Goal: Task Accomplishment & Management: Manage account settings

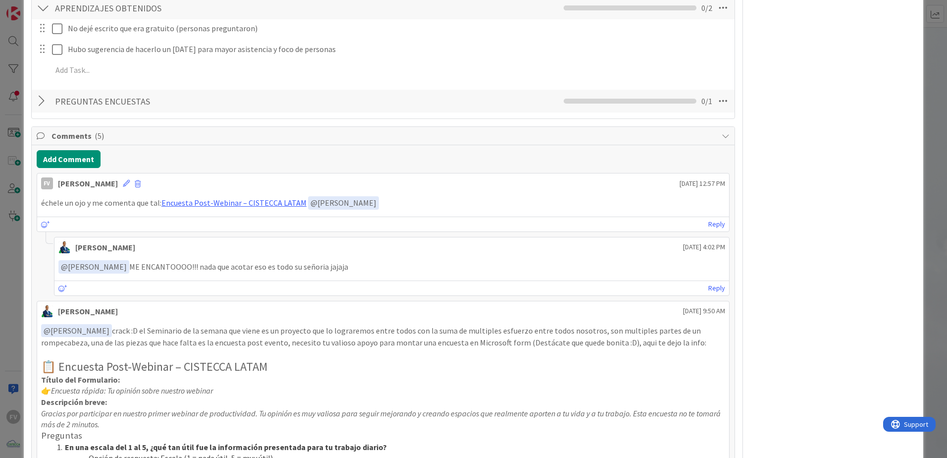
scroll to position [443, 0]
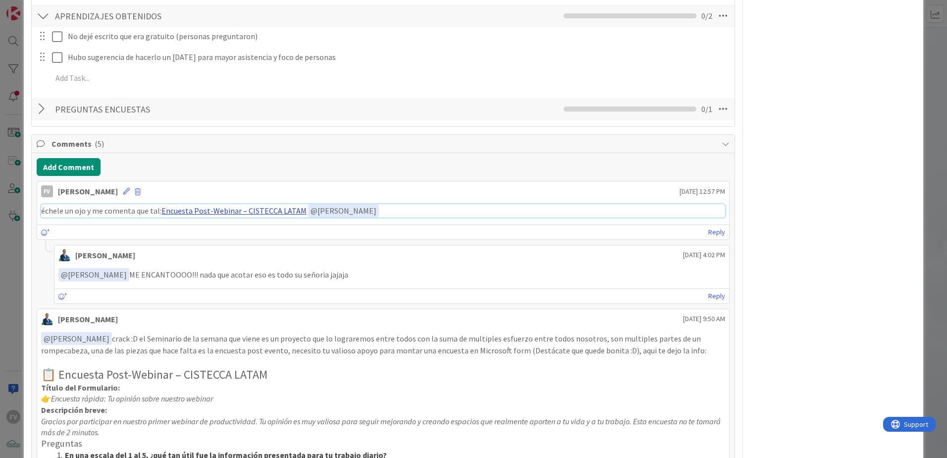
click at [229, 213] on link "Encuesta Post-Webinar – CISTECCA LATAM" at bounding box center [233, 210] width 145 height 10
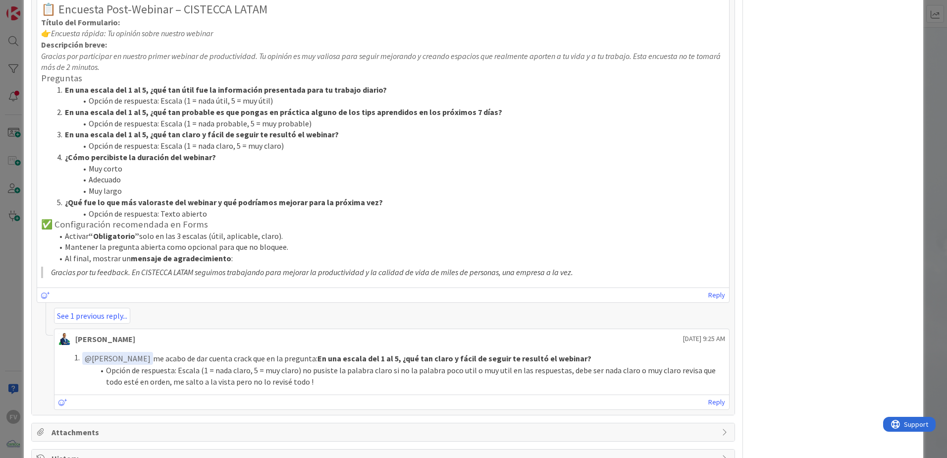
scroll to position [839, 0]
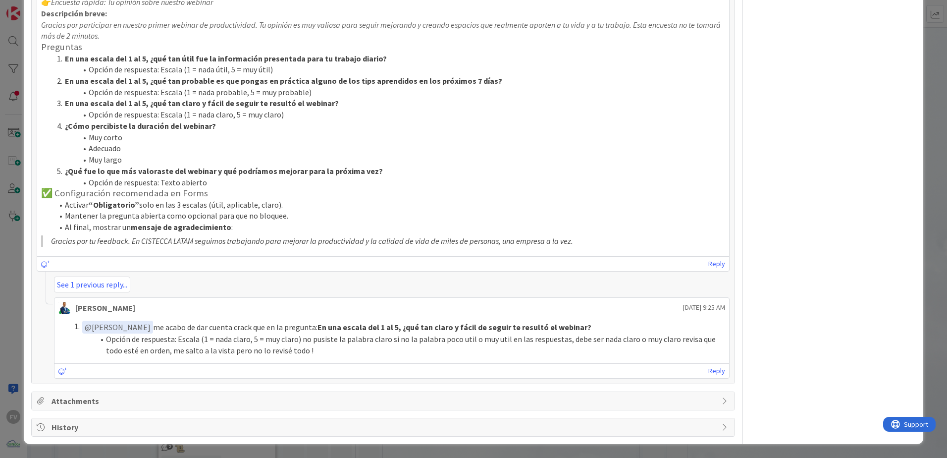
drag, startPoint x: 710, startPoint y: 370, endPoint x: 683, endPoint y: 371, distance: 26.7
click at [672, 303] on link "Reply" at bounding box center [716, 370] width 17 height 12
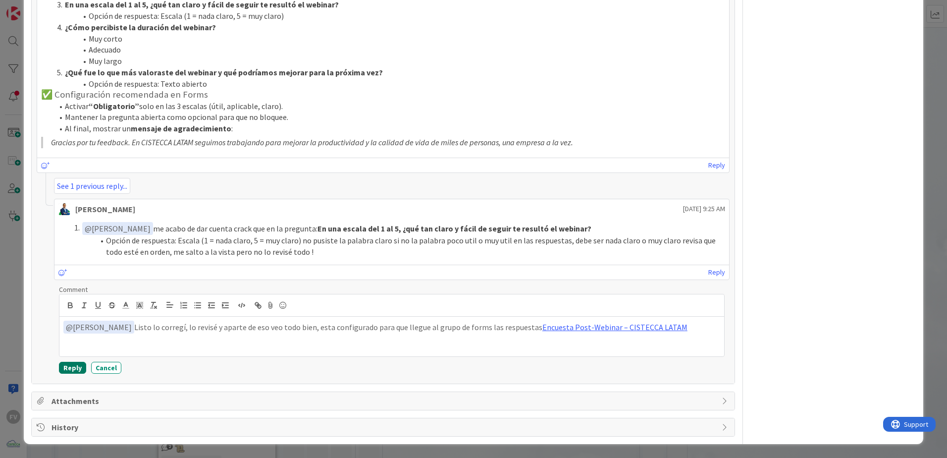
click at [69, 303] on button "Reply" at bounding box center [72, 367] width 27 height 12
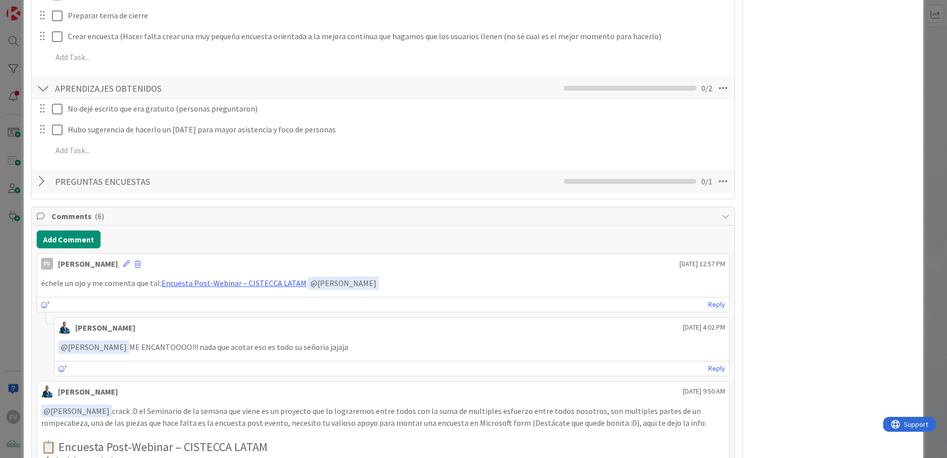
scroll to position [321, 0]
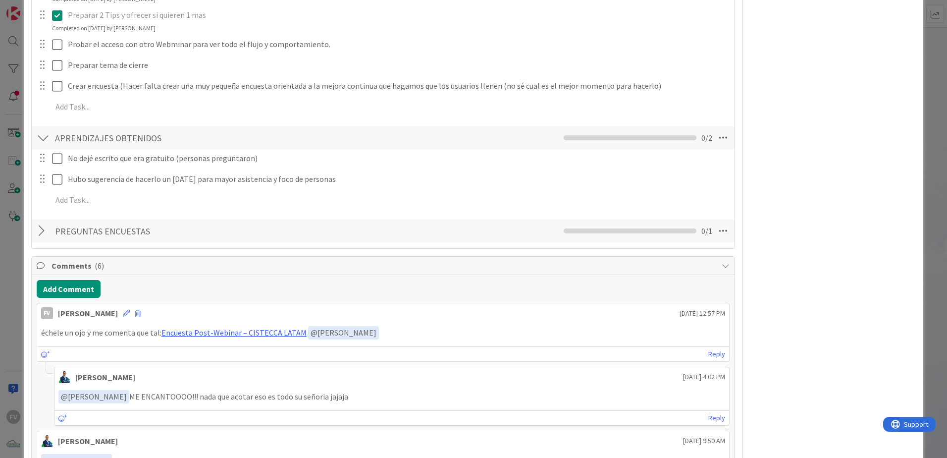
click at [672, 205] on div "ID 3628 OPERACIONES [PERSON_NAME] Title 31 / 128 WEBMINAR - PRODUCTIVIDAD 2 TIP…" at bounding box center [473, 229] width 947 height 458
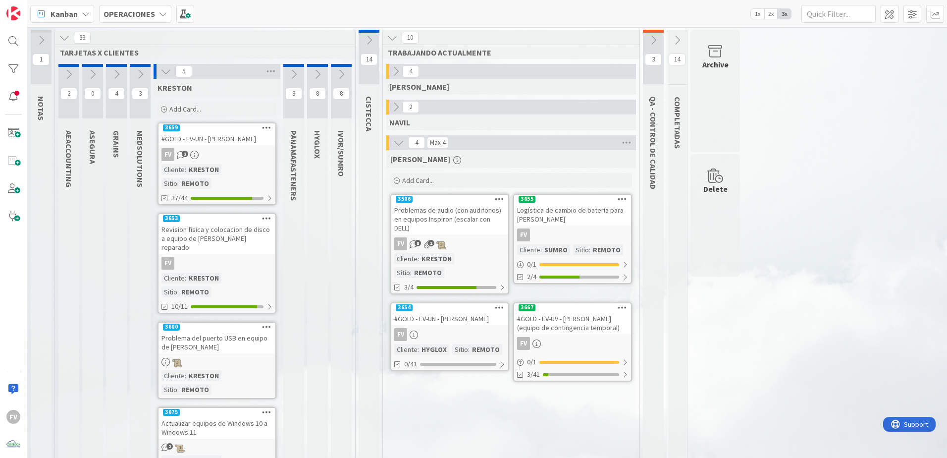
click at [672, 303] on div "1 NOTAS 38 TARJETAS X CLIENTES 2 AEACCOUNTING 0 ASEGURA 4 GRAINS 3 MEDSOLUTIONS…" at bounding box center [487, 316] width 916 height 573
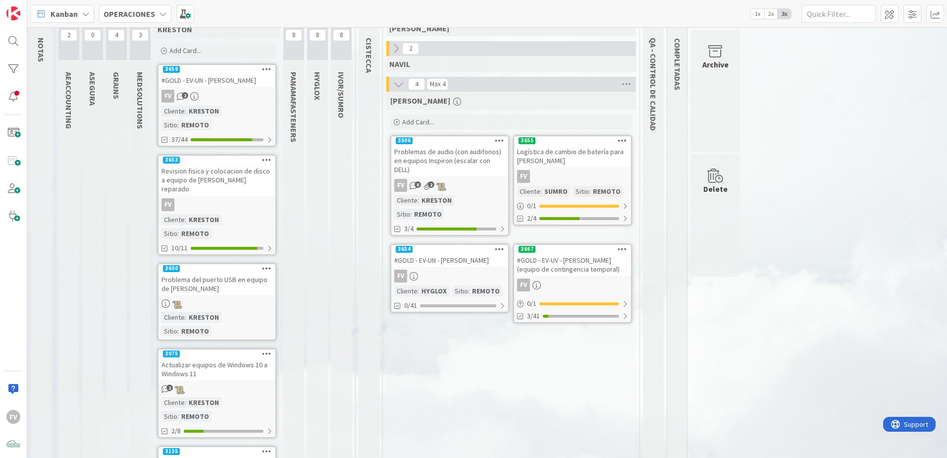
scroll to position [67, 0]
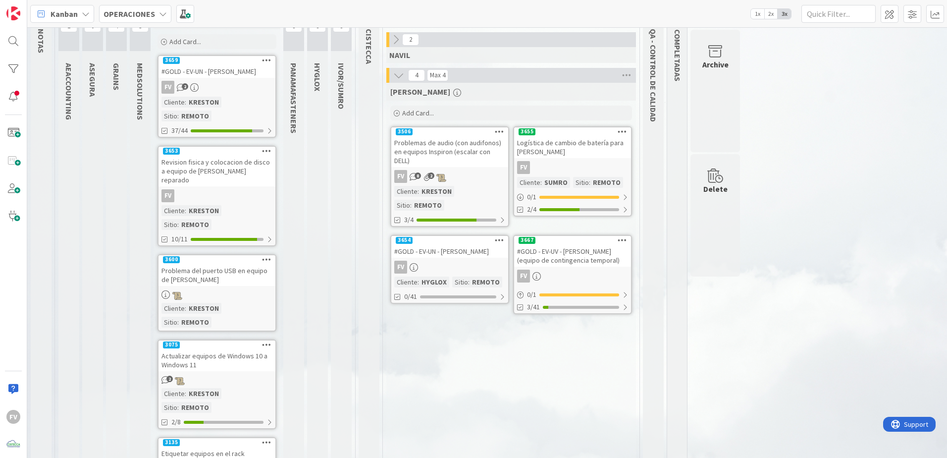
click at [672, 303] on div "14 COMPLETADAS" at bounding box center [677, 246] width 20 height 567
click at [428, 264] on icon at bounding box center [425, 268] width 10 height 8
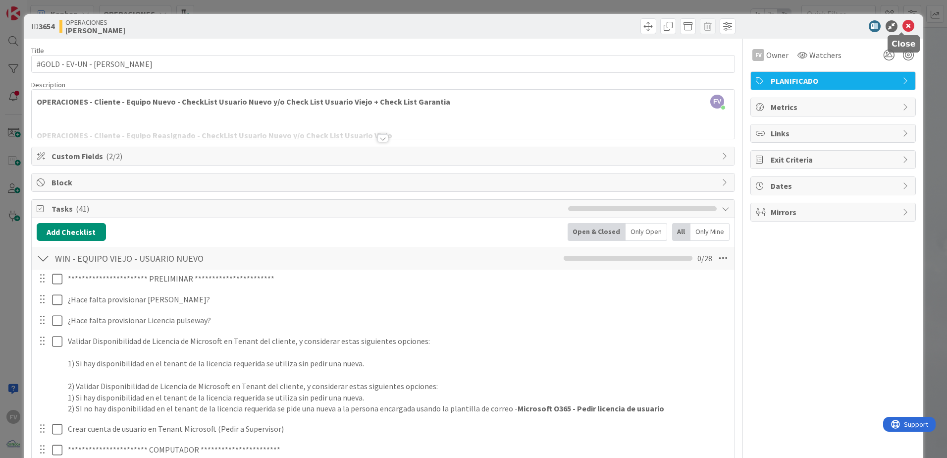
click at [672, 22] on icon at bounding box center [908, 26] width 12 height 12
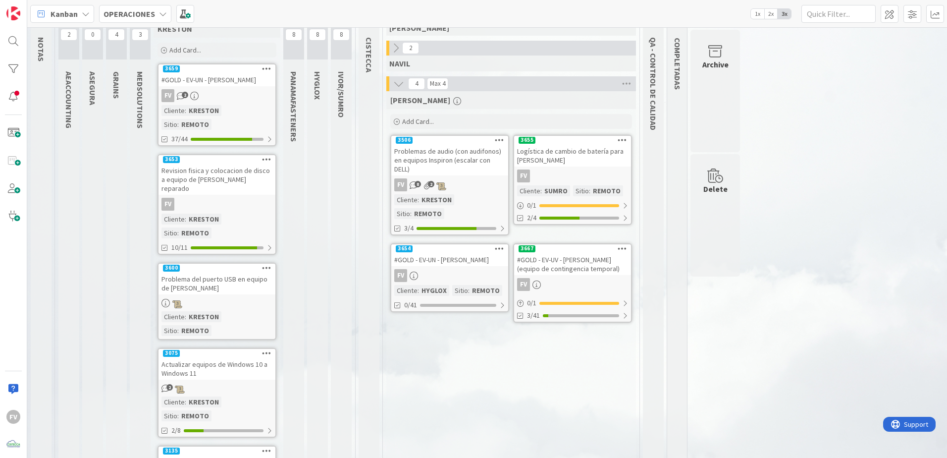
scroll to position [67, 0]
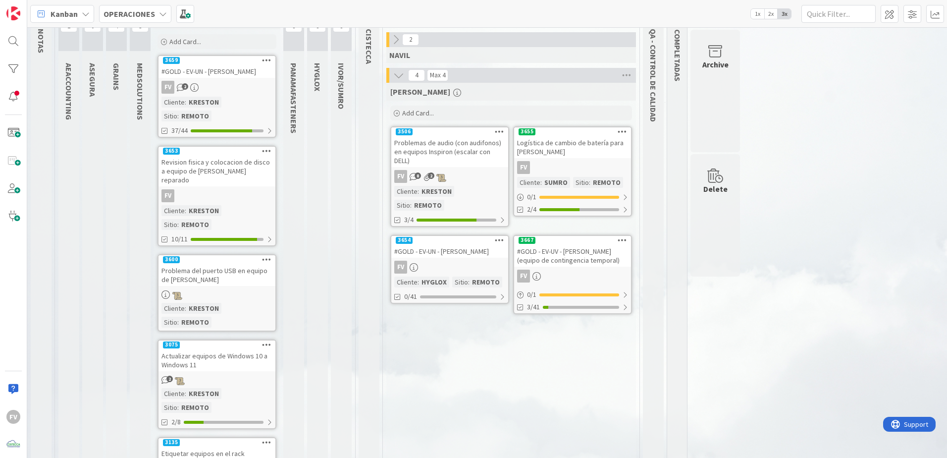
click at [232, 155] on div "Revision fisica y colocacion de disco a equipo de [PERSON_NAME] reparado" at bounding box center [216, 170] width 117 height 31
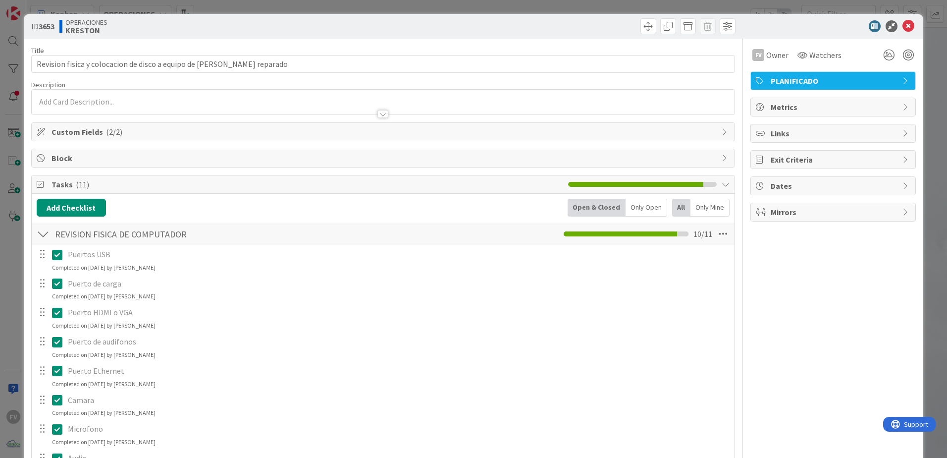
click at [41, 236] on div at bounding box center [43, 234] width 13 height 18
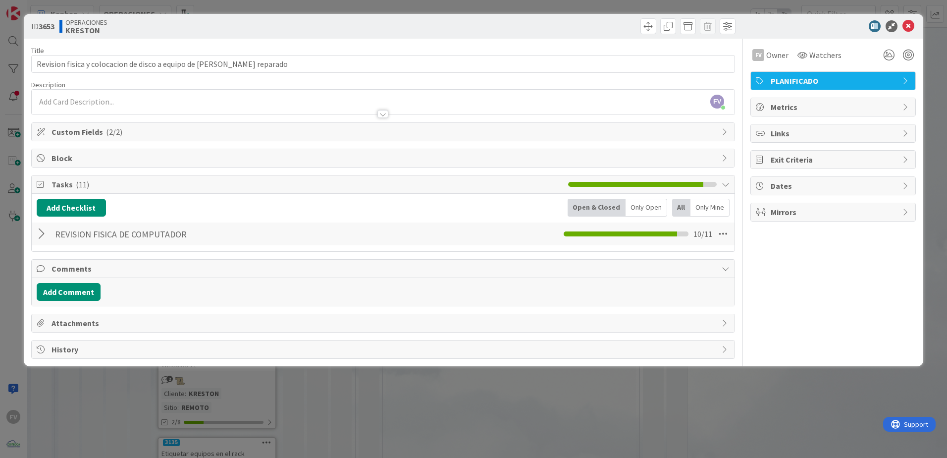
click at [71, 272] on span "Comments" at bounding box center [383, 268] width 665 height 12
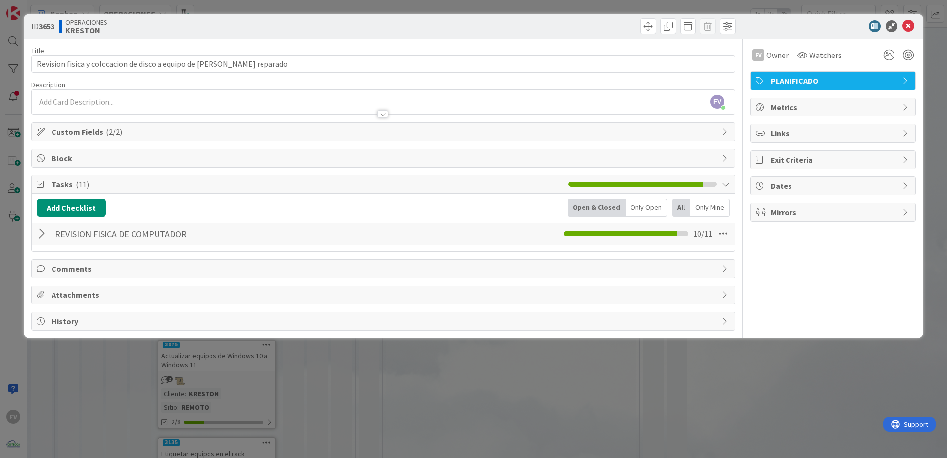
click at [71, 272] on span "Comments" at bounding box center [383, 268] width 665 height 12
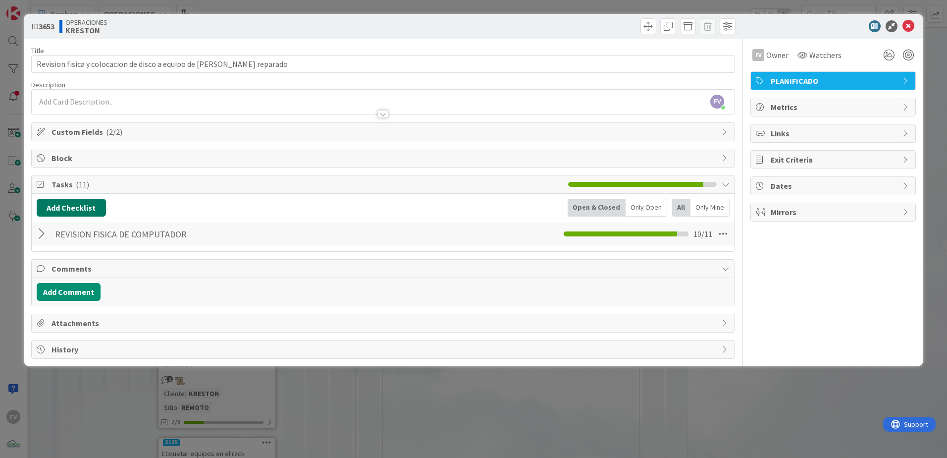
click at [66, 215] on button "Add Checklist" at bounding box center [71, 208] width 69 height 18
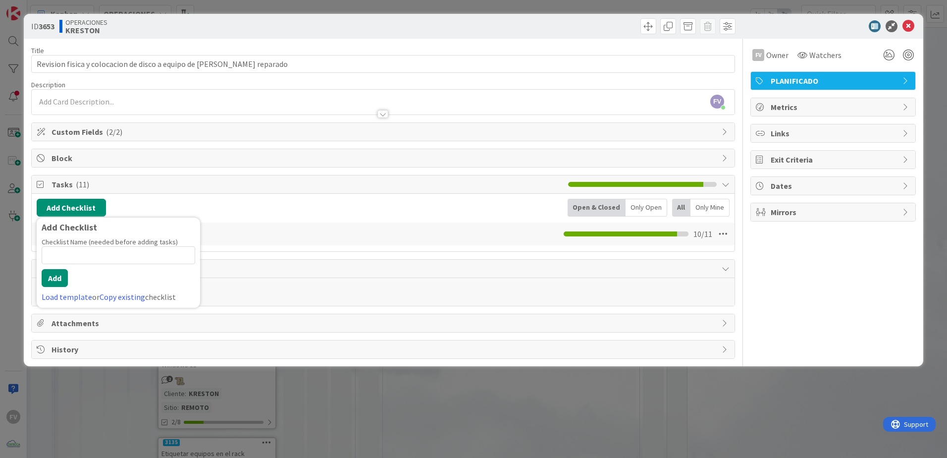
click at [301, 246] on div "Add Checklist Add Checklist Checklist Name (needed before adding tasks) 0 / 64 …" at bounding box center [383, 222] width 703 height 57
click at [45, 234] on div at bounding box center [43, 234] width 13 height 18
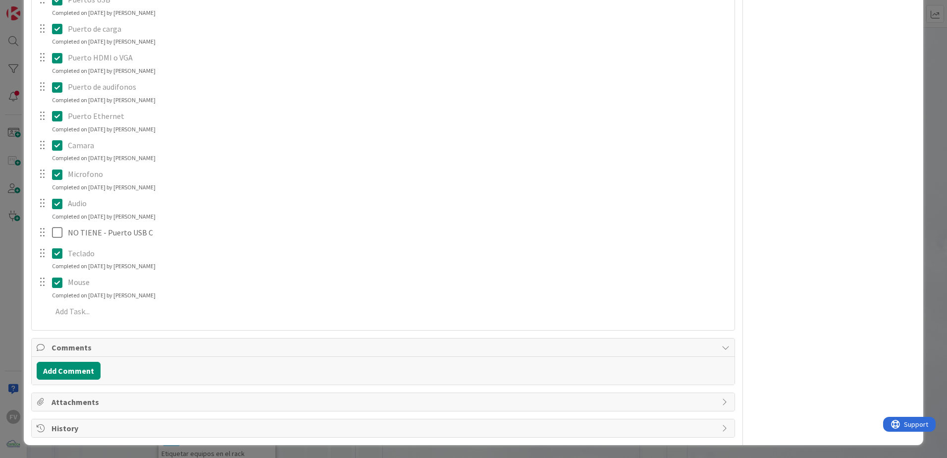
scroll to position [255, 0]
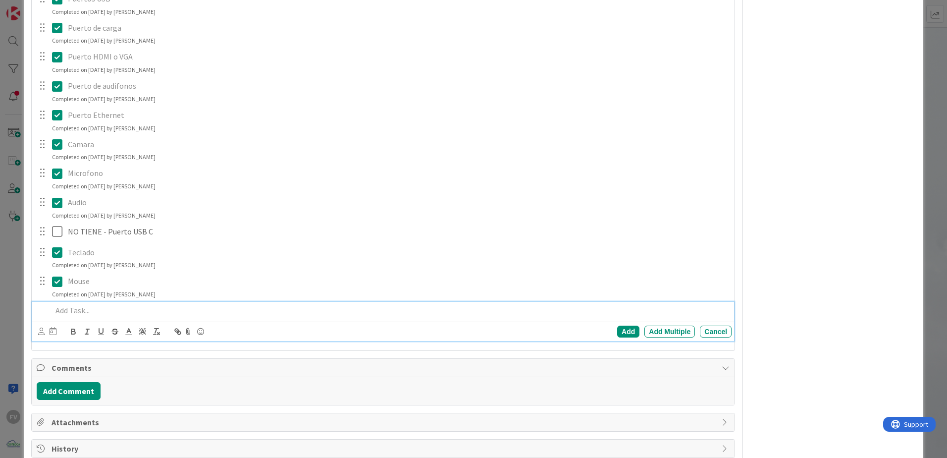
click at [99, 303] on p at bounding box center [389, 310] width 675 height 11
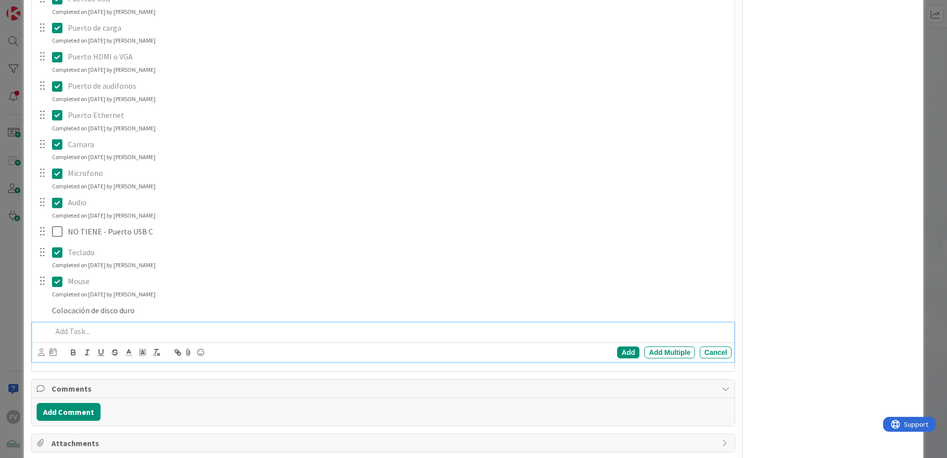
scroll to position [276, 0]
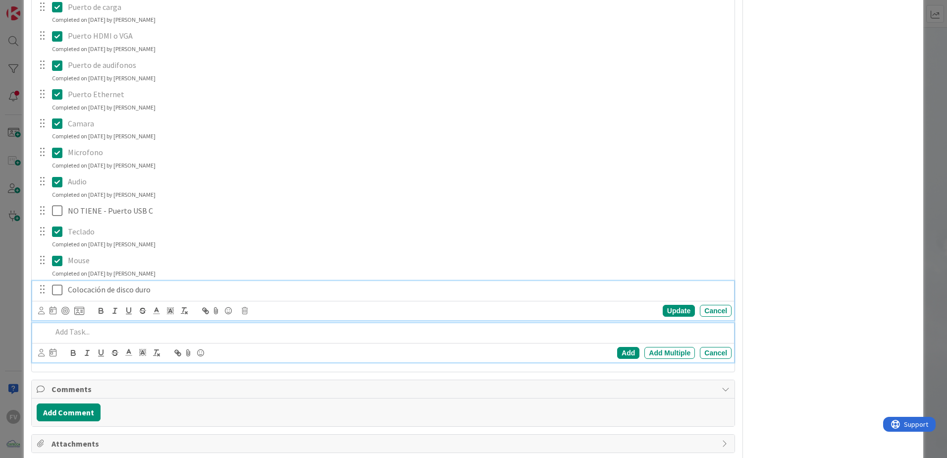
click at [58, 290] on div "Colocación de disco duro Update Cancel" at bounding box center [383, 300] width 702 height 39
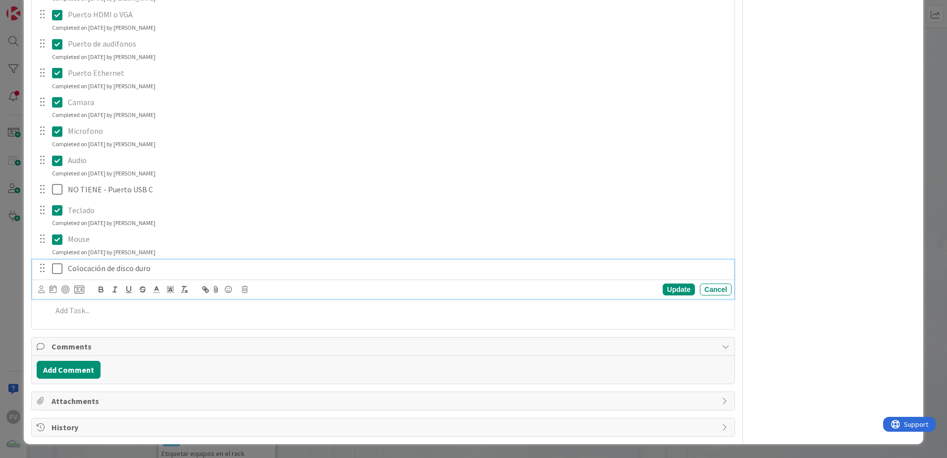
click at [60, 269] on icon at bounding box center [57, 268] width 10 height 12
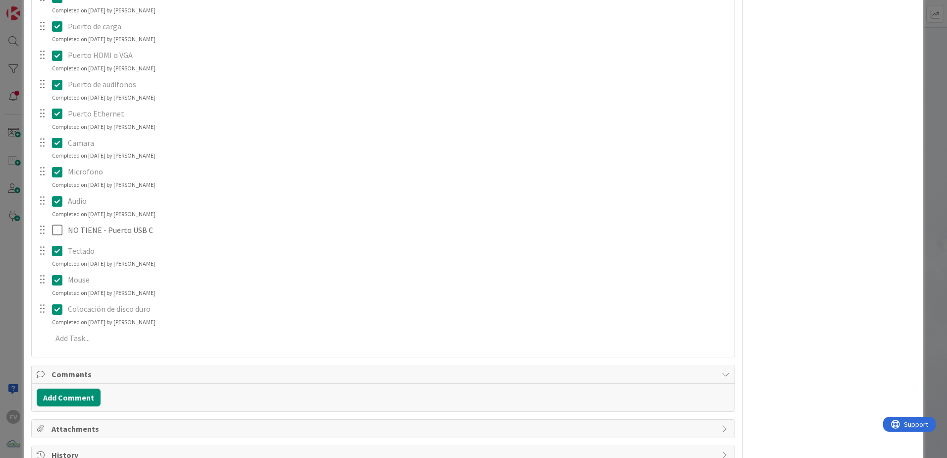
scroll to position [285, 0]
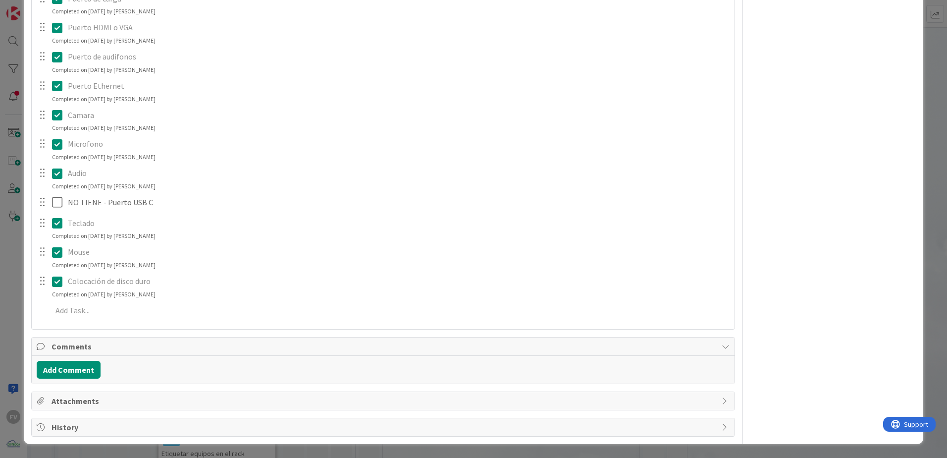
click at [58, 275] on icon at bounding box center [57, 281] width 10 height 12
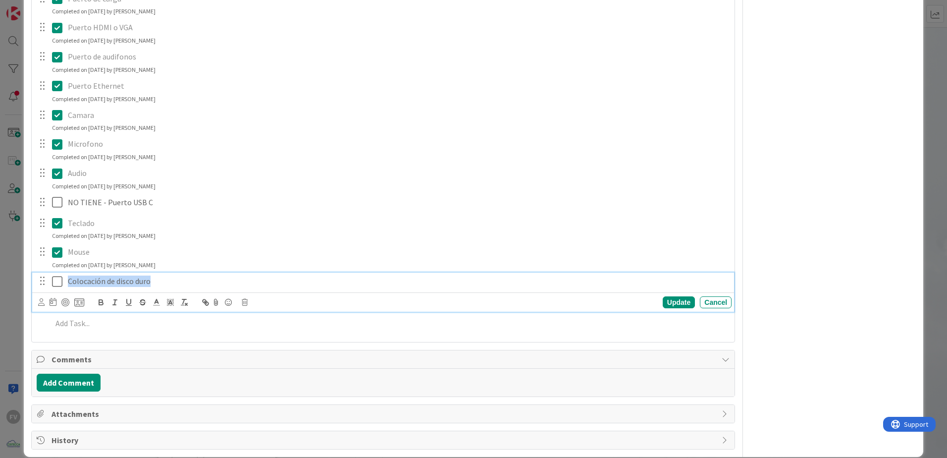
drag, startPoint x: 160, startPoint y: 278, endPoint x: 39, endPoint y: 292, distance: 121.6
click at [40, 292] on div "Colocación de disco duro Update Cancel" at bounding box center [383, 291] width 702 height 39
drag, startPoint x: 197, startPoint y: 279, endPoint x: 99, endPoint y: 273, distance: 98.2
click at [99, 273] on div "Adicional-------------" at bounding box center [397, 280] width 667 height 17
copy p "-------------"
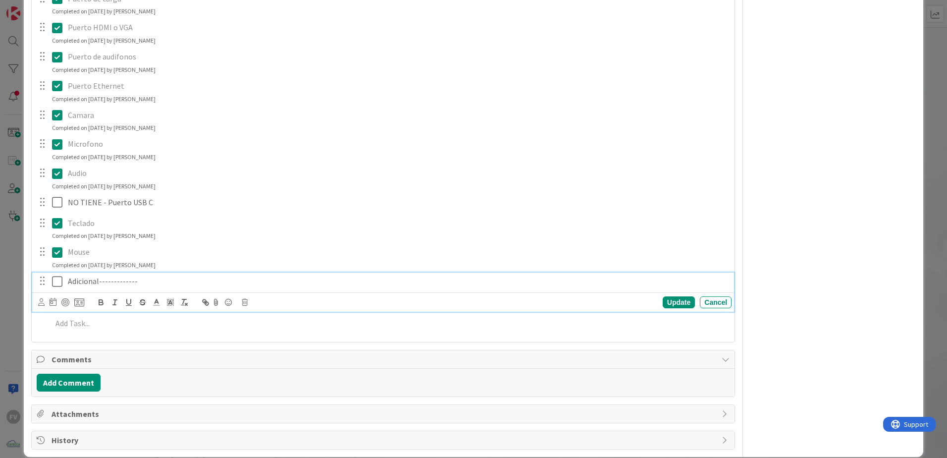
click at [68, 280] on p "Adicional-------------" at bounding box center [398, 280] width 660 height 11
drag, startPoint x: 670, startPoint y: 305, endPoint x: 654, endPoint y: 304, distance: 16.4
click at [670, 303] on div "Update" at bounding box center [678, 302] width 32 height 12
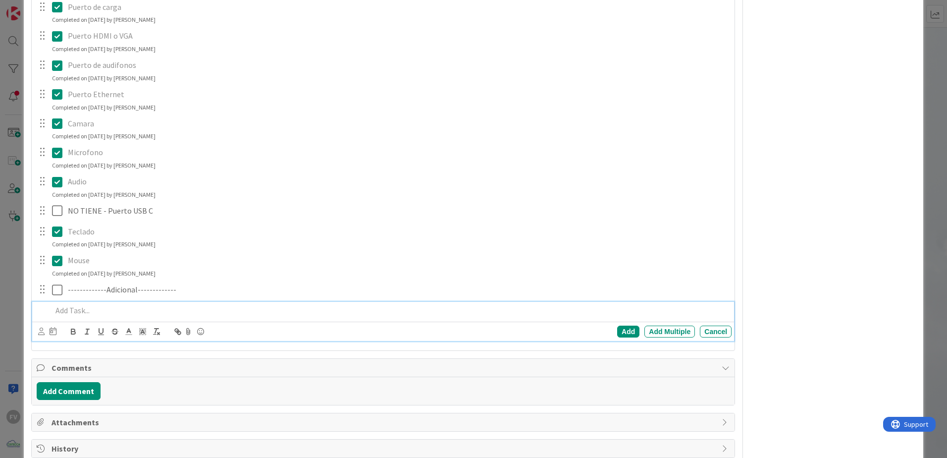
click at [156, 303] on div at bounding box center [389, 310] width 683 height 17
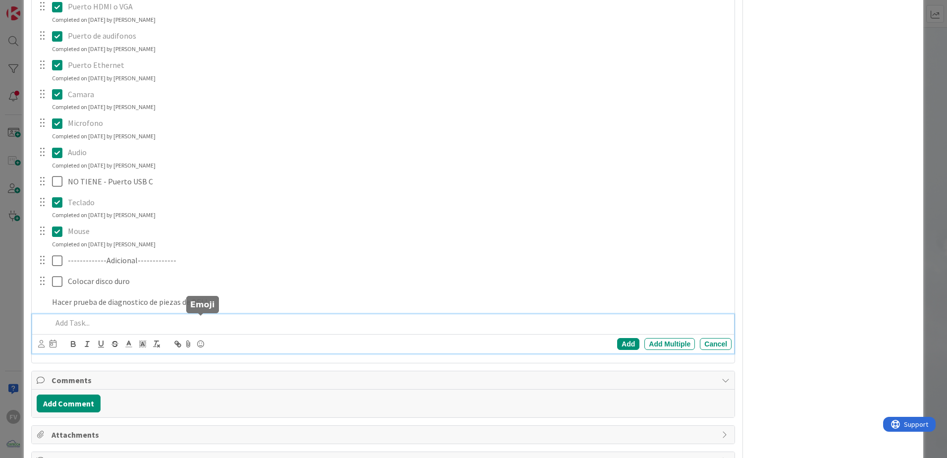
scroll to position [326, 0]
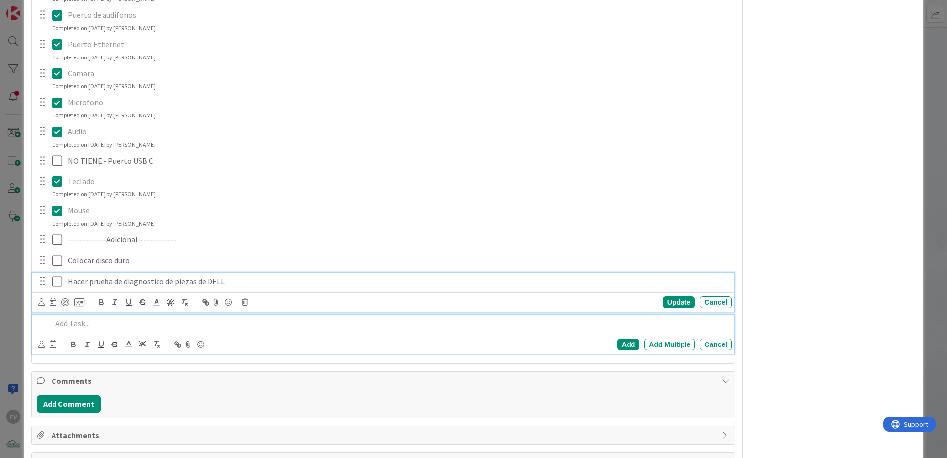
click at [257, 286] on div "Hacer prueba de diagnostico de piezas de DELL Update Cancel" at bounding box center [383, 291] width 702 height 39
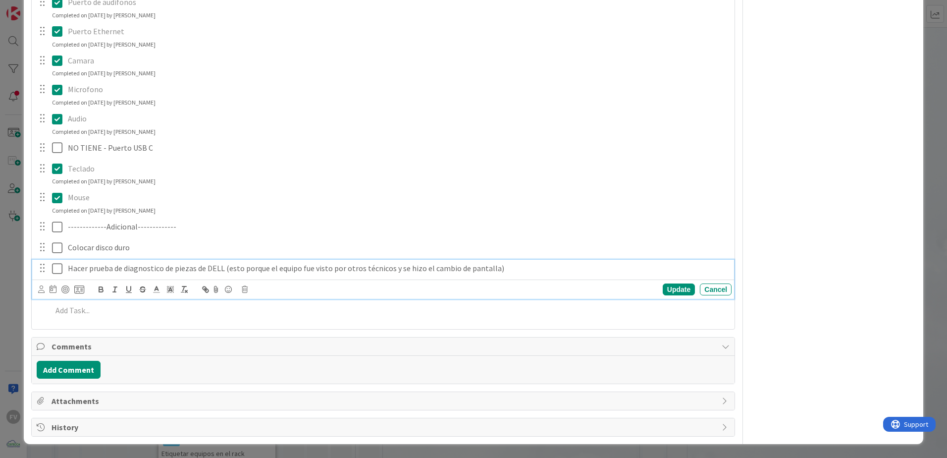
scroll to position [318, 0]
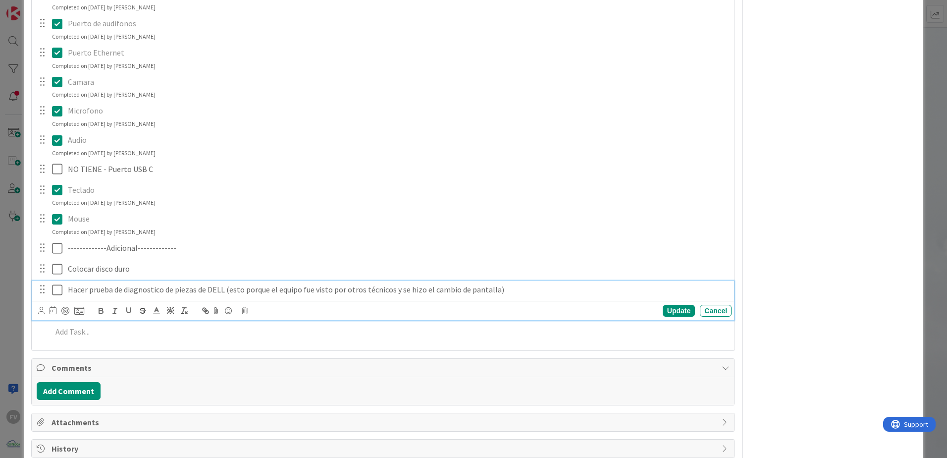
click at [540, 292] on div "Hacer prueba de diagnostico de piezas de DELL (esto porque el equipo fue visto …" at bounding box center [383, 300] width 702 height 39
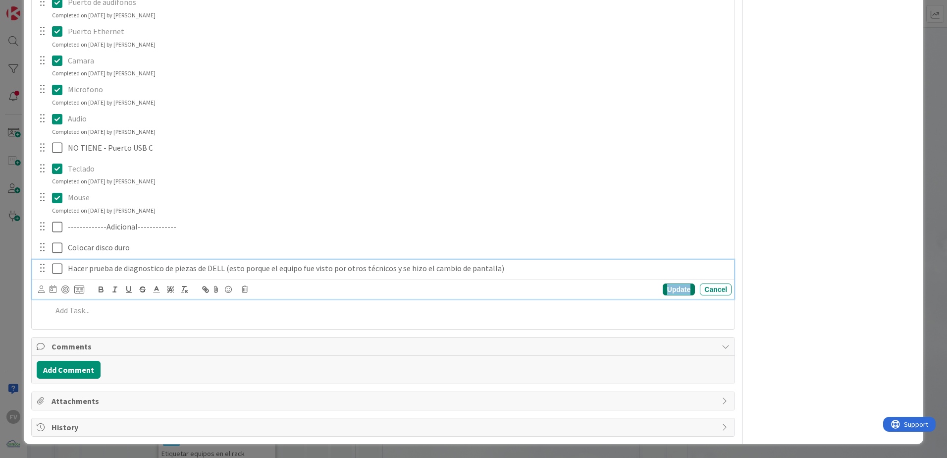
click at [663, 290] on div "Update" at bounding box center [678, 289] width 32 height 12
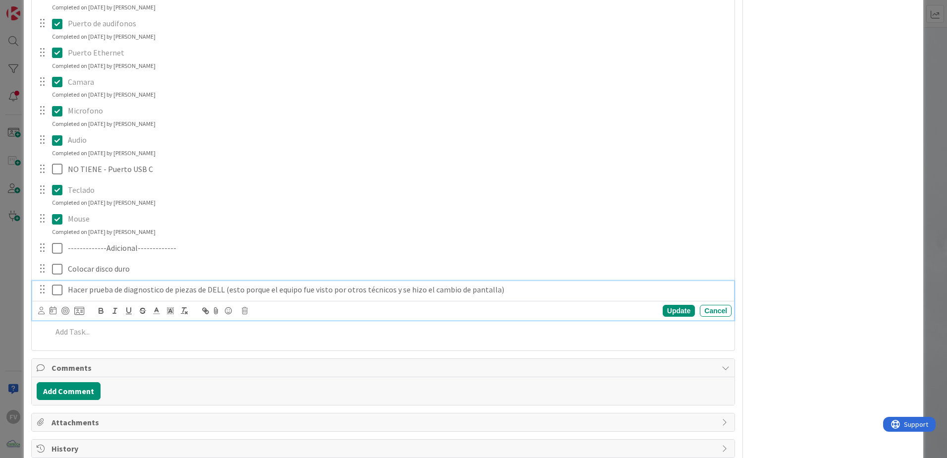
scroll to position [339, 0]
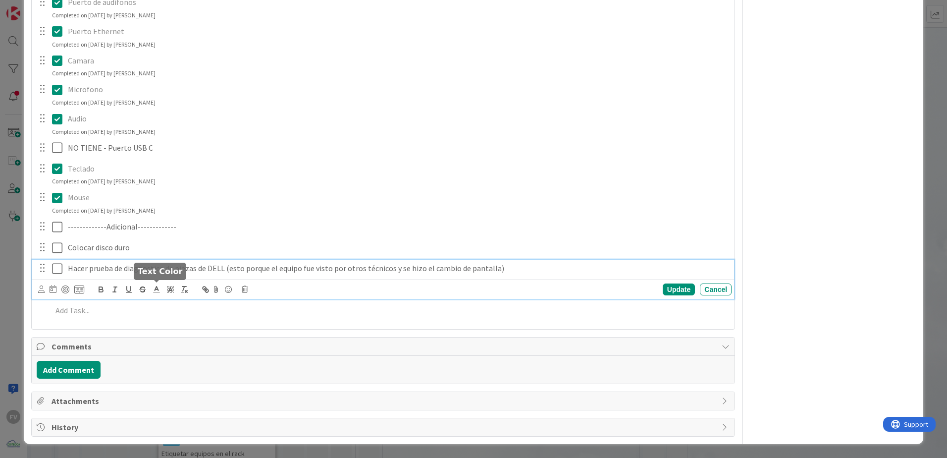
drag, startPoint x: 153, startPoint y: 292, endPoint x: 141, endPoint y: 268, distance: 26.8
drag, startPoint x: 141, startPoint y: 268, endPoint x: 136, endPoint y: 271, distance: 5.8
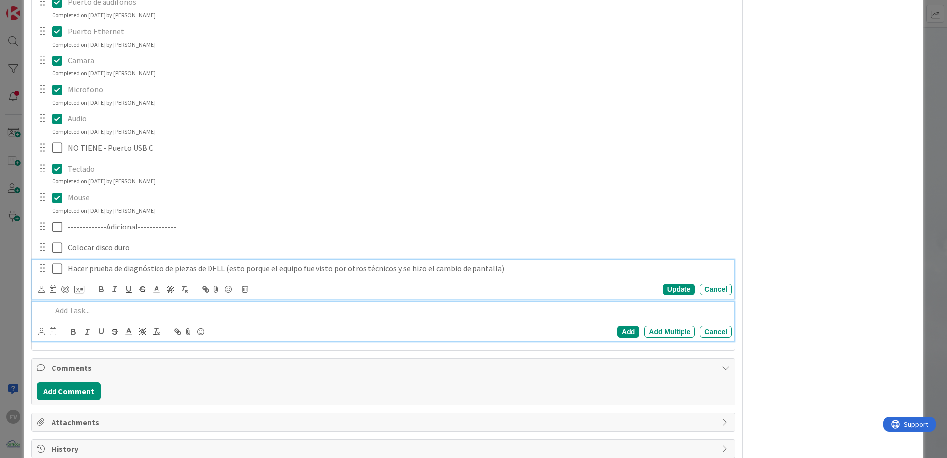
click at [134, 303] on p at bounding box center [389, 310] width 675 height 11
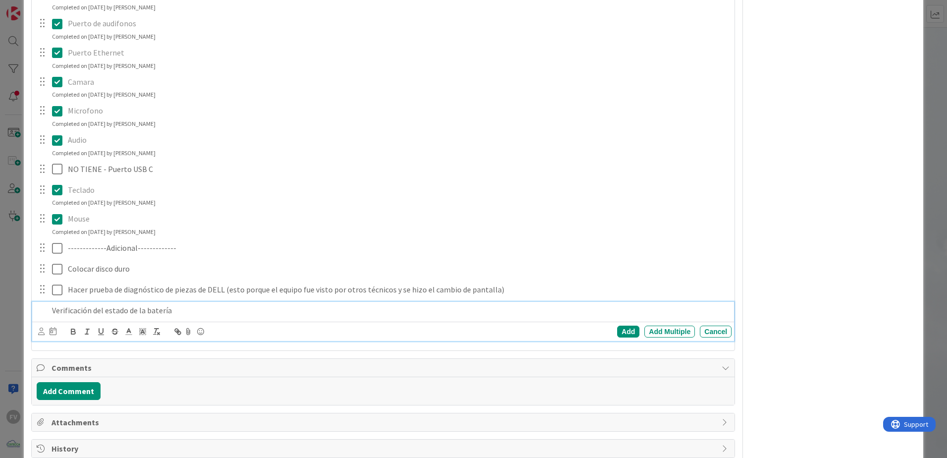
scroll to position [339, 0]
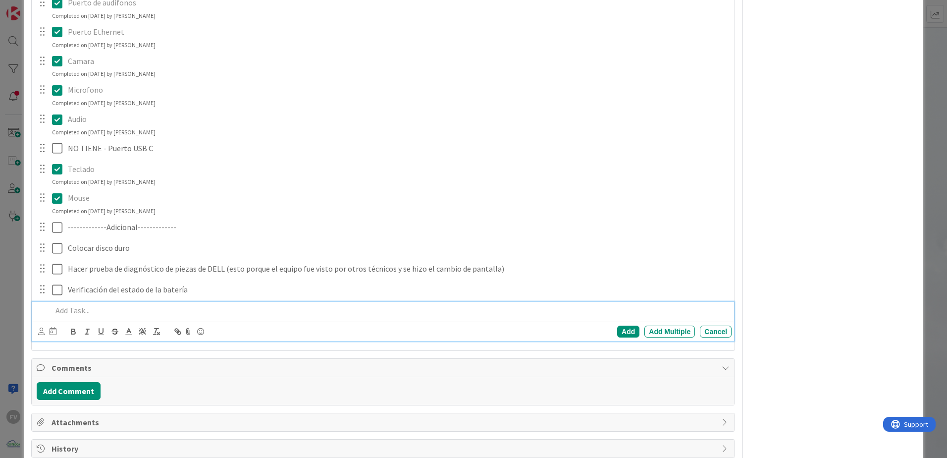
click at [672, 303] on div "FV Owner Watchers PLANIFICADO Metrics Links Exit Criteria Dates Mirrors" at bounding box center [832, 79] width 165 height 758
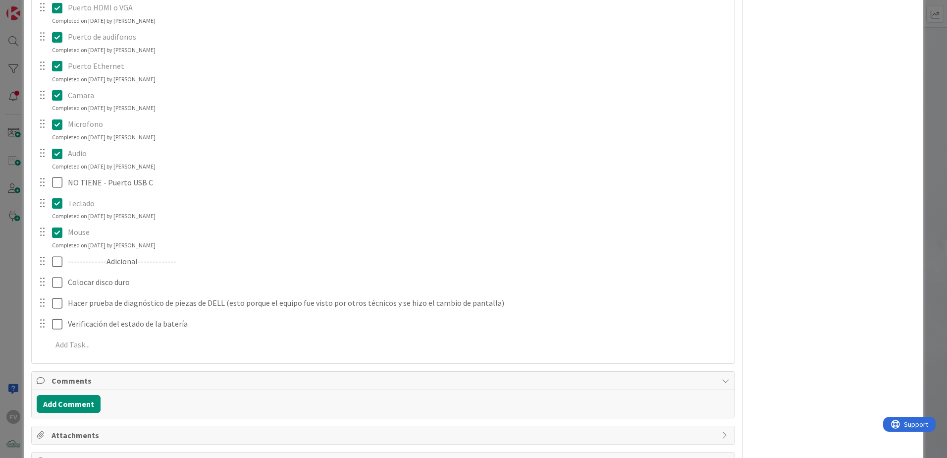
scroll to position [289, 0]
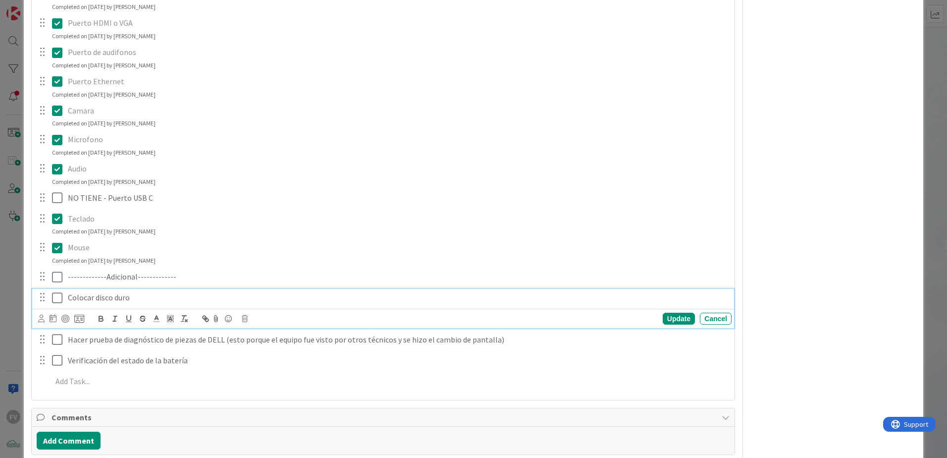
click at [59, 297] on icon at bounding box center [57, 298] width 10 height 12
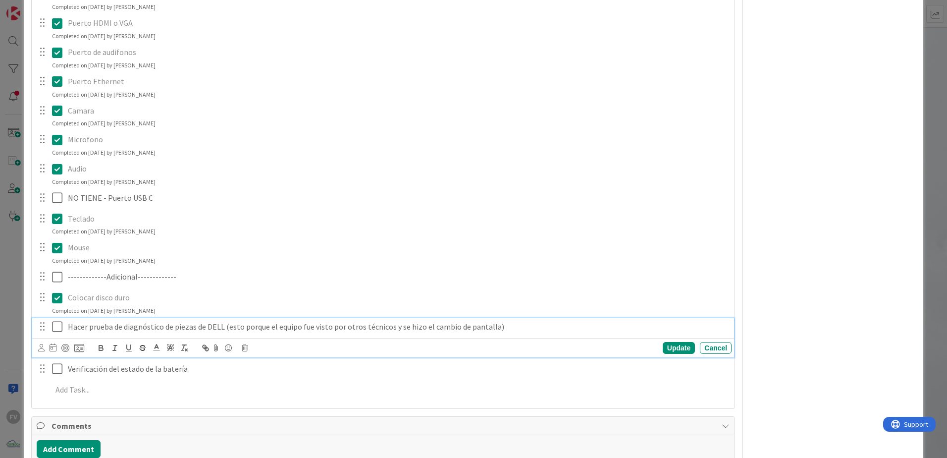
click at [61, 303] on icon at bounding box center [57, 326] width 10 height 12
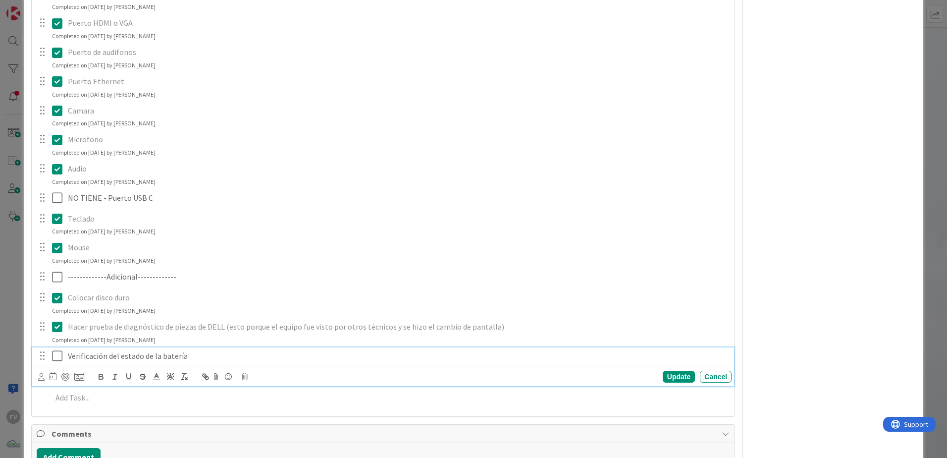
click at [62, 303] on button at bounding box center [58, 356] width 12 height 16
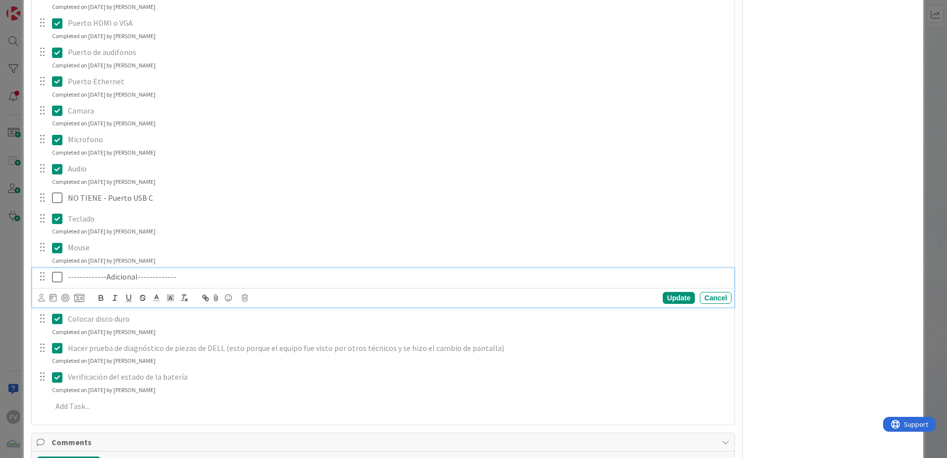
click at [55, 278] on icon at bounding box center [57, 277] width 10 height 12
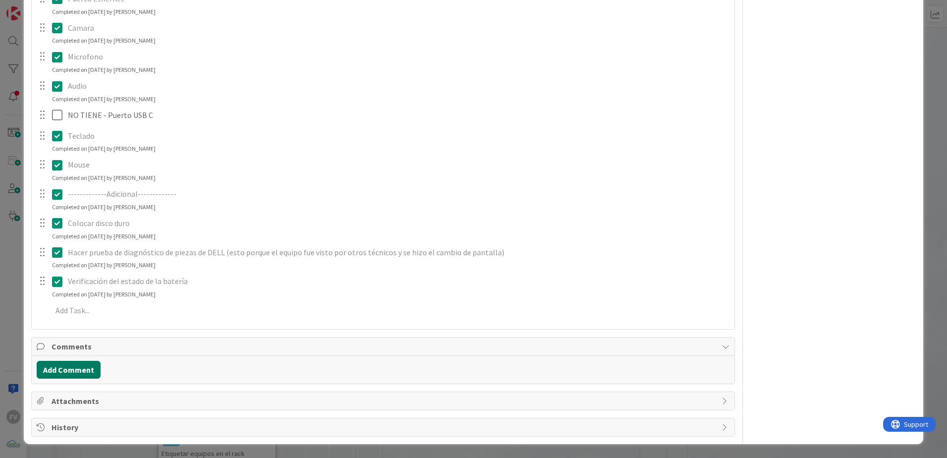
click at [76, 303] on button "Add Comment" at bounding box center [69, 369] width 64 height 18
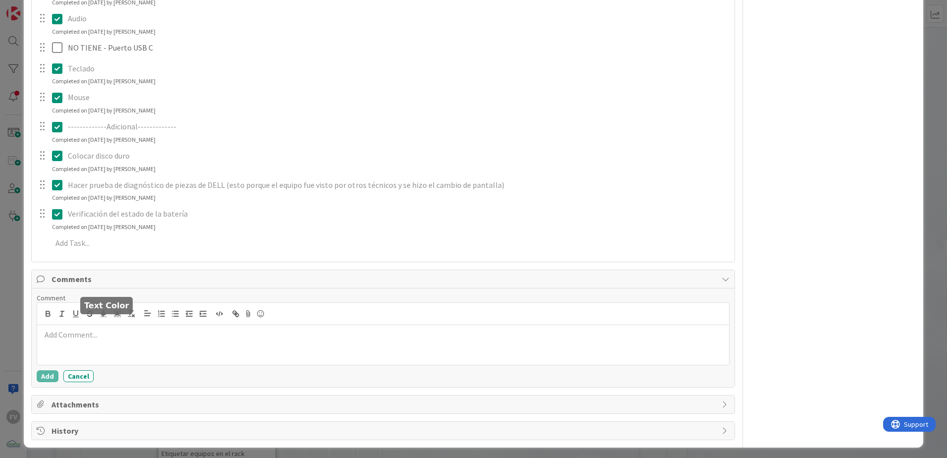
scroll to position [443, 0]
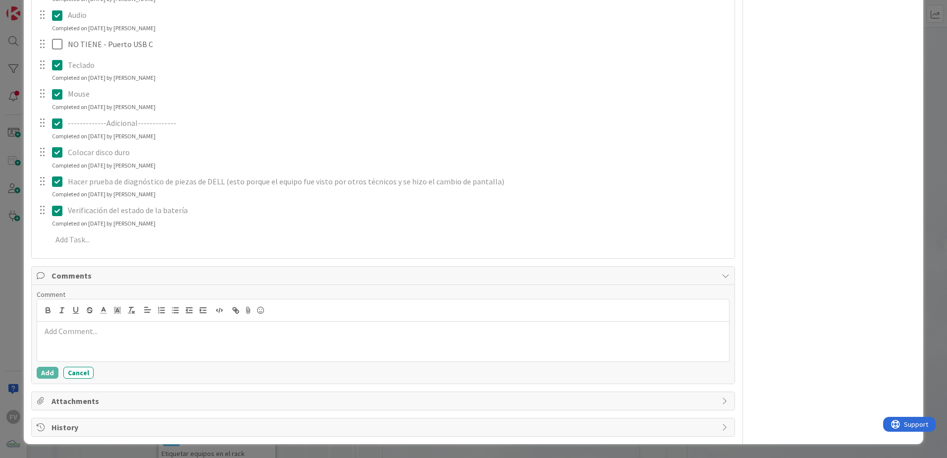
click at [88, 303] on div at bounding box center [383, 341] width 692 height 40
click at [413, 303] on p "En las pruebas de diagnostico de DELL no mostró problemas, verifique el estado …" at bounding box center [383, 330] width 684 height 11
click at [50, 303] on button "Add" at bounding box center [48, 372] width 22 height 12
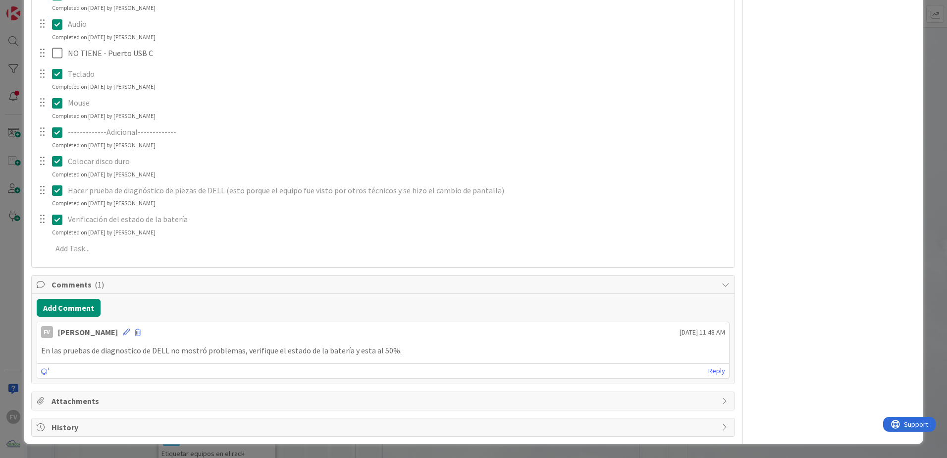
click at [111, 303] on span "Attachments" at bounding box center [383, 401] width 665 height 12
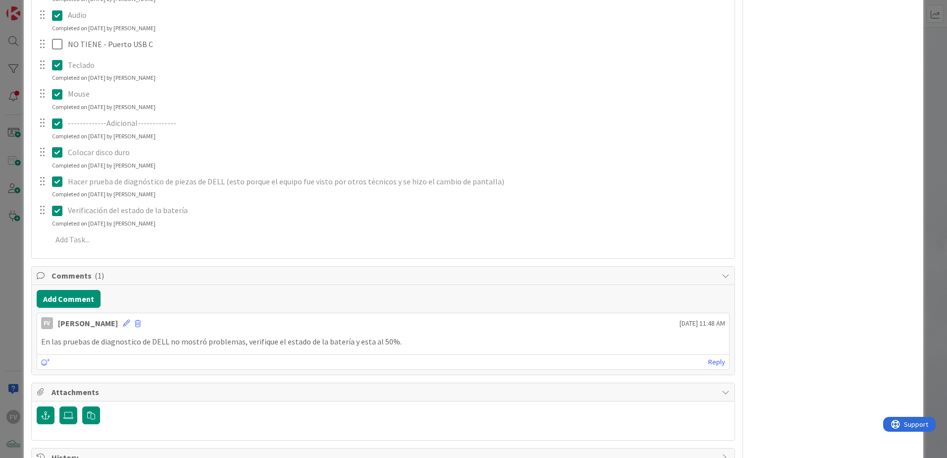
scroll to position [473, 0]
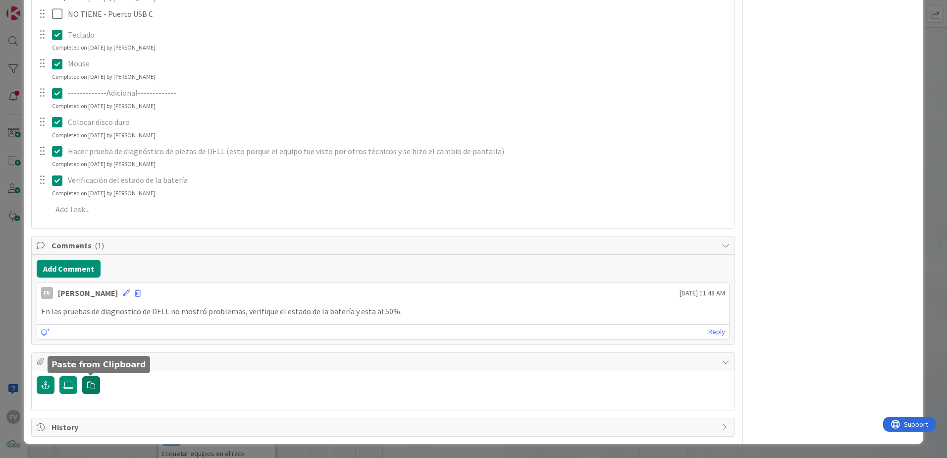
click at [93, 303] on icon "button" at bounding box center [91, 385] width 8 height 8
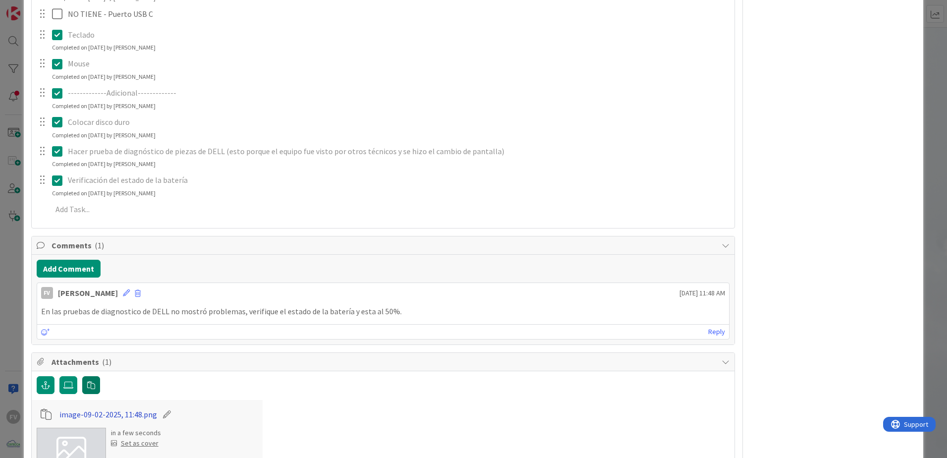
scroll to position [550, 0]
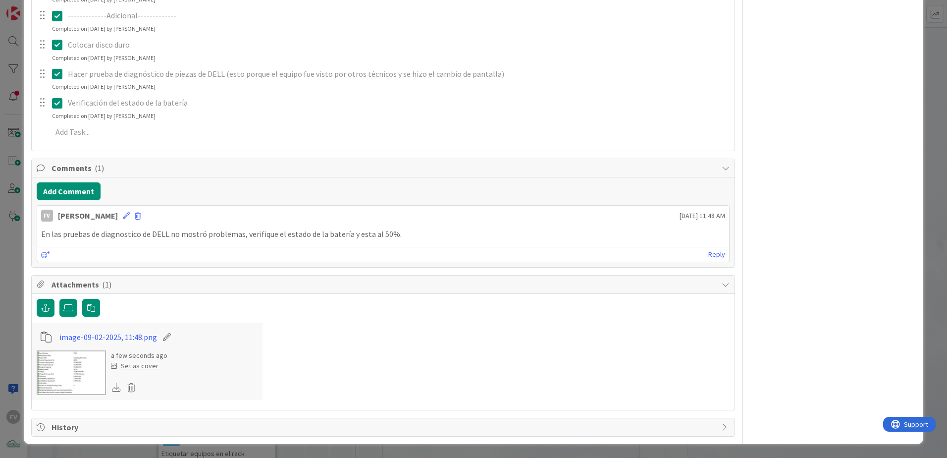
click at [85, 303] on img at bounding box center [71, 372] width 69 height 45
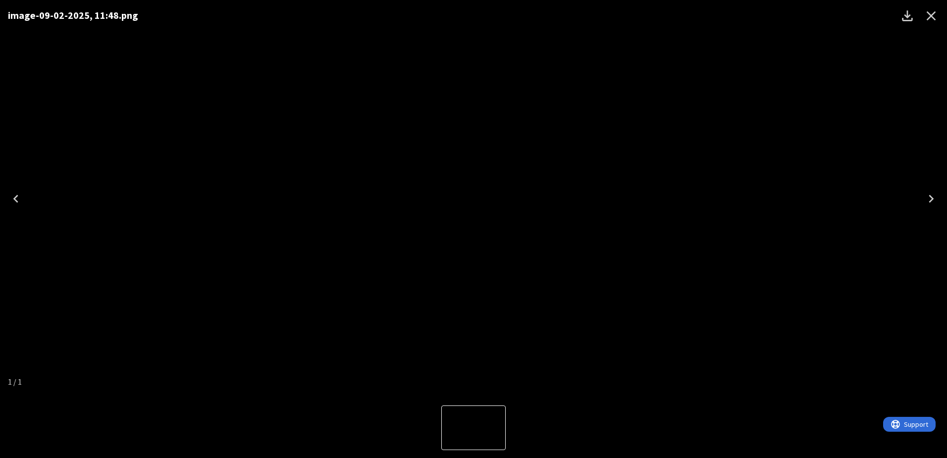
click at [650, 191] on div "image-09-02-2025, 11:48.png" at bounding box center [473, 198] width 947 height 397
click at [672, 22] on icon "Close" at bounding box center [931, 16] width 16 height 16
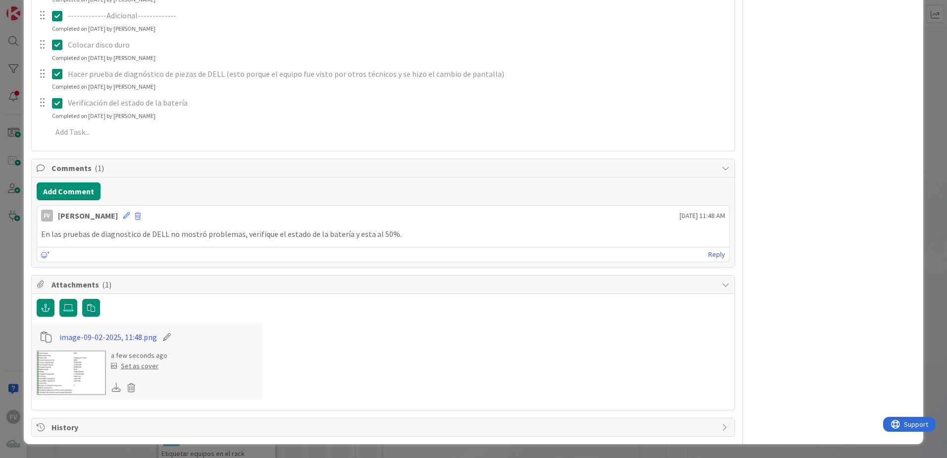
click at [264, 283] on span "Attachments ( 1 )" at bounding box center [383, 284] width 665 height 12
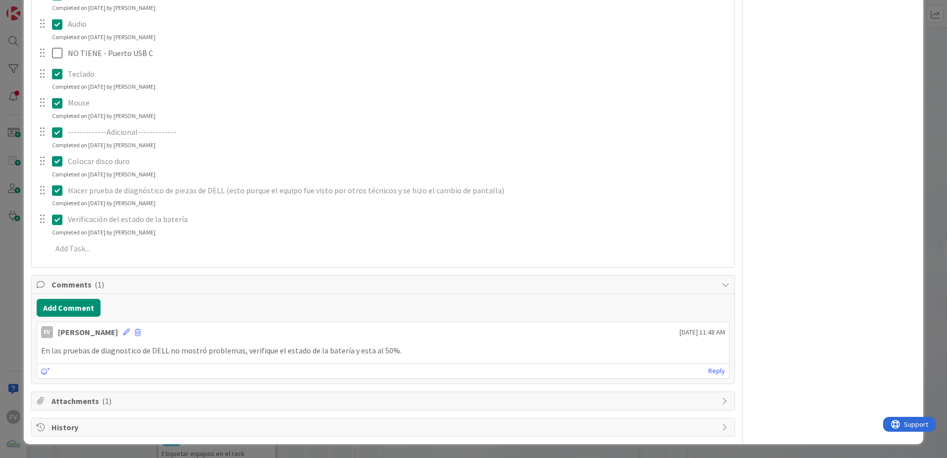
click at [257, 288] on span "Comments ( 1 )" at bounding box center [383, 284] width 665 height 12
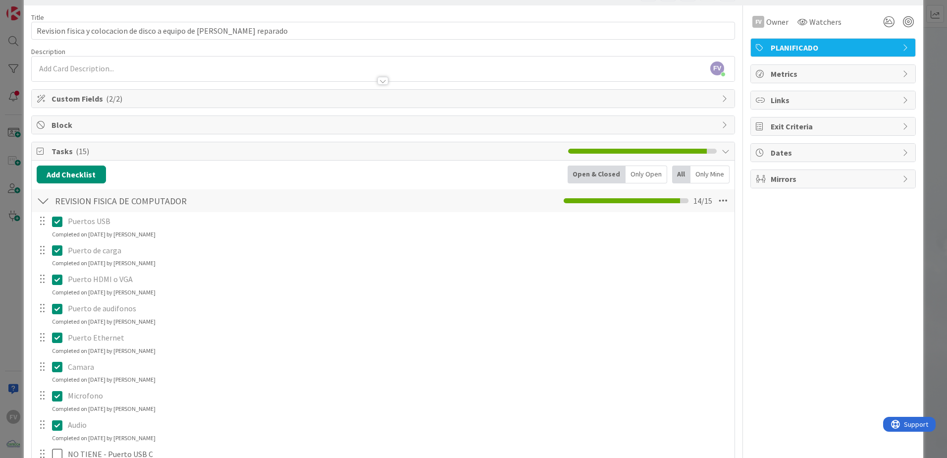
scroll to position [0, 0]
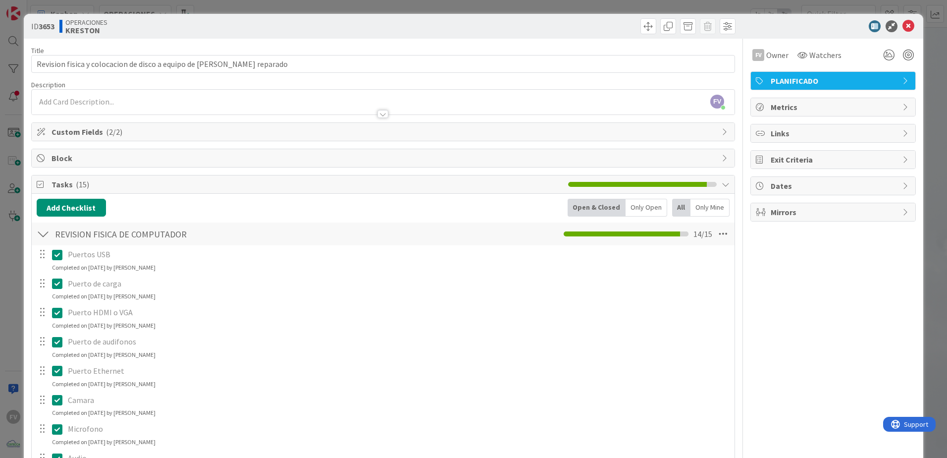
click at [46, 232] on div at bounding box center [43, 234] width 13 height 18
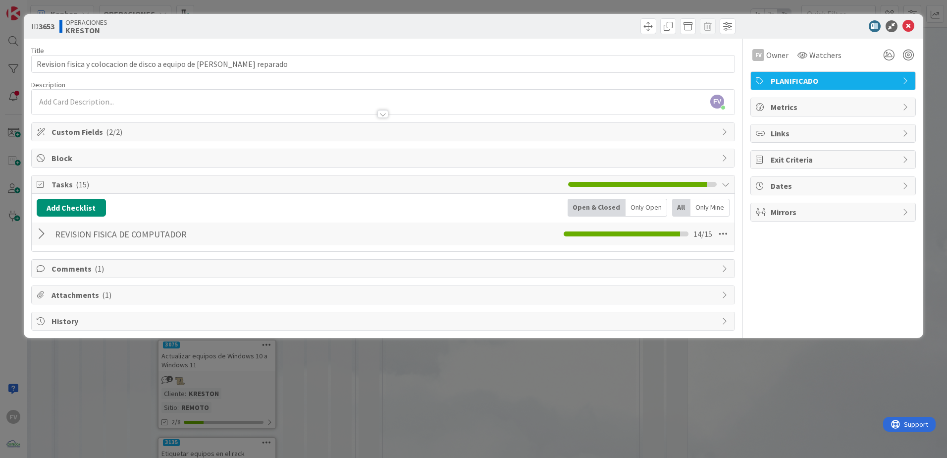
click at [152, 178] on span "Tasks ( 15 )" at bounding box center [306, 184] width 511 height 12
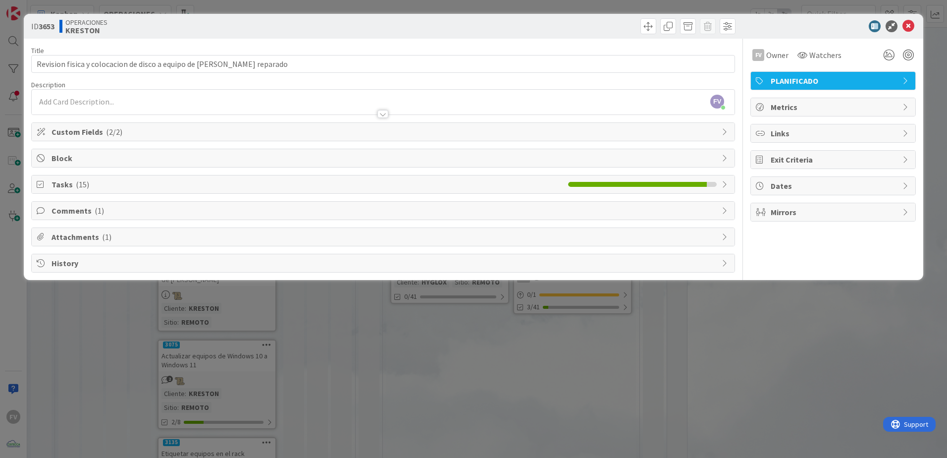
click at [672, 303] on div "ID 3653 OPERACIONES [PERSON_NAME] Title 73 / 128 Revision fisica y colocacion d…" at bounding box center [473, 229] width 947 height 458
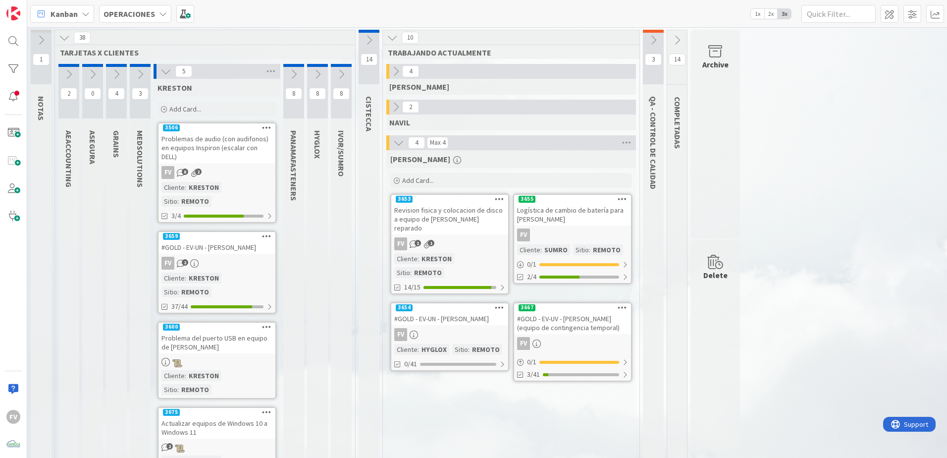
click at [656, 50] on div "3" at bounding box center [653, 57] width 21 height 54
click at [649, 44] on icon at bounding box center [653, 40] width 11 height 11
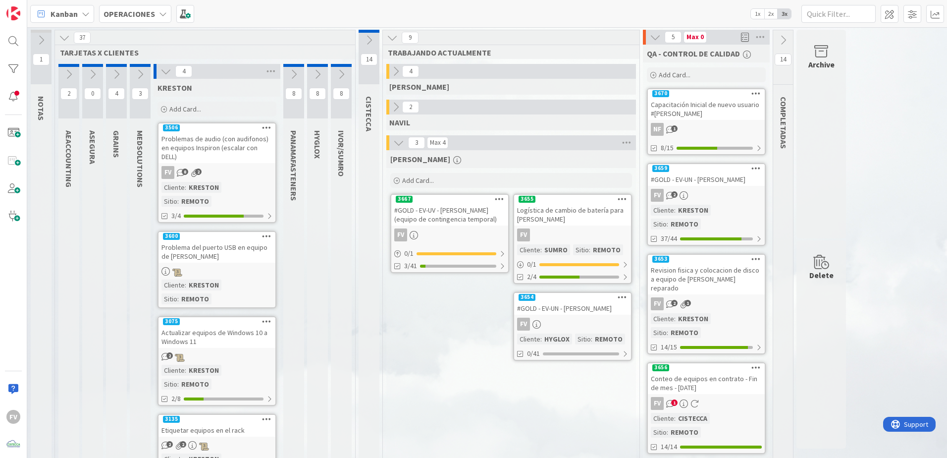
click at [672, 196] on icon at bounding box center [683, 195] width 8 height 8
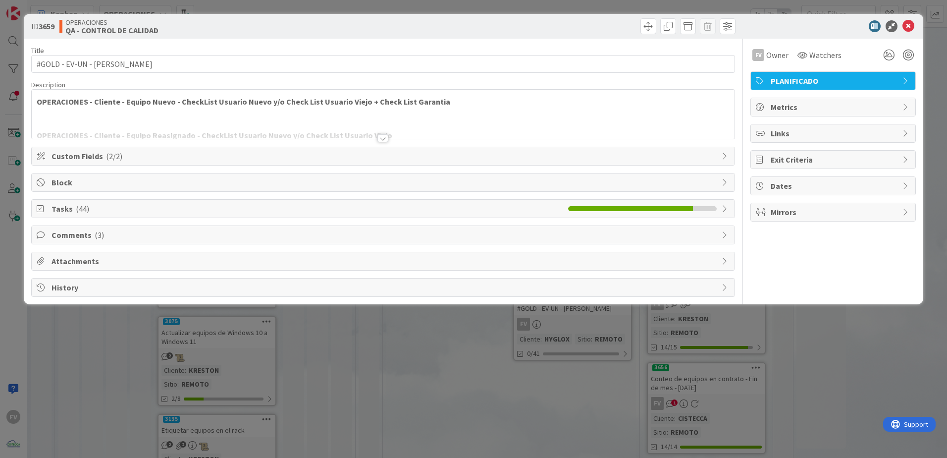
click at [115, 205] on span "Tasks ( 44 )" at bounding box center [306, 209] width 511 height 12
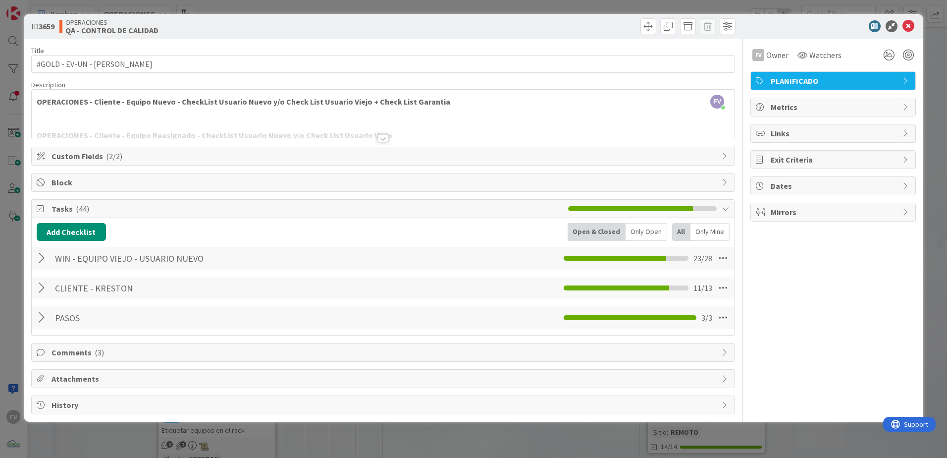
click at [47, 294] on div at bounding box center [43, 288] width 13 height 18
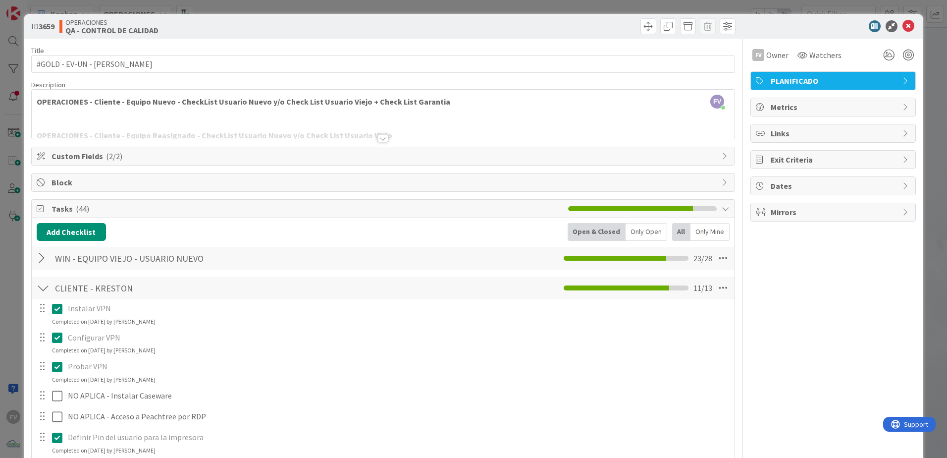
click at [672, 127] on div "Links" at bounding box center [833, 133] width 164 height 18
click at [672, 156] on button "Add Link" at bounding box center [783, 157] width 54 height 18
click at [672, 222] on span "Current Board" at bounding box center [792, 218] width 48 height 10
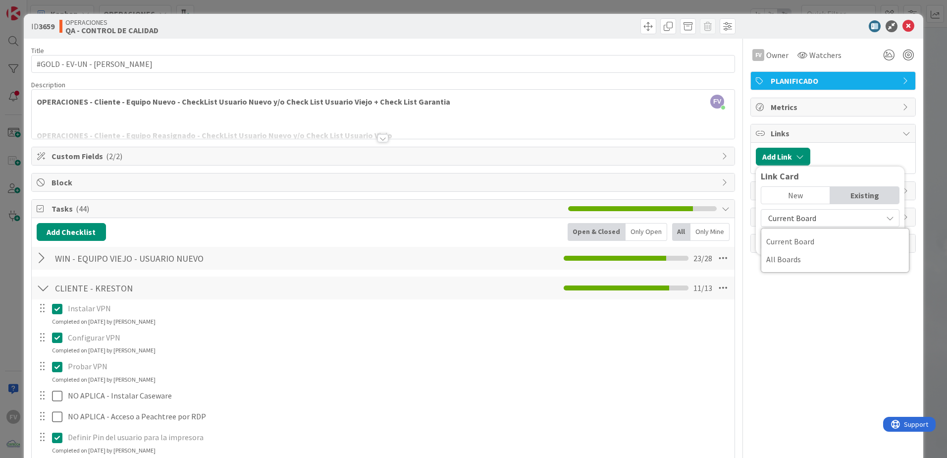
click at [672, 222] on span "Current Board" at bounding box center [792, 218] width 48 height 10
click at [672, 20] on div "ID 3659 OPERACIONES QA - CONTROL DE CALIDAD Title 29 / 128 #GOLD - EV-UN - [PER…" at bounding box center [473, 229] width 947 height 458
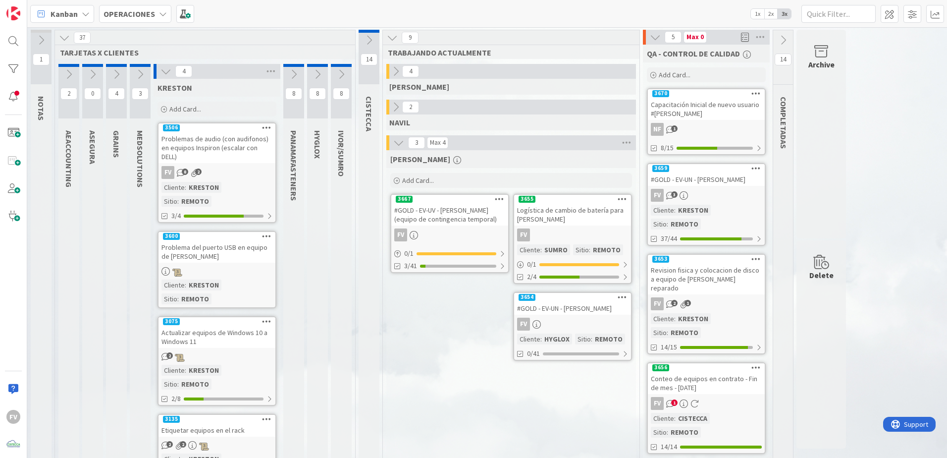
click at [672, 185] on div "#GOLD - EV-UN - [PERSON_NAME]" at bounding box center [706, 179] width 117 height 13
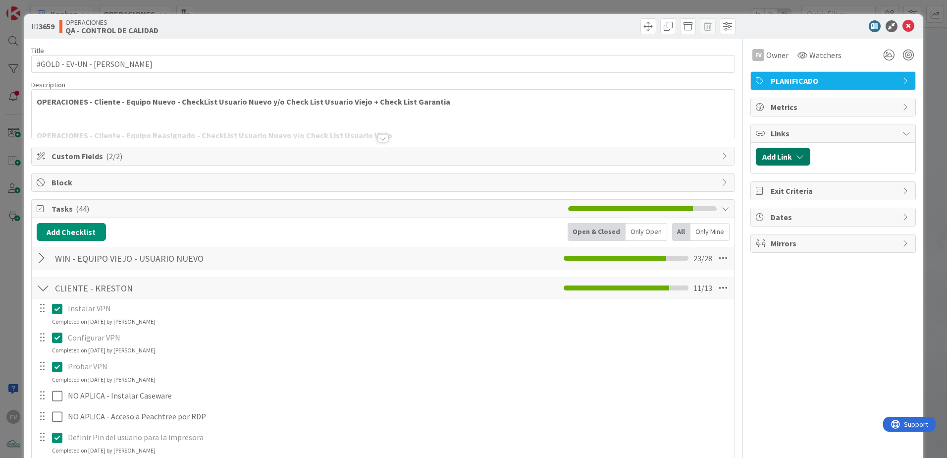
click at [672, 164] on button "Add Link" at bounding box center [783, 157] width 54 height 18
click at [672, 242] on input "text" at bounding box center [830, 241] width 139 height 18
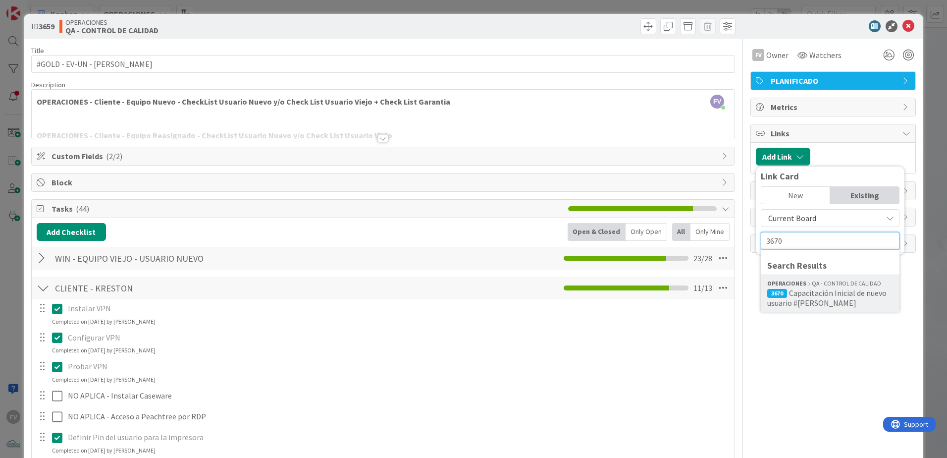
type input "3670"
click at [672, 303] on span "Capacitación Inicial de nuevo usuario #[PERSON_NAME]" at bounding box center [826, 298] width 119 height 20
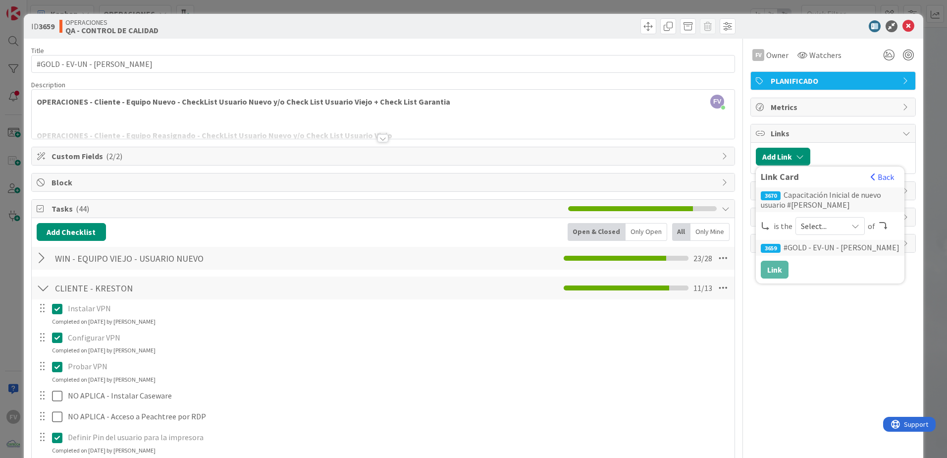
click at [672, 230] on span "Select..." at bounding box center [822, 226] width 42 height 14
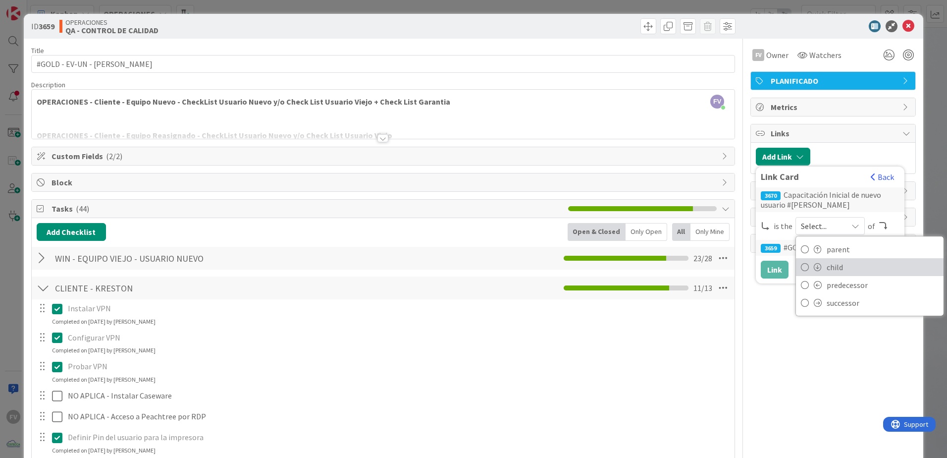
click at [672, 272] on span "child" at bounding box center [882, 266] width 112 height 15
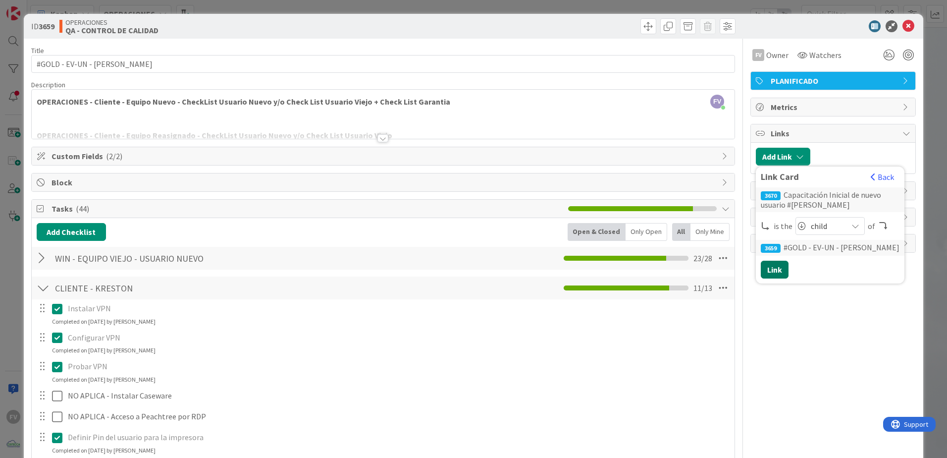
click at [672, 270] on button "Link" at bounding box center [775, 269] width 28 height 18
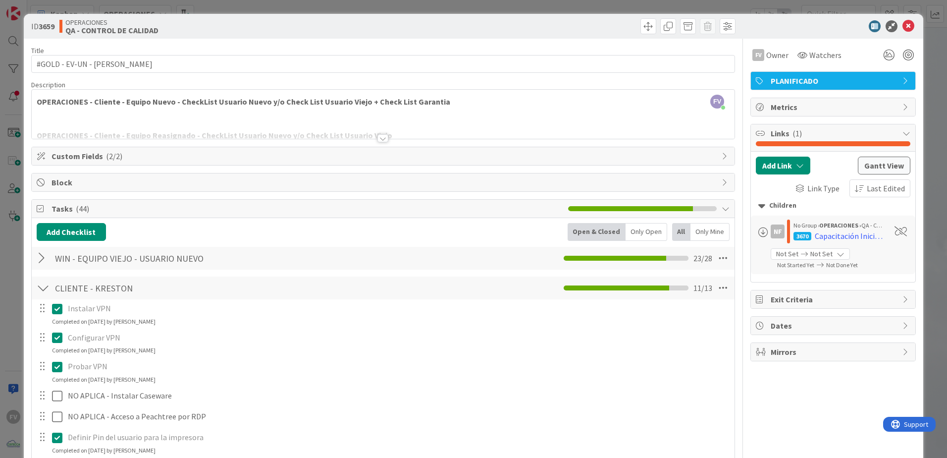
click at [672, 142] on div at bounding box center [833, 143] width 154 height 5
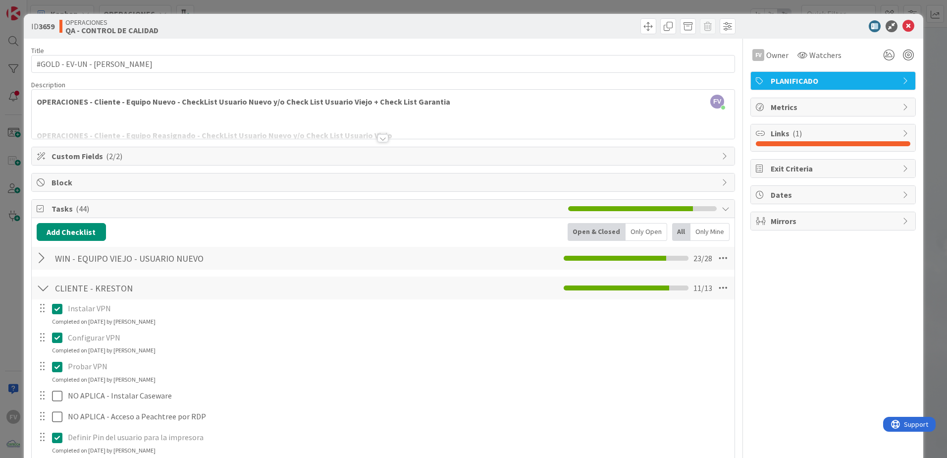
click at [46, 289] on div at bounding box center [43, 288] width 13 height 18
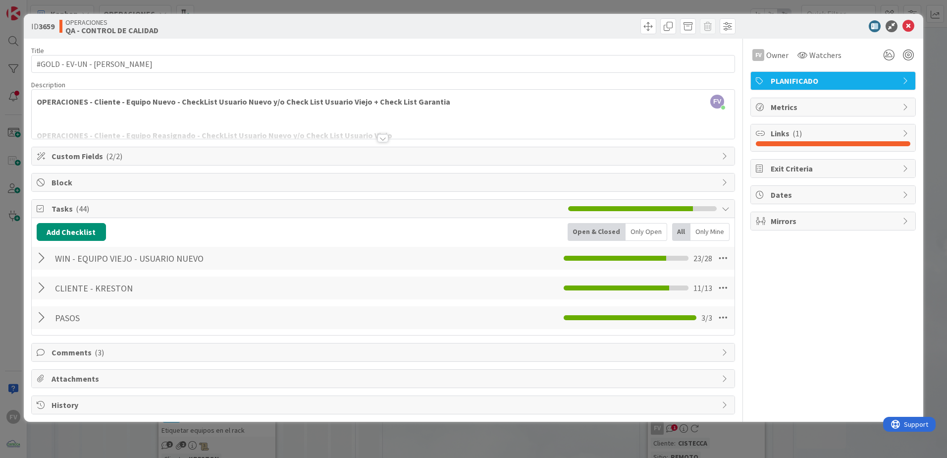
click at [51, 211] on span "Tasks ( 44 )" at bounding box center [306, 209] width 511 height 12
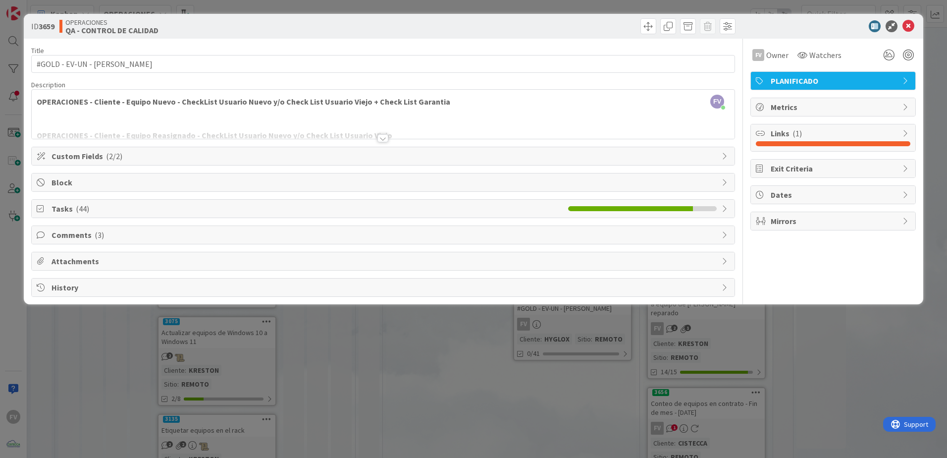
click at [281, 303] on div "ID 3659 OPERACIONES QA - CONTROL DE CALIDAD Title 29 / 128 #GOLD - EV-UN - [PER…" at bounding box center [473, 229] width 947 height 458
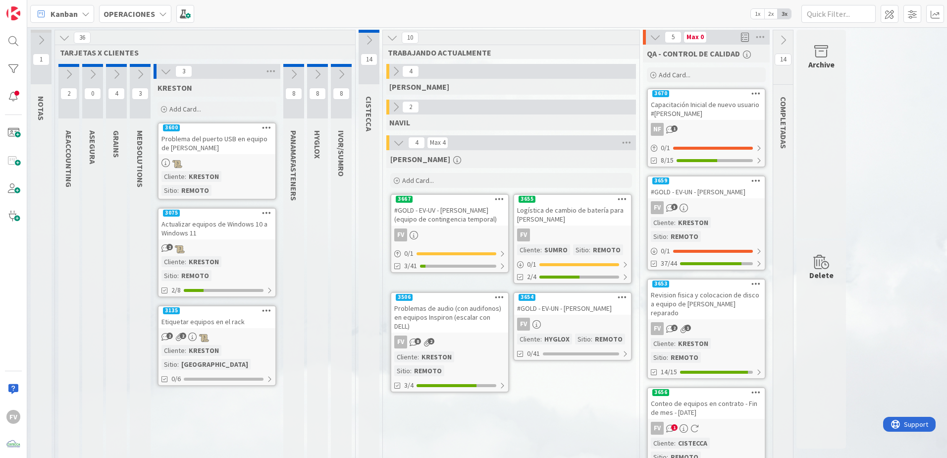
click at [672, 117] on div "Capacitación Inicial de nuevo usuario #[PERSON_NAME]" at bounding box center [706, 109] width 117 height 22
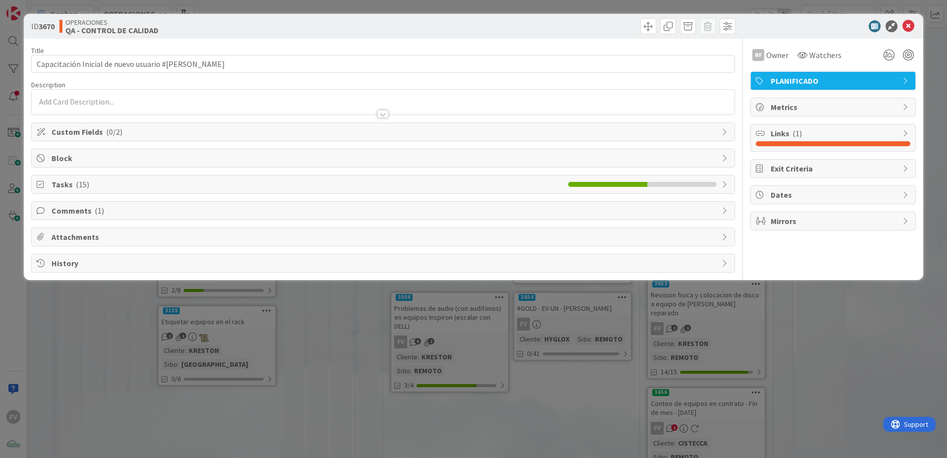
click at [672, 303] on div "ID 3670 OPERACIONES QA - CONTROL DE CALIDAD Title 62 / 128 Capacitación Inicial…" at bounding box center [473, 229] width 947 height 458
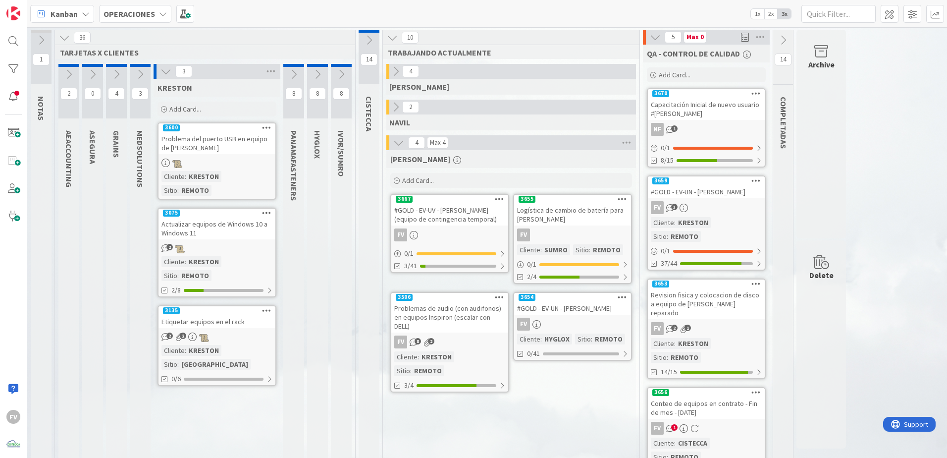
click at [672, 135] on div "NF 1" at bounding box center [706, 129] width 117 height 13
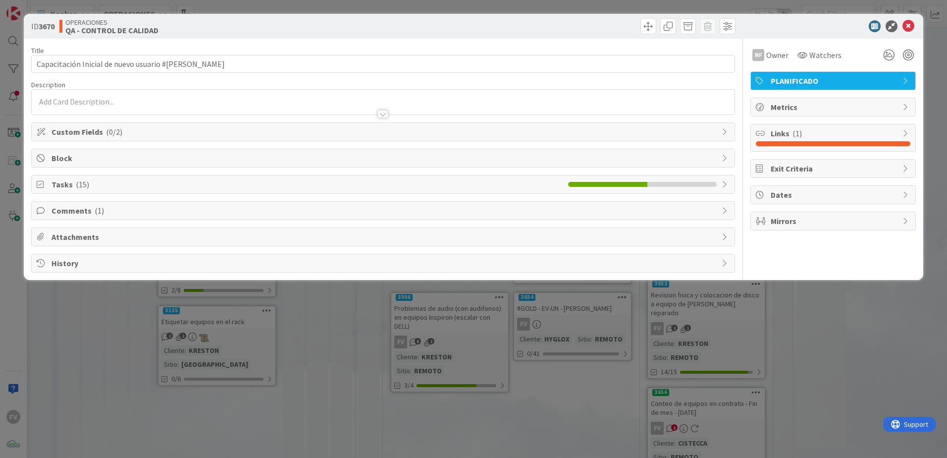
click at [106, 138] on div "Custom Fields ( 0/2 )" at bounding box center [383, 132] width 703 height 18
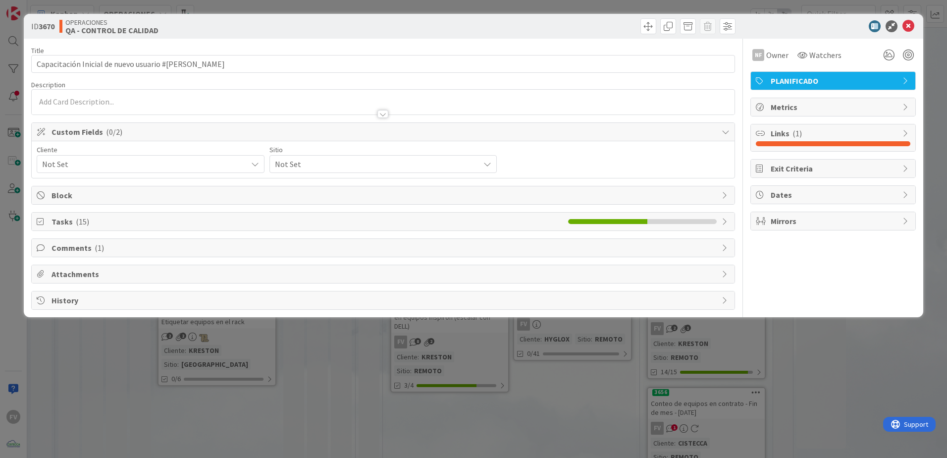
click at [90, 168] on span "Not Set" at bounding box center [142, 164] width 200 height 14
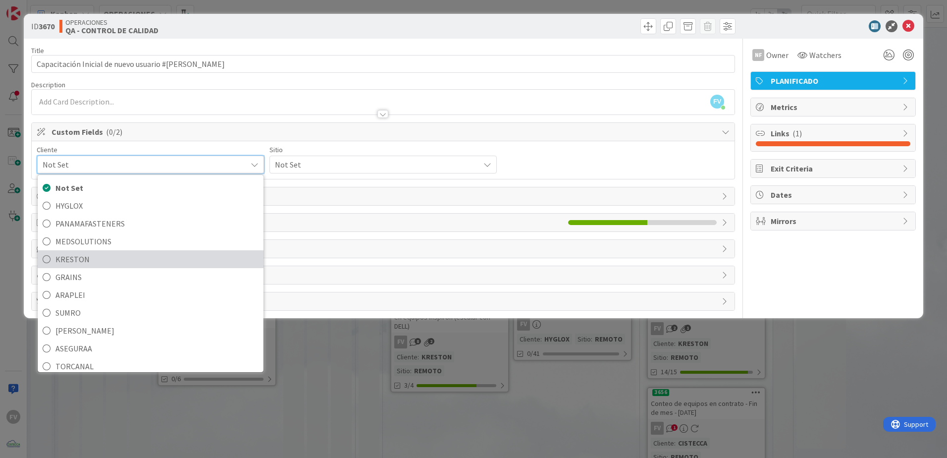
click at [80, 261] on span "KRESTON" at bounding box center [156, 259] width 203 height 15
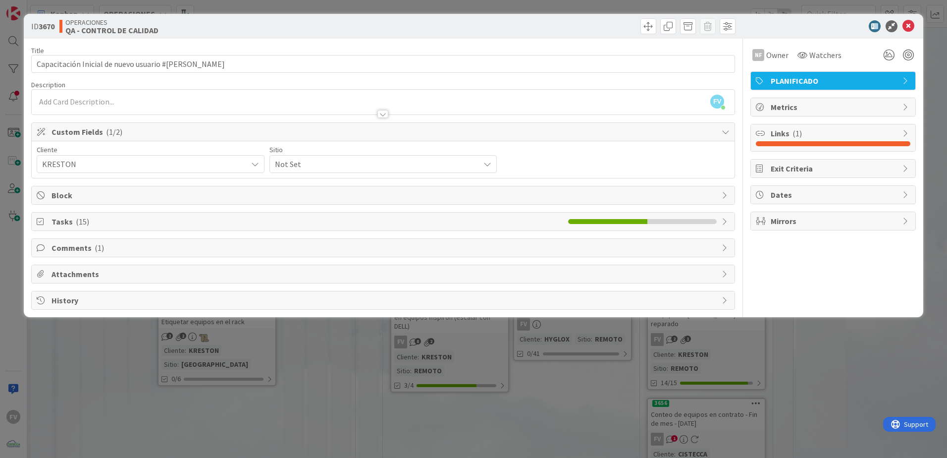
click at [242, 169] on span "Not Set" at bounding box center [142, 164] width 200 height 14
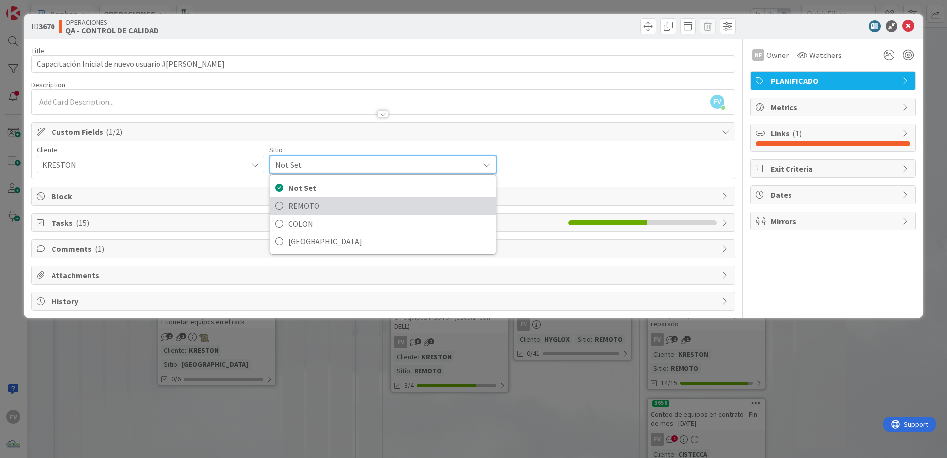
drag, startPoint x: 306, startPoint y: 173, endPoint x: 266, endPoint y: 202, distance: 49.7
click at [299, 201] on span "REMOTO" at bounding box center [389, 205] width 203 height 15
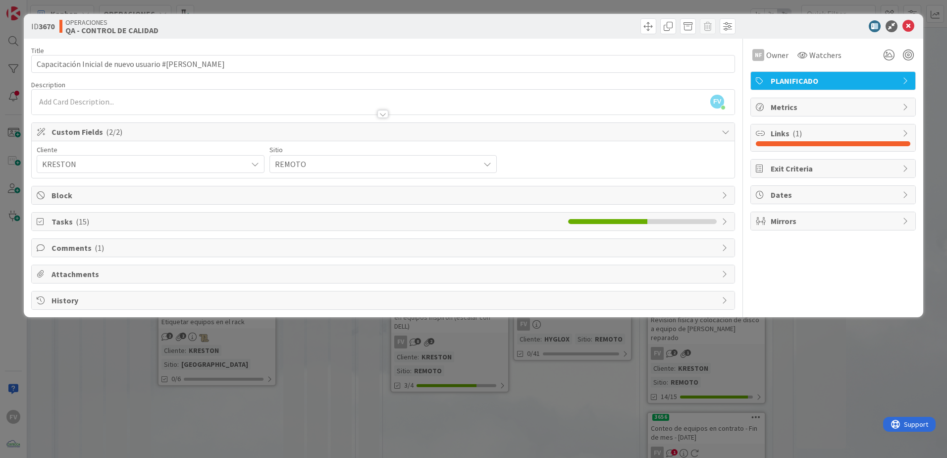
click at [130, 133] on span "Custom Fields ( 2/2 )" at bounding box center [383, 132] width 665 height 12
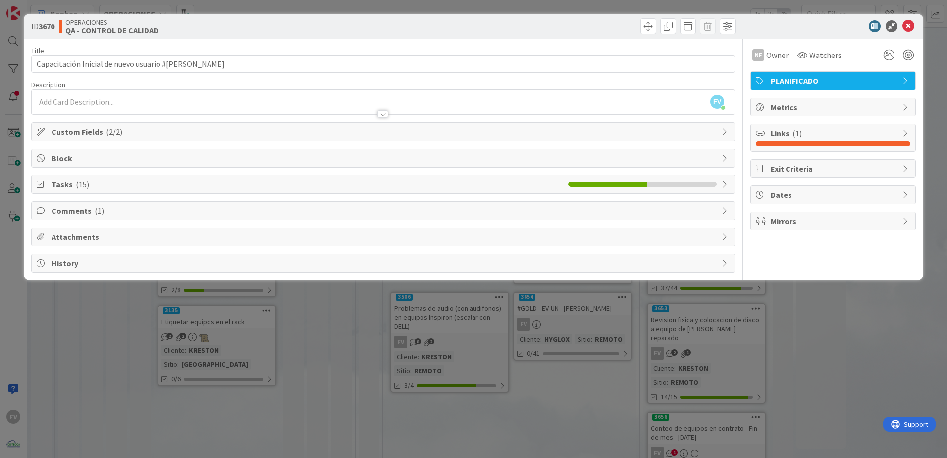
click at [101, 189] on span "Tasks ( 15 )" at bounding box center [306, 184] width 511 height 12
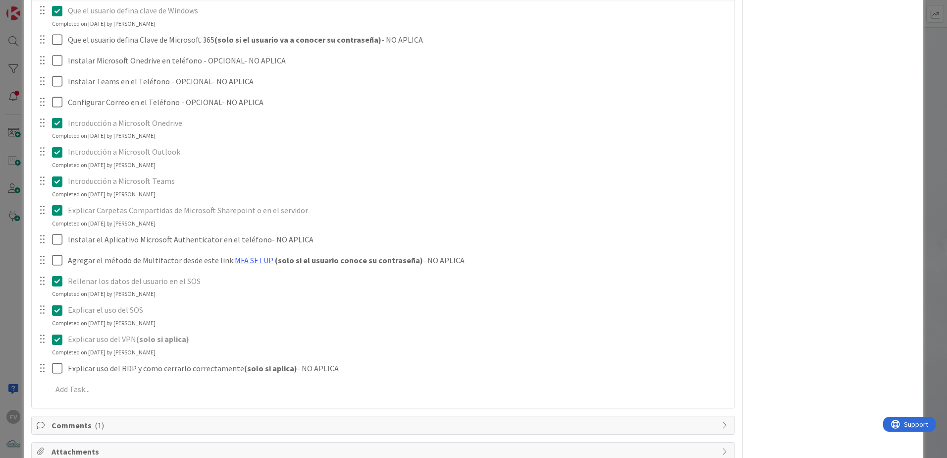
scroll to position [294, 0]
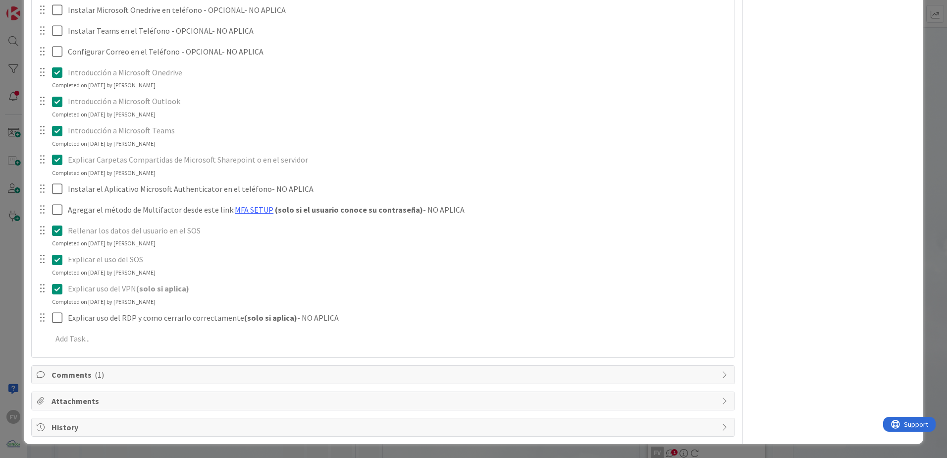
click at [11, 213] on div "ID 3670 OPERACIONES QA - CONTROL DE CALIDAD Title 62 / 128 Capacitación Inicial…" at bounding box center [473, 229] width 947 height 458
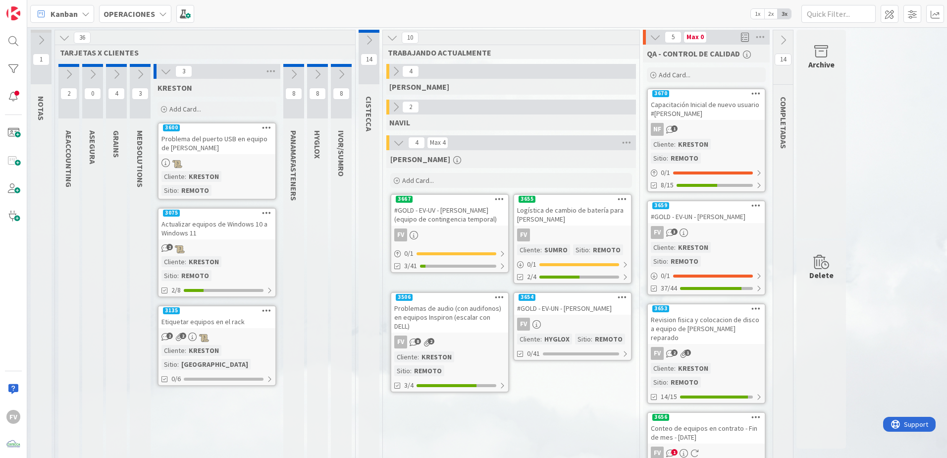
click at [672, 226] on div "FV 3" at bounding box center [706, 232] width 117 height 13
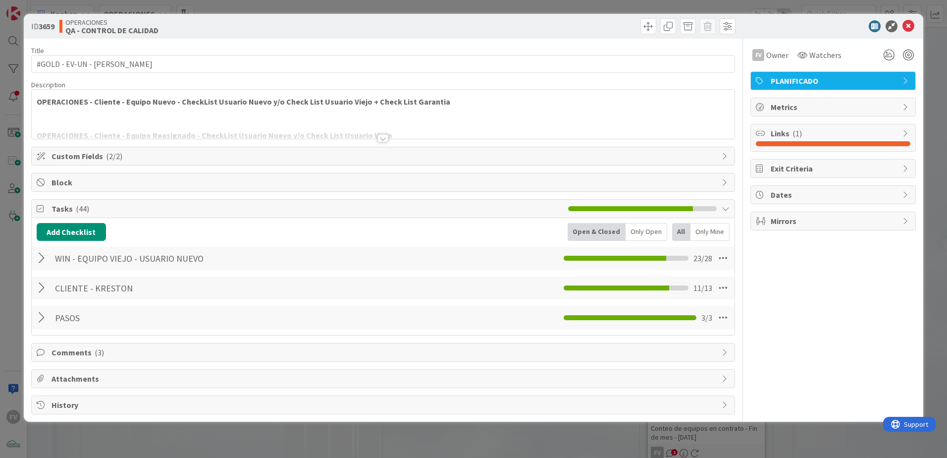
click at [42, 258] on div at bounding box center [43, 258] width 13 height 18
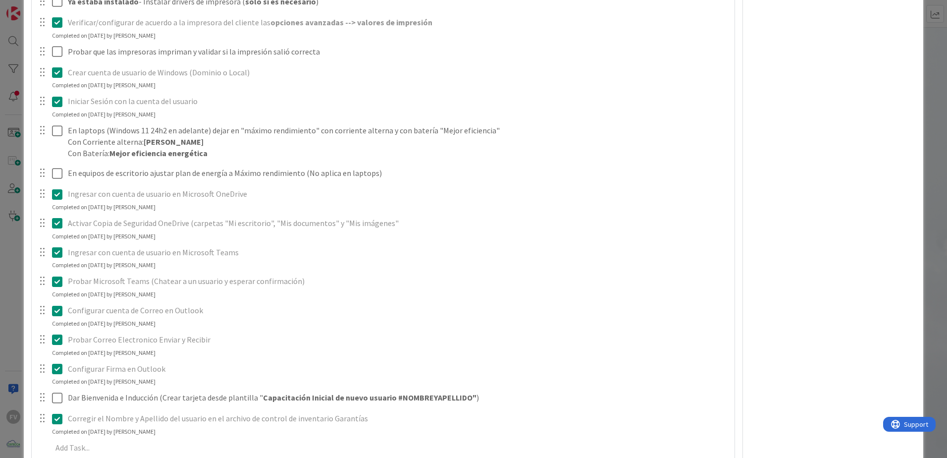
scroll to position [862, 0]
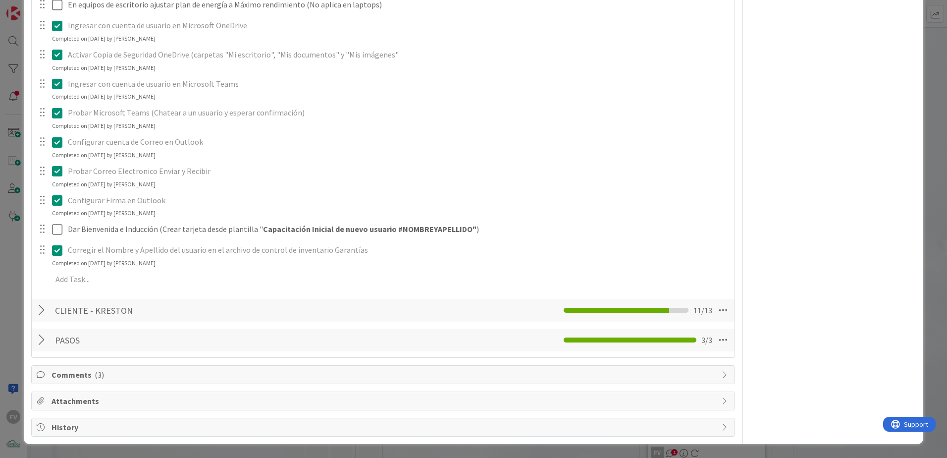
click at [42, 303] on div at bounding box center [43, 310] width 13 height 18
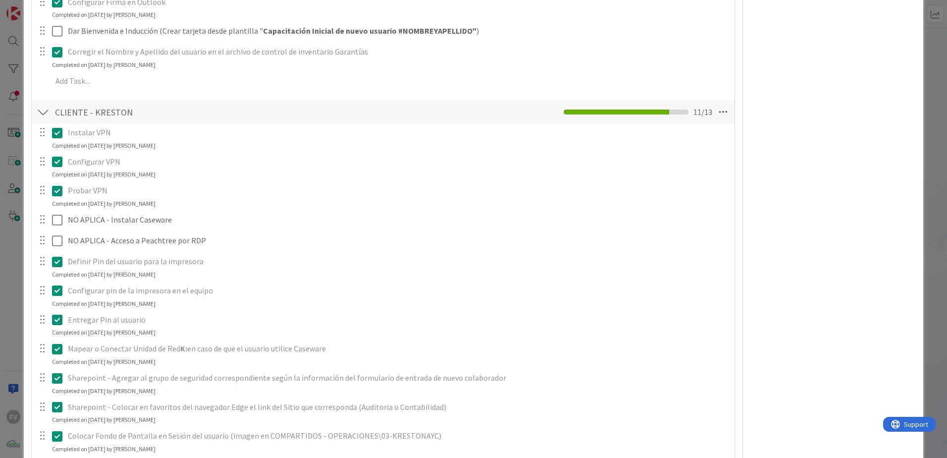
scroll to position [1208, 0]
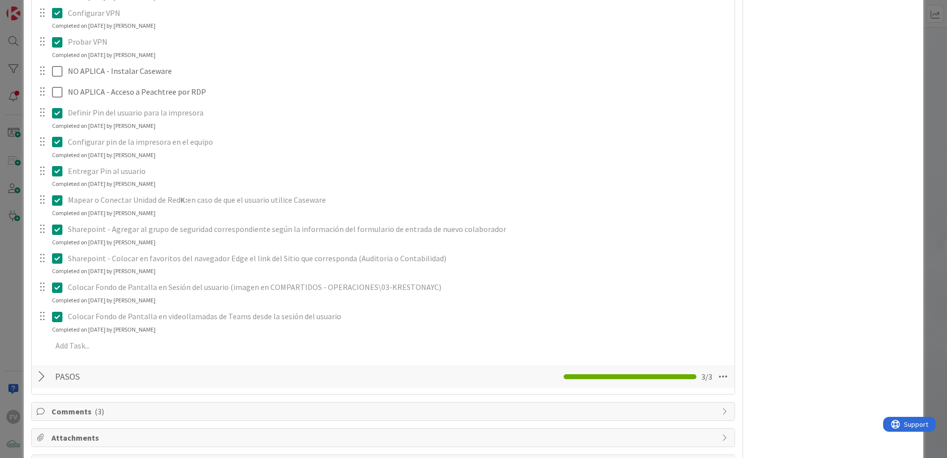
click at [38, 303] on div at bounding box center [43, 376] width 13 height 18
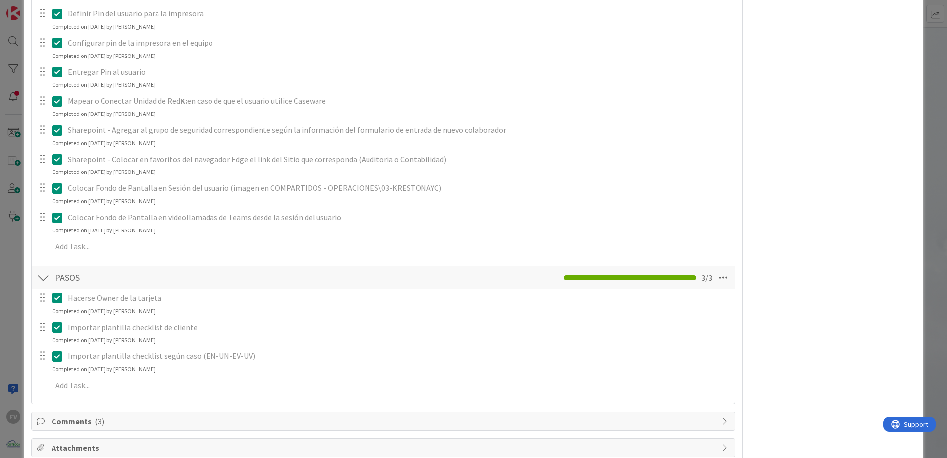
click at [42, 276] on div at bounding box center [43, 277] width 13 height 18
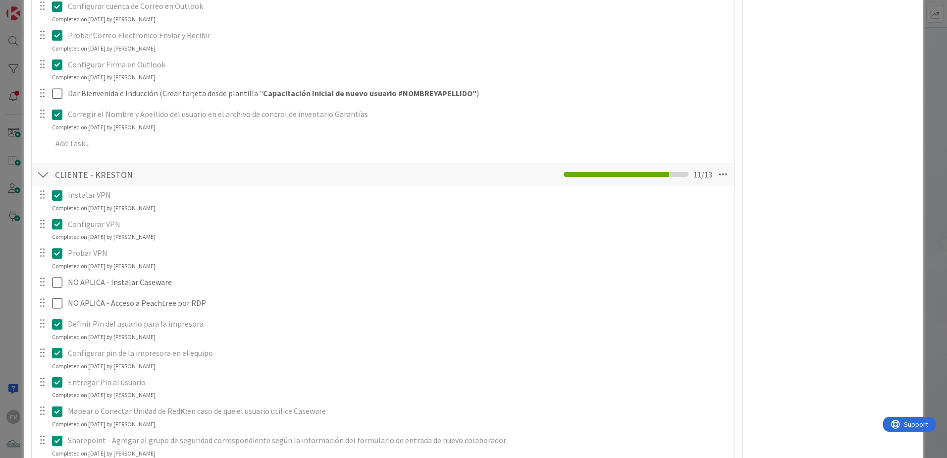
click at [38, 181] on div at bounding box center [43, 174] width 13 height 18
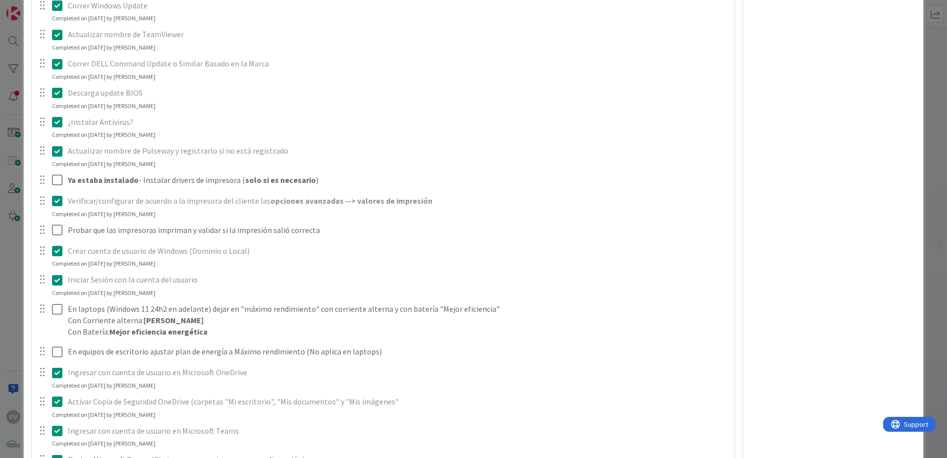
scroll to position [168, 0]
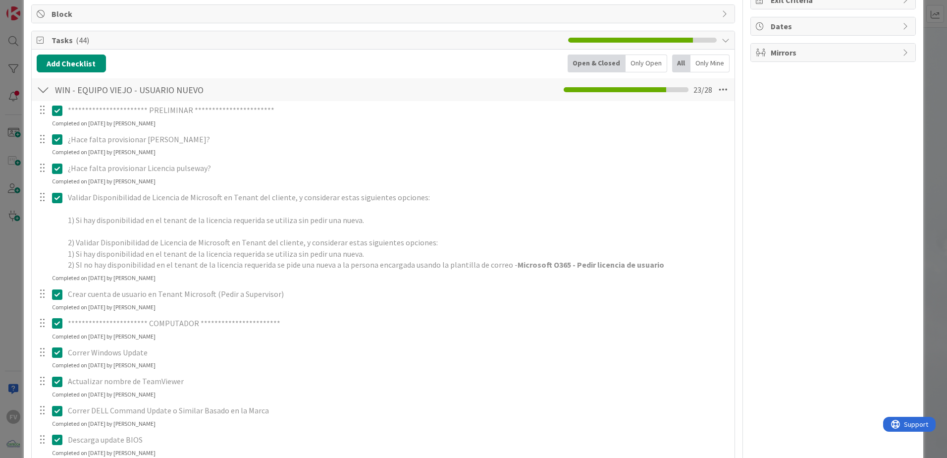
click at [44, 89] on div at bounding box center [43, 90] width 13 height 18
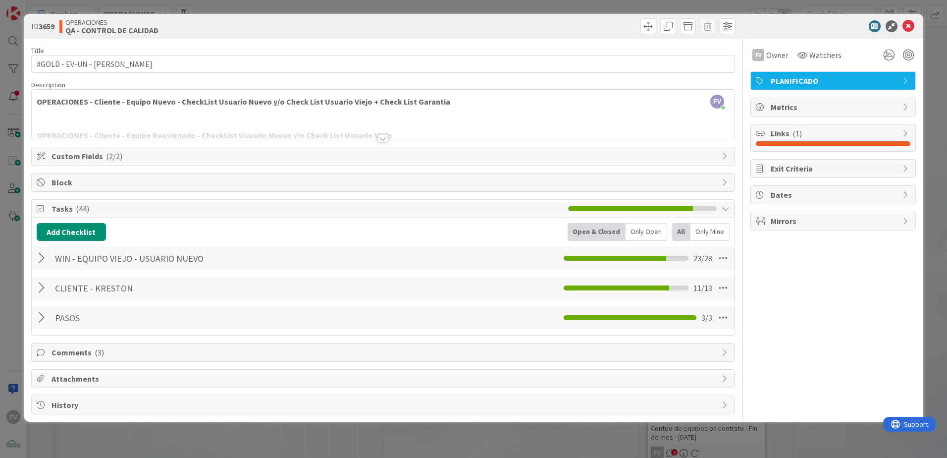
click at [95, 210] on span "Tasks ( 44 )" at bounding box center [306, 209] width 511 height 12
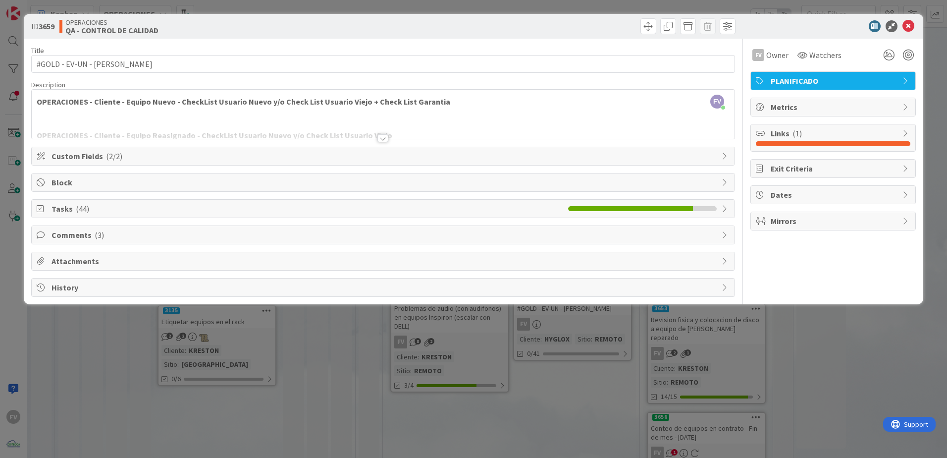
click at [560, 303] on div "ID 3659 OPERACIONES QA - CONTROL DE CALIDAD Title 29 / 128 #GOLD - EV-UN - [PER…" at bounding box center [473, 229] width 947 height 458
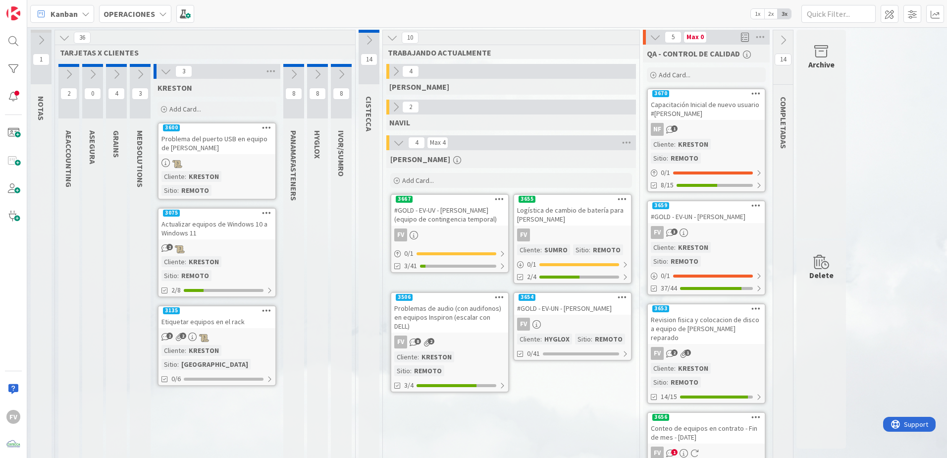
click at [168, 72] on icon at bounding box center [165, 71] width 11 height 11
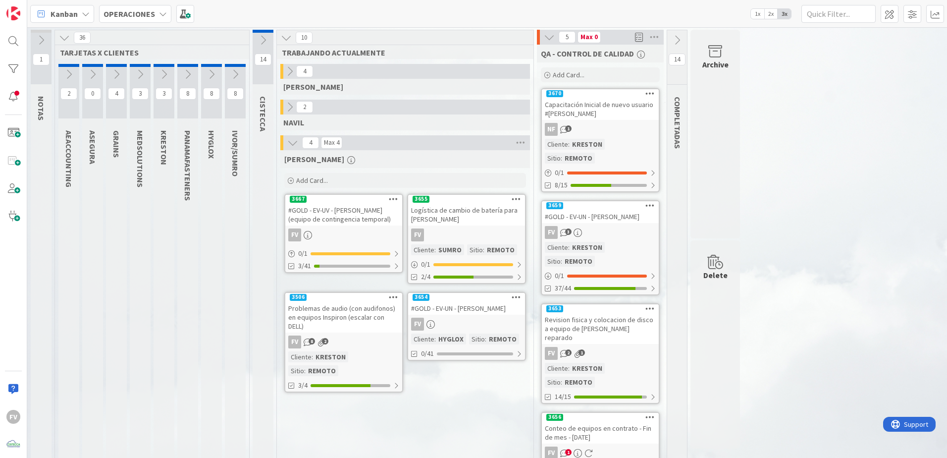
click at [142, 77] on icon at bounding box center [140, 74] width 11 height 11
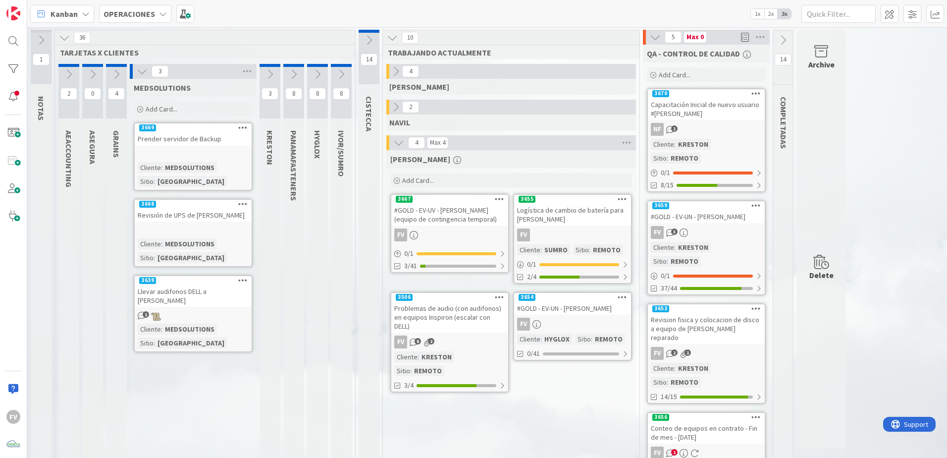
click at [222, 231] on div at bounding box center [193, 229] width 117 height 11
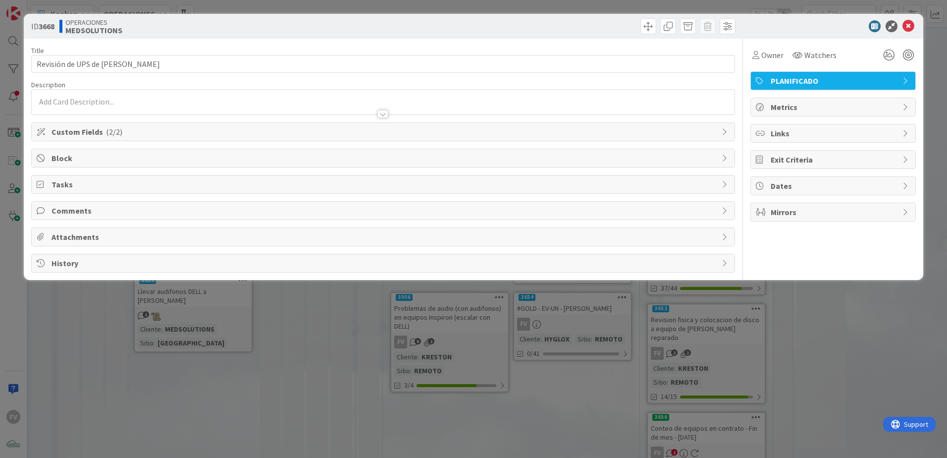
click at [111, 126] on span "Custom Fields ( 2/2 )" at bounding box center [383, 132] width 665 height 12
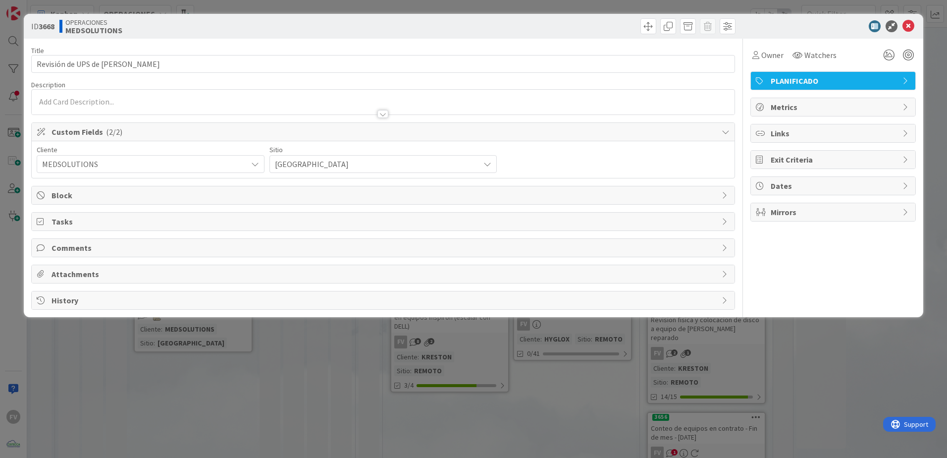
click at [104, 142] on div "Cliente MEDSOLUTIONS Sitio [GEOGRAPHIC_DATA]" at bounding box center [383, 159] width 703 height 37
click at [74, 196] on span "Block" at bounding box center [383, 195] width 665 height 12
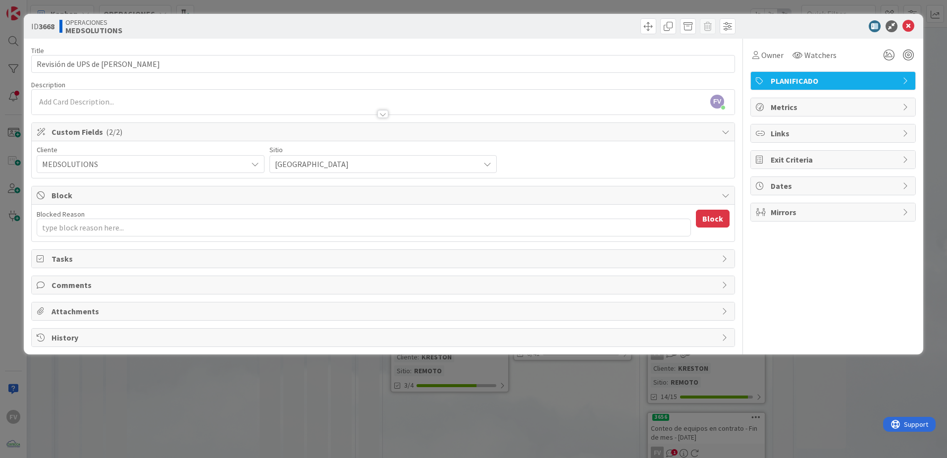
click at [102, 215] on div "Blocked Reason 0 / 256" at bounding box center [364, 213] width 654 height 9
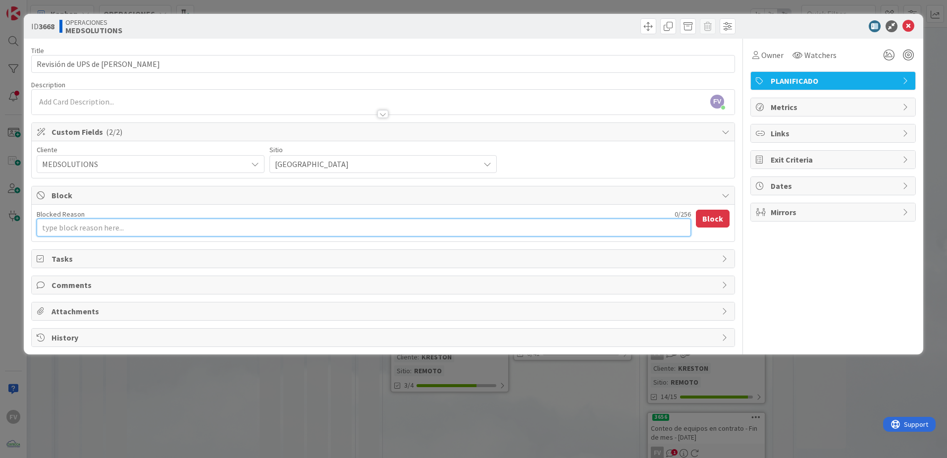
click at [110, 220] on textarea "Blocked Reason" at bounding box center [364, 227] width 654 height 18
type textarea "x"
type textarea "E"
type textarea "x"
type textarea "Es"
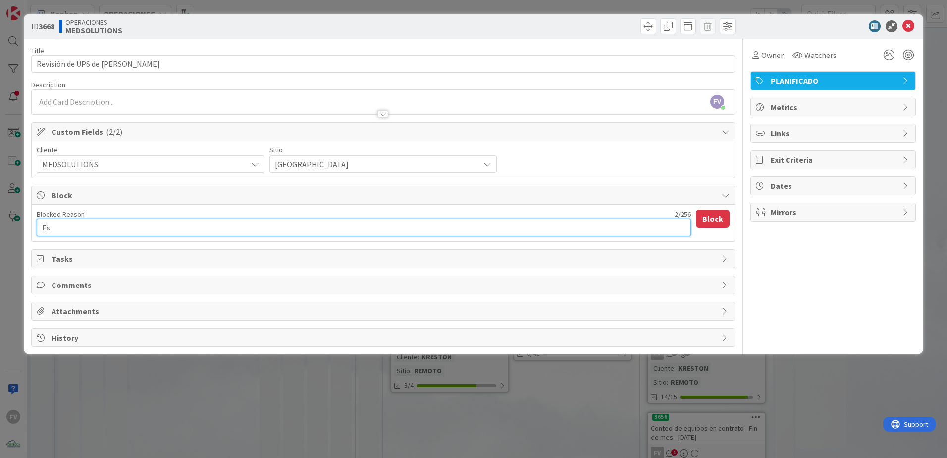
type textarea "x"
type textarea "Esp"
type textarea "x"
type textarea "Espe"
type textarea "x"
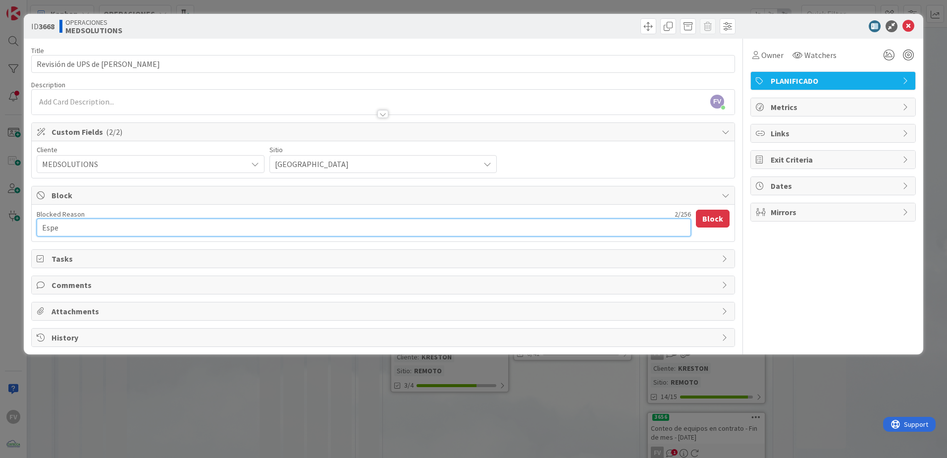
type textarea "Esper"
type textarea "x"
type textarea "Espera"
type textarea "x"
type textarea "Esperan"
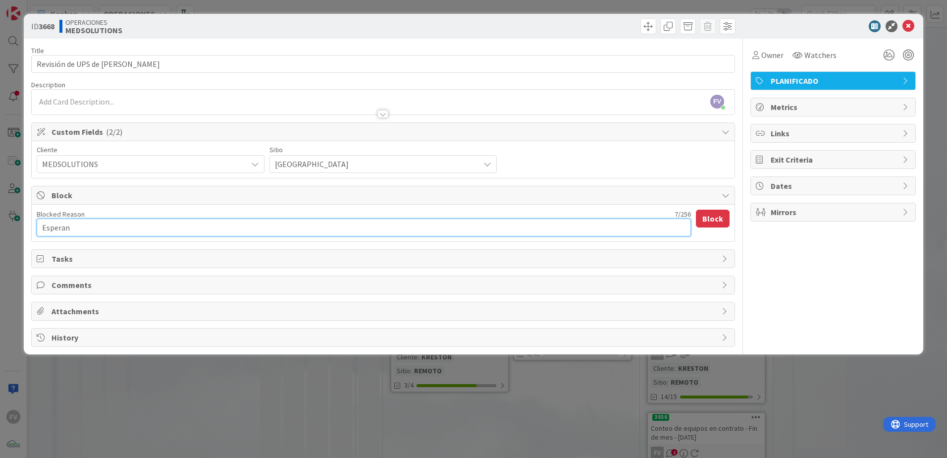
type textarea "x"
type textarea "Esperand"
type textarea "x"
type textarea "Esperando"
type textarea "x"
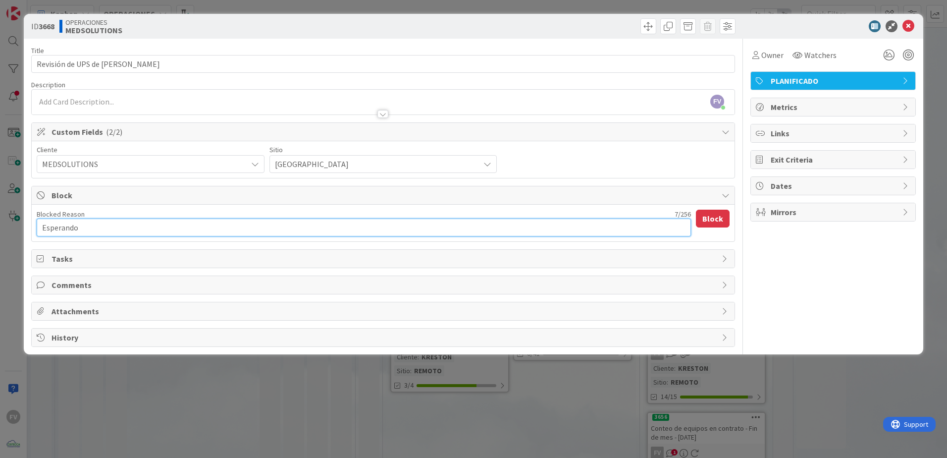
type textarea "Esperando"
type textarea "x"
type textarea "Esperando l"
type textarea "x"
type textarea "Esperando ll"
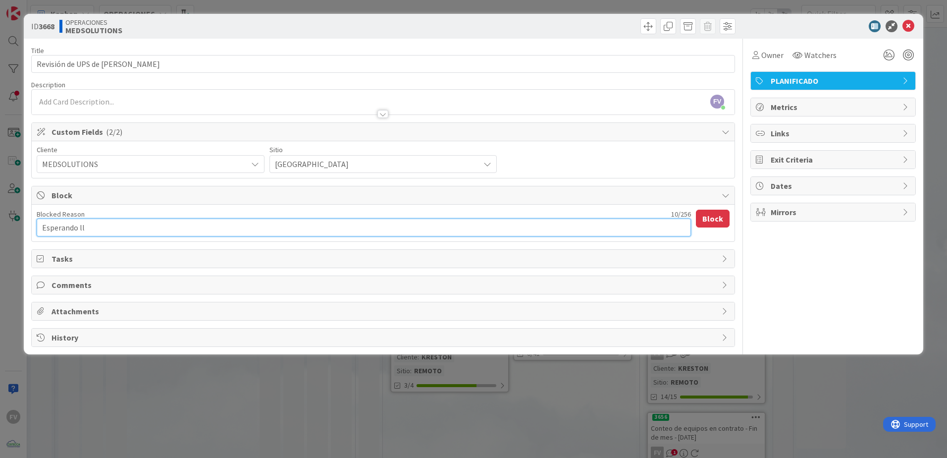
type textarea "x"
type textarea "Esperando lle"
type textarea "x"
type textarea "Esperando lleg"
type textarea "x"
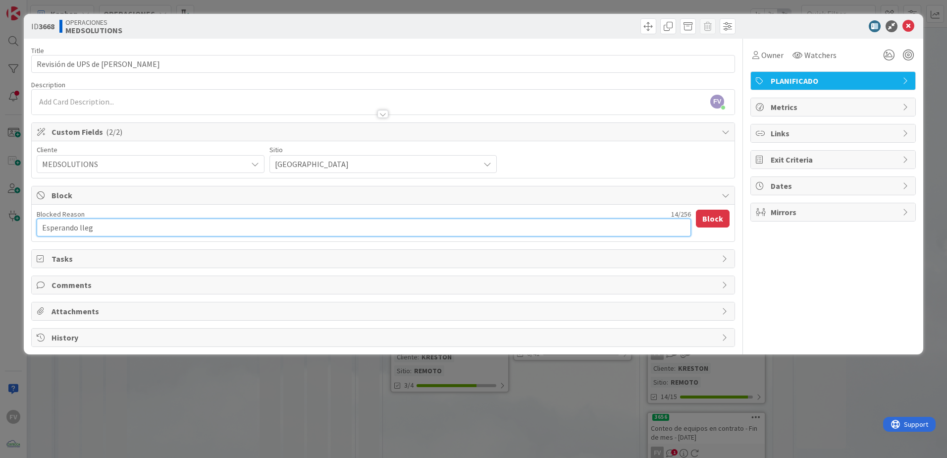
type textarea "Esperando llega"
type textarea "x"
type textarea "Esperando llegad"
type textarea "x"
type textarea "Esperando llegada"
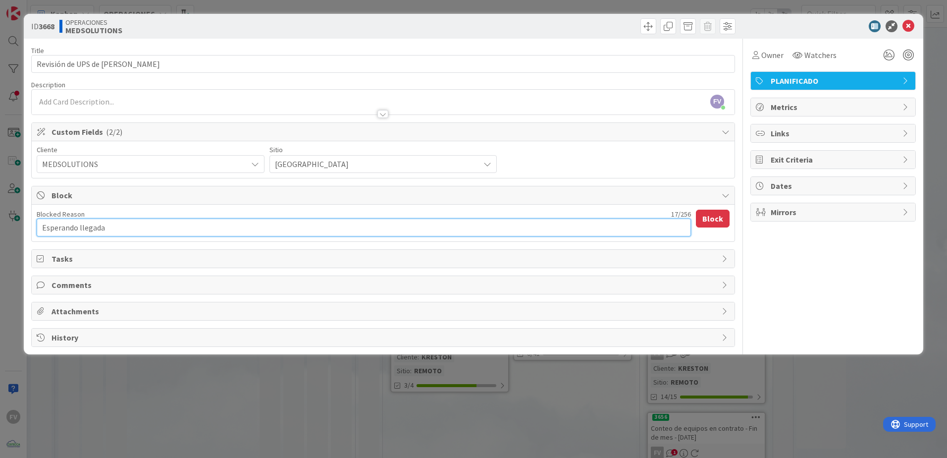
type textarea "x"
type textarea "Esperando llegada"
type textarea "x"
type textarea "Esperando llegada d"
type textarea "x"
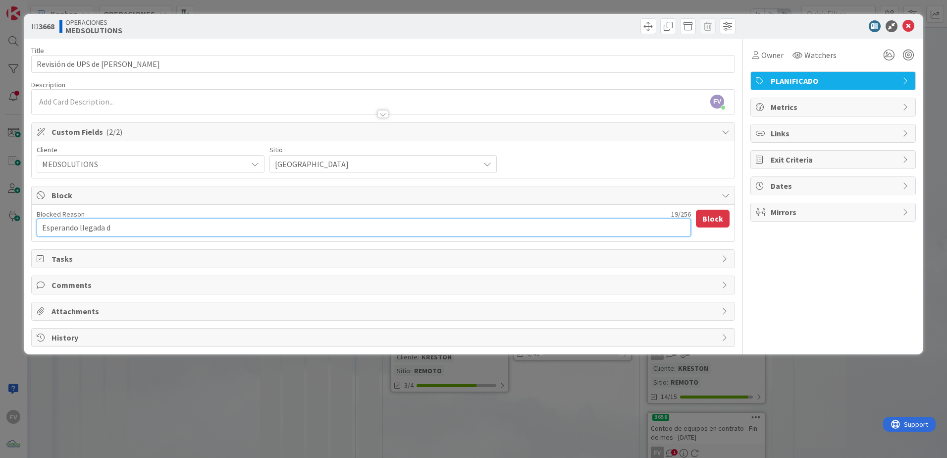
type textarea "Esperando llegada de"
type textarea "x"
type textarea "Esperando llegada de"
type textarea "x"
type textarea "Esperando llegada de a"
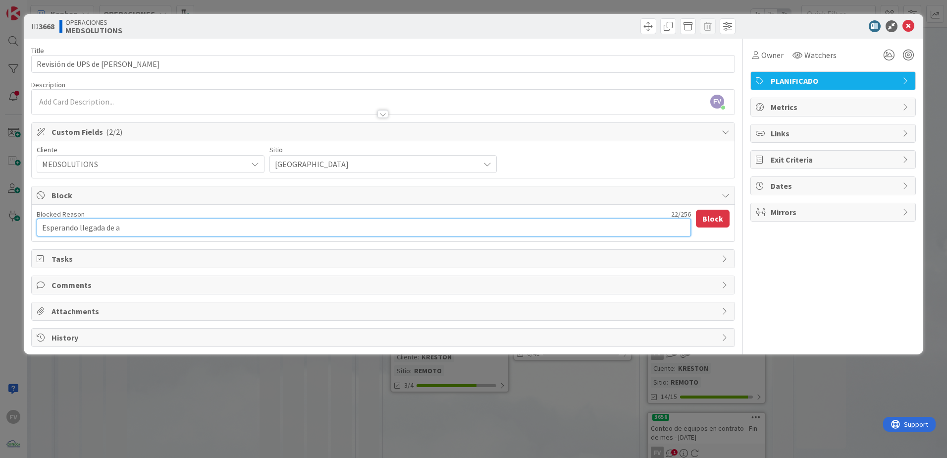
type textarea "x"
type textarea "Esperando llegada de au"
type textarea "x"
type textarea "Esperando llegada de aud"
type textarea "x"
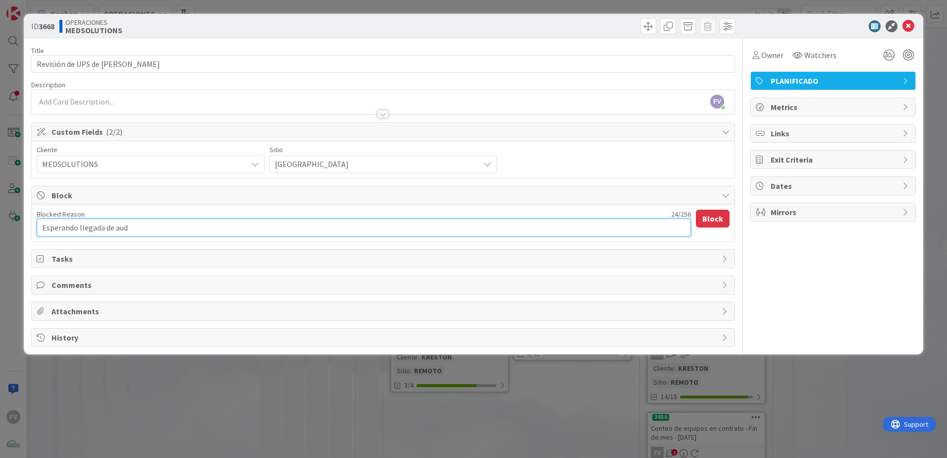
type textarea "Esperando llegada de audi"
type textarea "x"
type textarea "Esperando llegada de audifi"
type textarea "x"
type textarea "Esperando llegada de audifio"
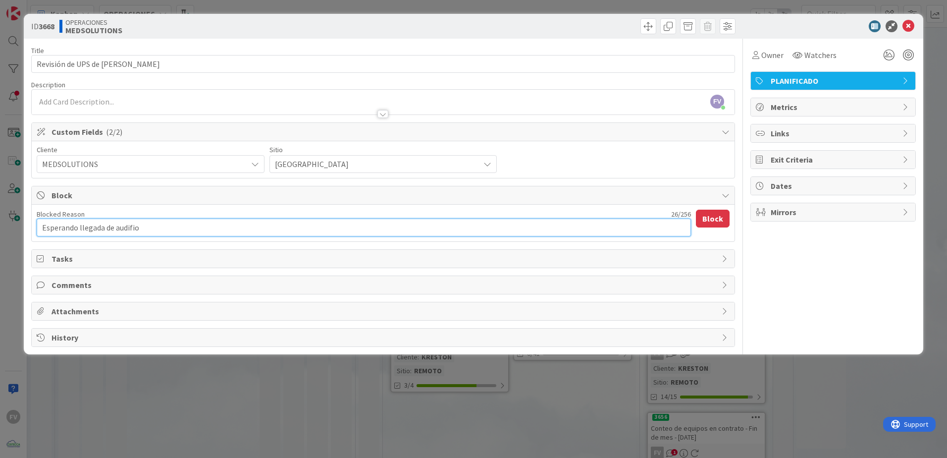
type textarea "x"
type textarea "Esperando llegada de audifion"
type textarea "x"
type textarea "Esperando llegada de audifiono"
type textarea "x"
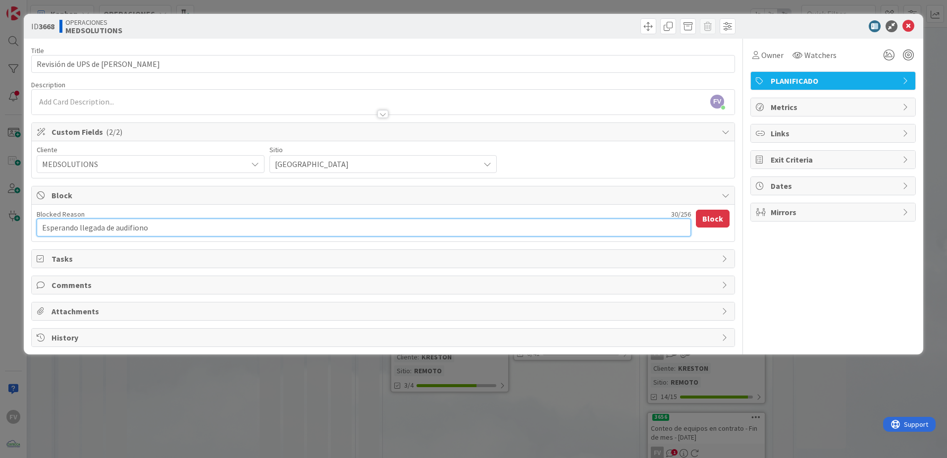
type textarea "Esperando llegada de audifion"
type textarea "x"
type textarea "Esperando llegada de audifio"
type textarea "x"
type textarea "Esperando llegada de audifi"
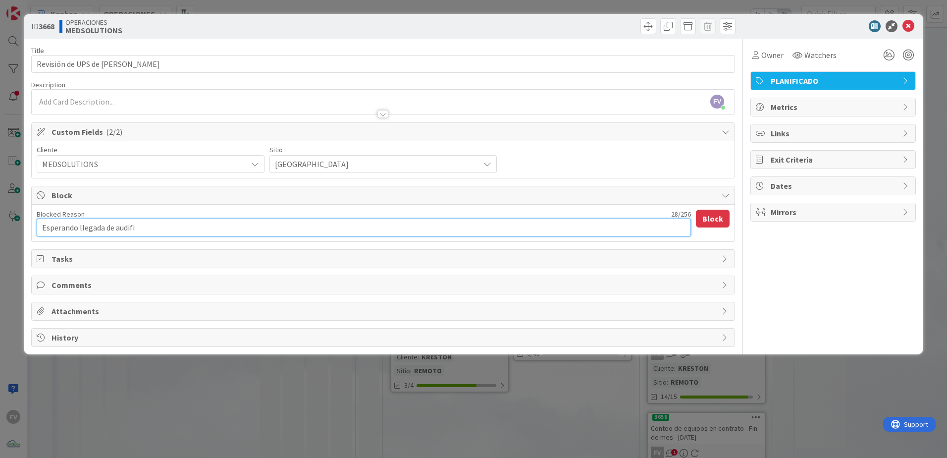
type textarea "x"
type textarea "Esperando llegada de audif"
type textarea "x"
type textarea "Esperando llegada de audifon"
type textarea "x"
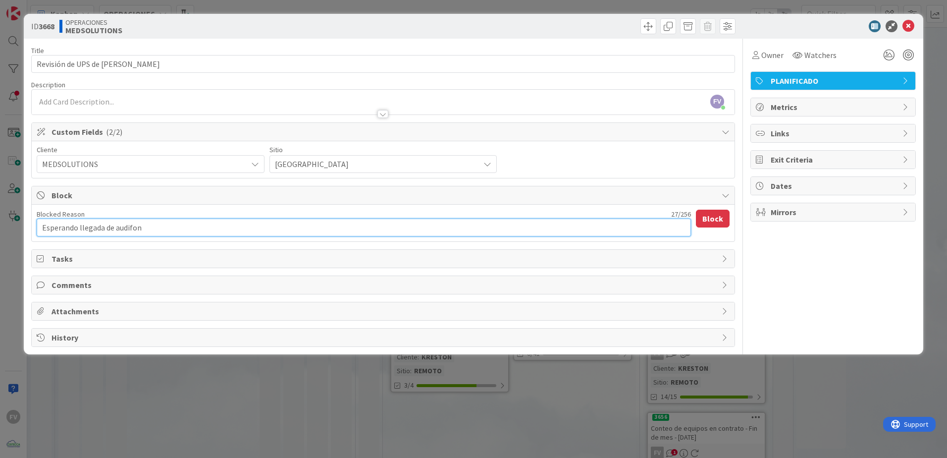
type textarea "Esperando llegada de audifono"
type textarea "x"
type textarea "Esperando llegada de audifonos"
type textarea "x"
type textarea "Esperando llegada de audifonos"
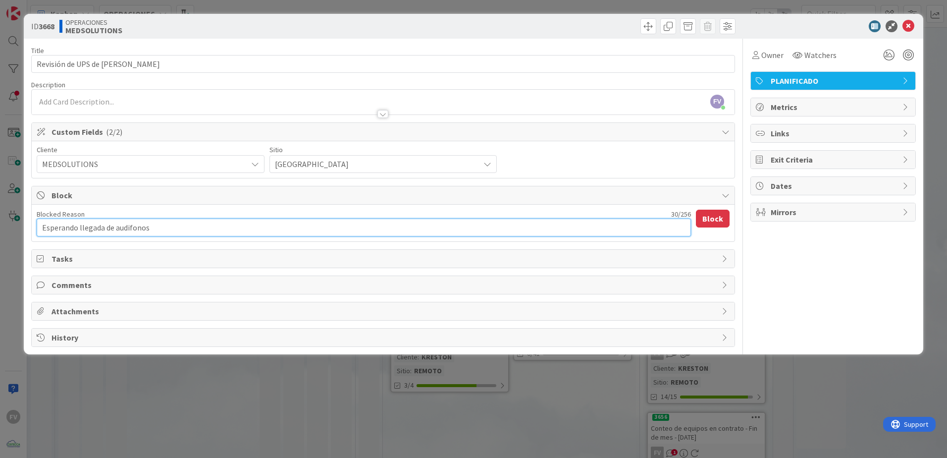
type textarea "x"
type textarea "Esperando llegada de audifonos p"
type textarea "x"
type textarea "Esperando llegada de audifonos pa"
type textarea "x"
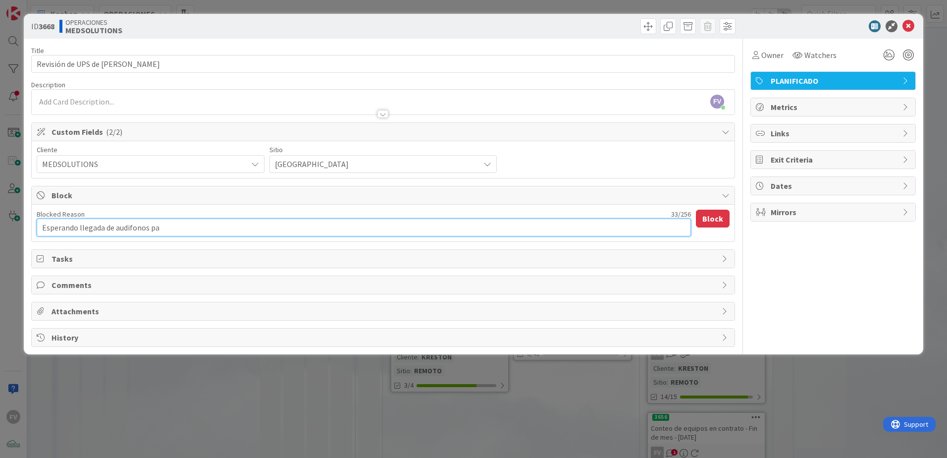
type textarea "Esperando llegada de audifonos par"
type textarea "x"
type textarea "Esperando llegada de audifonos para"
type textarea "x"
type textarea "Esperando llegada de audifonos para"
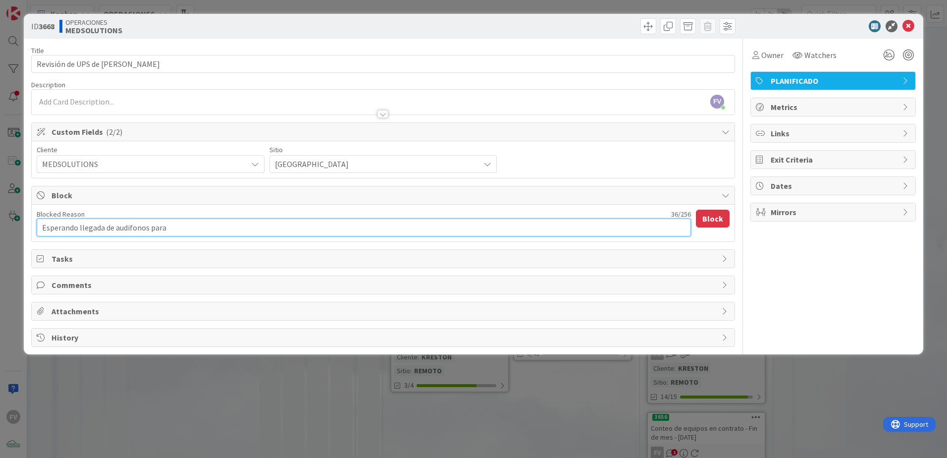
type textarea "x"
type textarea "Esperando llegada de audifonos para i"
type textarea "x"
type textarea "Esperando llegada de audifonos para ir"
type textarea "x"
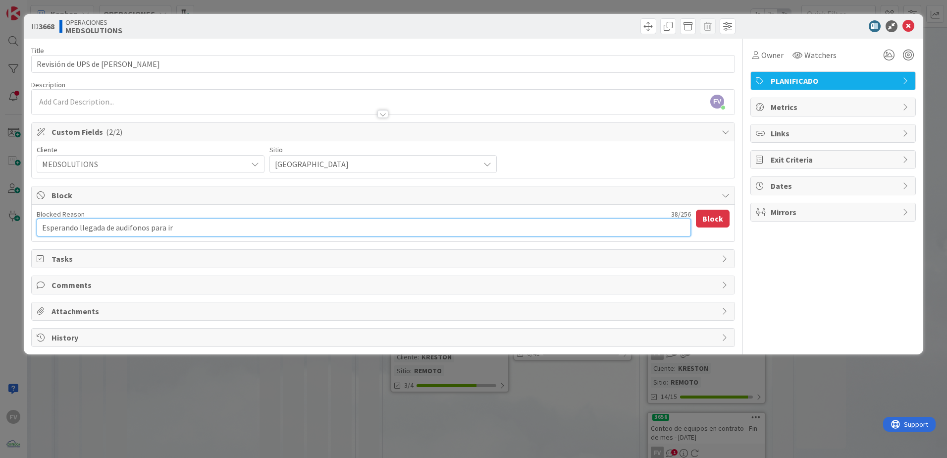
type textarea "Esperando llegada de audifonos para ir"
type textarea "x"
type textarea "Esperando llegada de [PERSON_NAME] para ir a"
type textarea "x"
type textarea "Esperando llegada de [PERSON_NAME] para ir a"
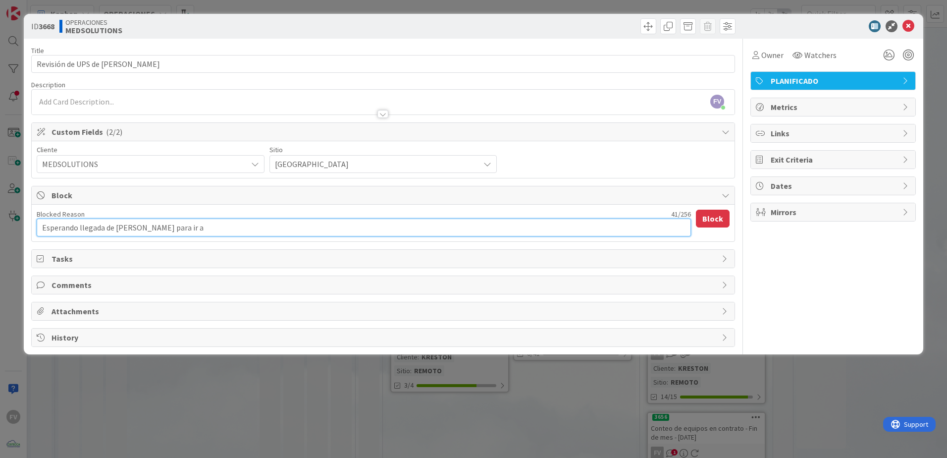
type textarea "x"
type textarea "Esperando llegada de [PERSON_NAME] para ir a l"
type textarea "x"
type textarea "Esperando llegada de [PERSON_NAME] para ir a la"
type textarea "x"
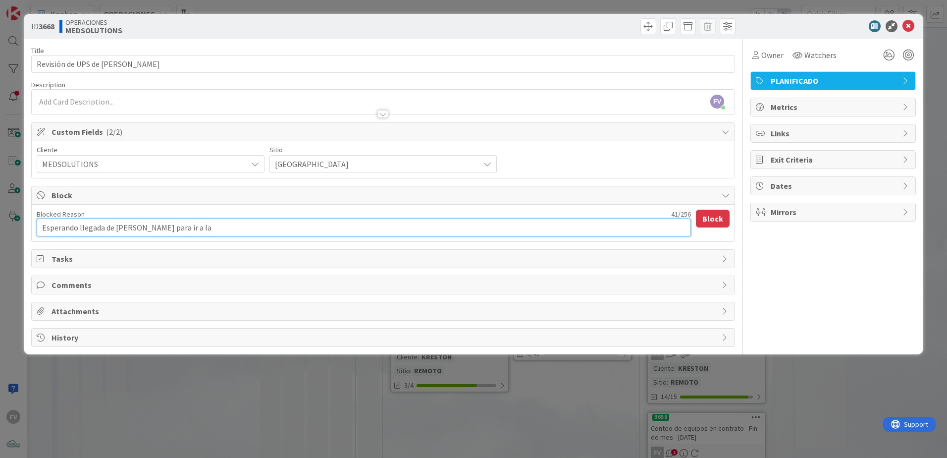
type textarea "Esperando llegada de [PERSON_NAME] para ir a la"
type textarea "x"
type textarea "Esperando llegada de [PERSON_NAME] para ir a la o"
type textarea "x"
type textarea "Esperando llegada de [PERSON_NAME] para ir a la of"
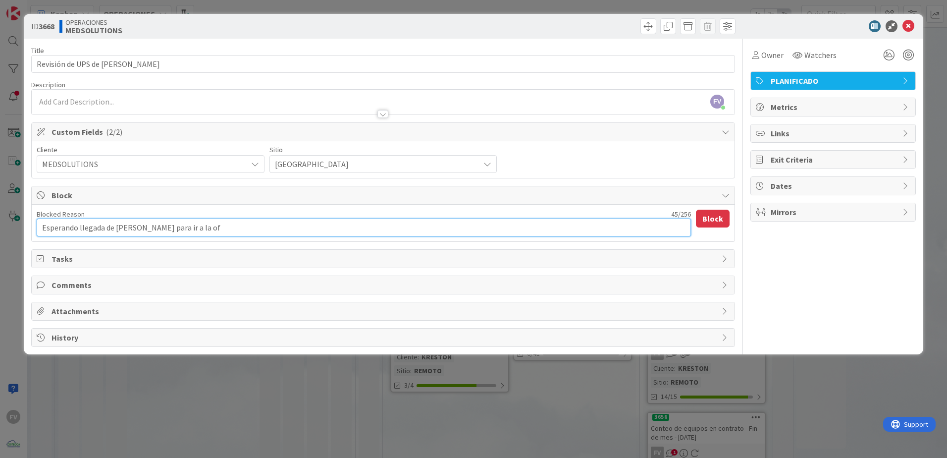
type textarea "x"
type textarea "Esperando llegada de [PERSON_NAME] para ir a la ofi"
type textarea "x"
type textarea "Esperando llegada de [PERSON_NAME] para ir a la ofic"
type textarea "x"
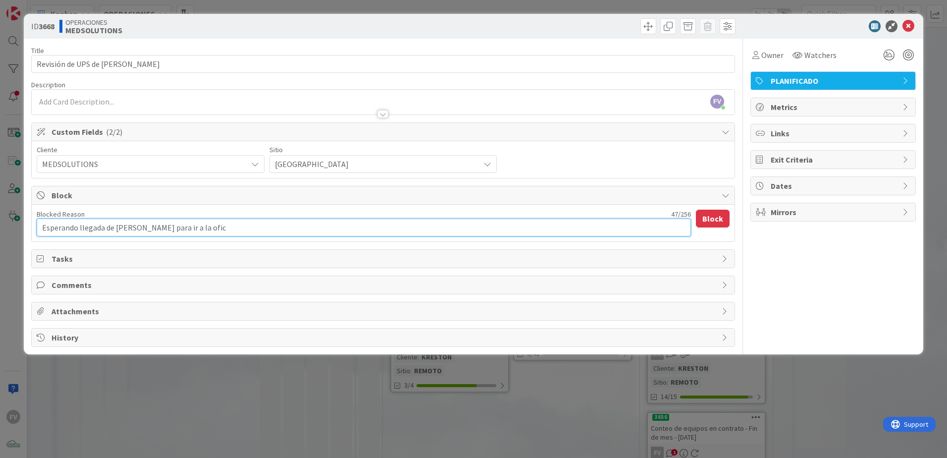
type textarea "Esperando llegada de [PERSON_NAME] para ir a la ofici"
type textarea "x"
type textarea "Esperando llegada de [PERSON_NAME] para ir a la oficin"
type textarea "x"
type textarea "Esperando llegada de [PERSON_NAME] para ir a la oficina"
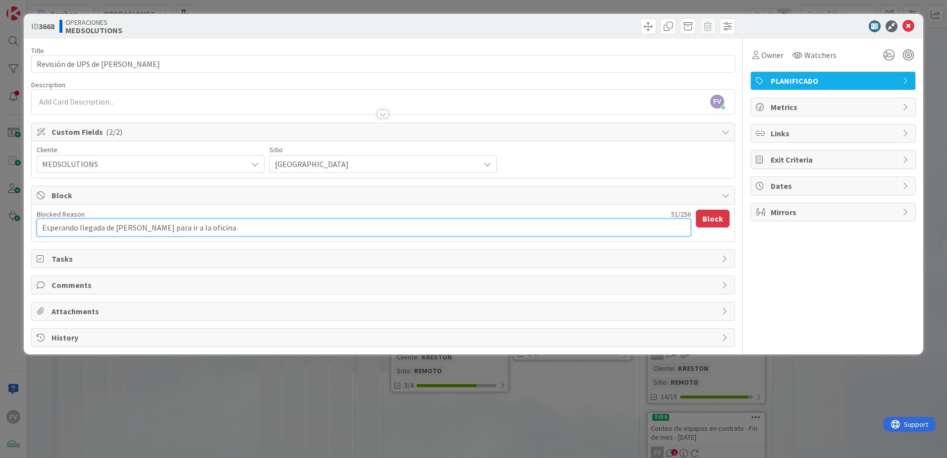
type textarea "x"
type textarea "Esperando llegada de [PERSON_NAME] para ir a la oficina"
type textarea "x"
type textarea "Esperando llegada de [PERSON_NAME] para ir a la oficina a"
type textarea "x"
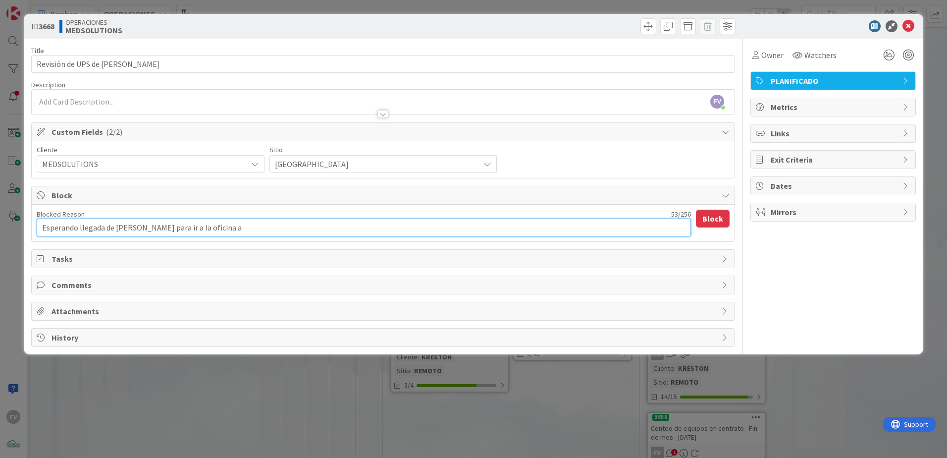
type textarea "Esperando llegada de [PERSON_NAME] para ir a la oficina a"
type textarea "x"
type textarea "Esperando llegada de [PERSON_NAME] para ir a la oficina a a"
type textarea "x"
type textarea "Esperando llegada de [PERSON_NAME] para ir a la oficina a ab"
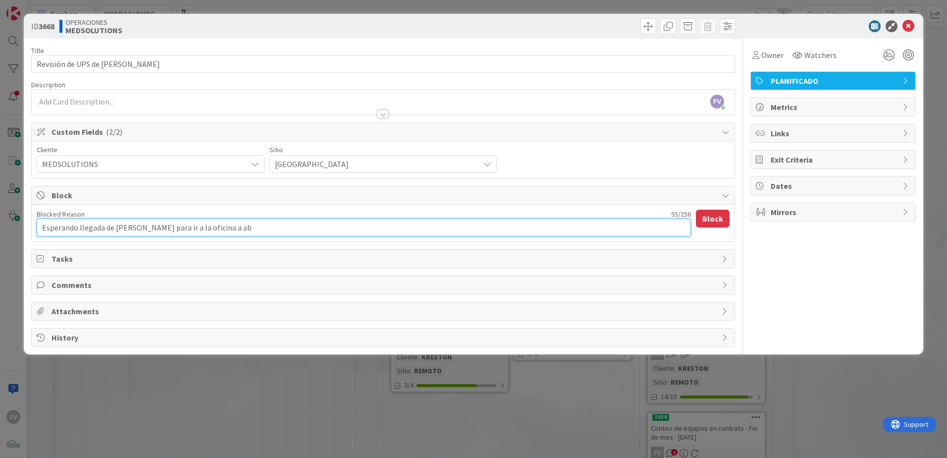
type textarea "x"
type textarea "Esperando llegada de [PERSON_NAME] para ir a la oficina a abo"
type textarea "x"
type textarea "Esperando llegada de [PERSON_NAME] para ir a la oficina a abor"
type textarea "x"
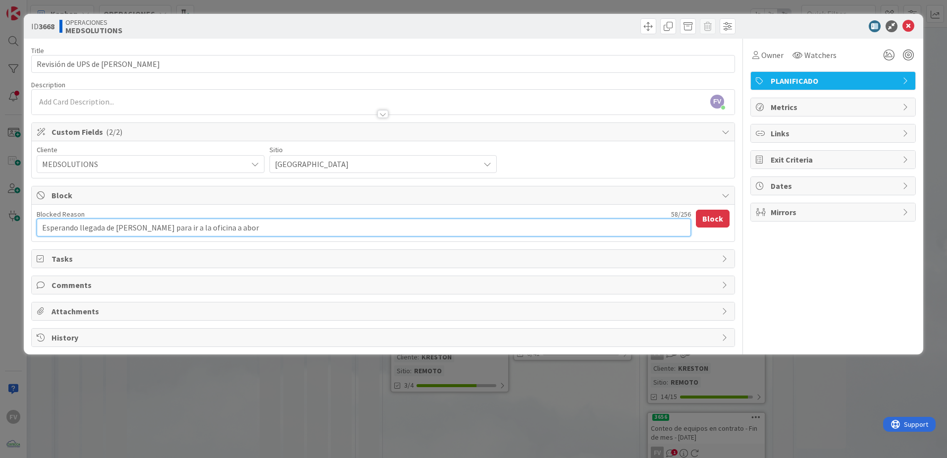
type textarea "Esperando llegada de [PERSON_NAME] para ir a la oficina a abord"
type textarea "x"
type textarea "Esperando llegada de [PERSON_NAME] para ir a la oficina a aborda"
type textarea "x"
type textarea "Esperando llegada de [PERSON_NAME] para ir a la oficina a abordar"
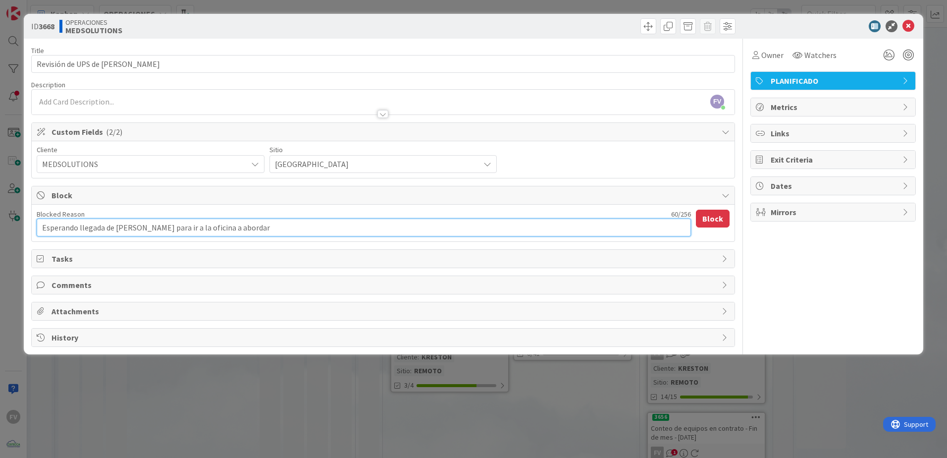
type textarea "x"
type textarea "Esperando llegada de [PERSON_NAME] para ir a la oficina a abordar"
type textarea "x"
type textarea "Esperando llegada de [PERSON_NAME] para ir a la oficina a abordar e"
type textarea "x"
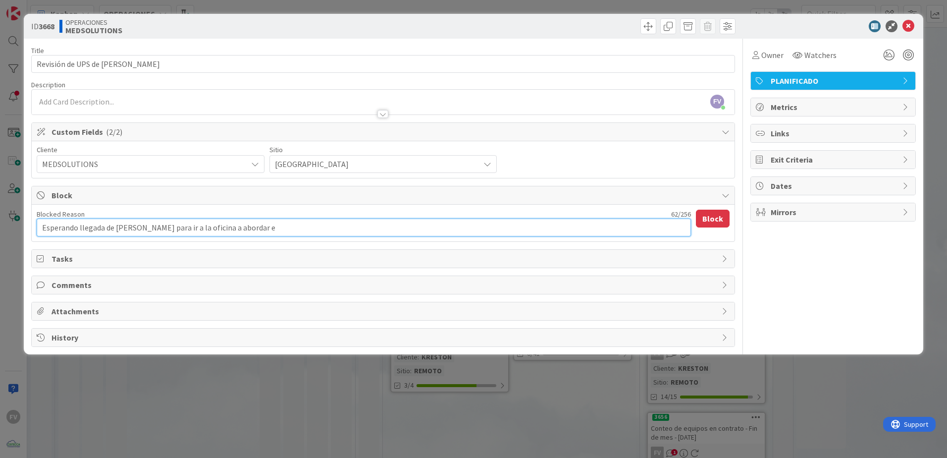
type textarea "Esperando llegada de [PERSON_NAME] para ir a la oficina a abordar es"
type textarea "x"
type textarea "Esperando llegada de [PERSON_NAME] para ir a la oficina a abordar est"
type textarea "x"
type textarea "Esperando llegada de [PERSON_NAME] para ir a la oficina a abordar esto"
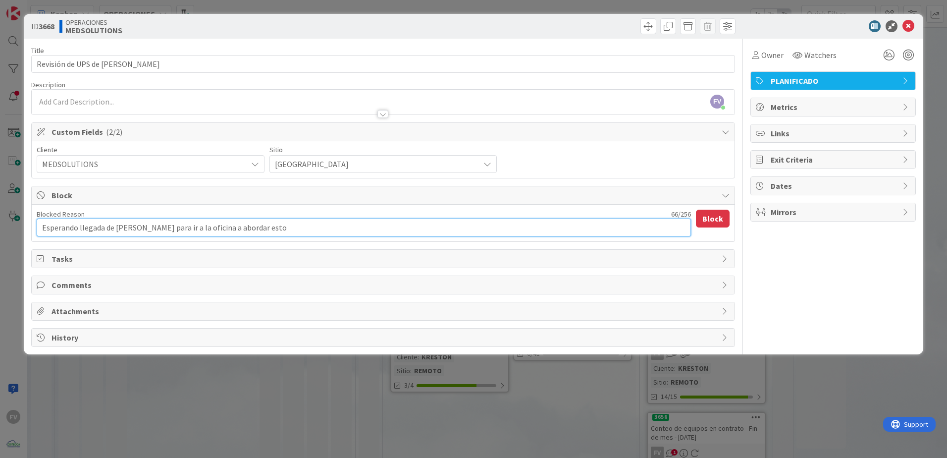
type textarea "x"
drag, startPoint x: 300, startPoint y: 226, endPoint x: -19, endPoint y: 196, distance: 319.8
click at [0, 196] on html "FV Kanban OPERACIONES 1x 2x 3x 1 NOTAS 36 TARJETAS X CLIENTES 2 AEACCOUNTING 0 …" at bounding box center [473, 229] width 947 height 458
type textarea "Esperando llegada de [PERSON_NAME] para ir a la oficina a abordar esto."
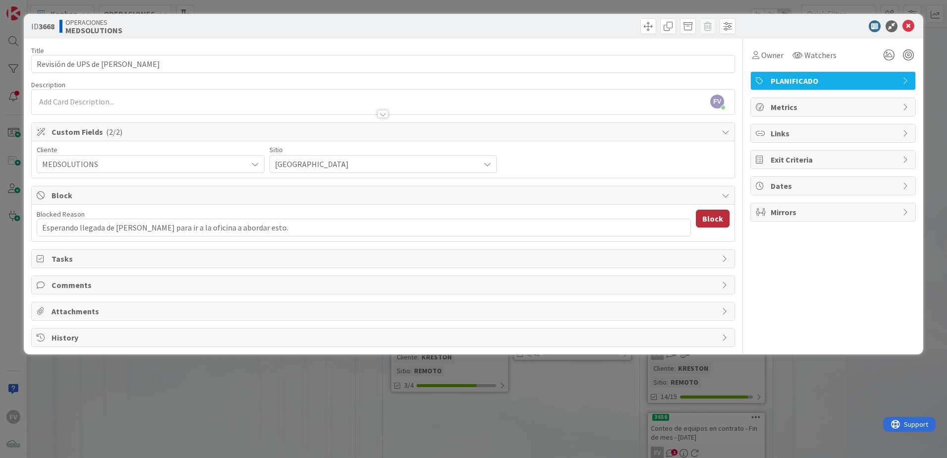
click at [672, 219] on button "Block" at bounding box center [713, 218] width 34 height 18
click at [672, 303] on div "ID 3668 OPERACIONES MEDSOLUTIONS Title 32 / 128 Revisión de UPS de [PERSON_NAME…" at bounding box center [473, 229] width 947 height 458
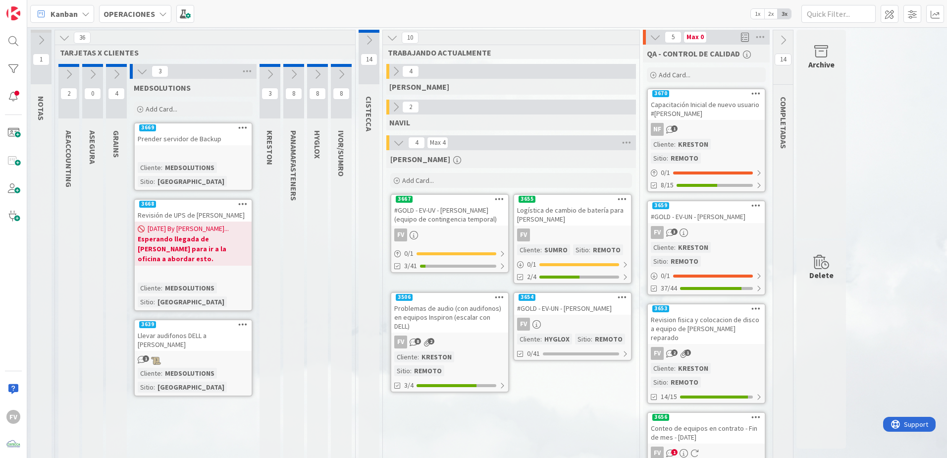
click at [180, 148] on div at bounding box center [193, 153] width 117 height 11
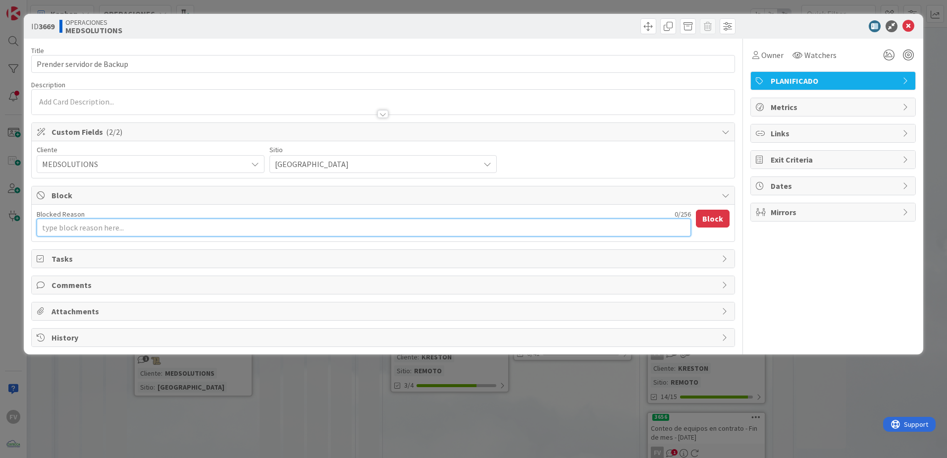
click at [92, 227] on textarea "Blocked Reason" at bounding box center [364, 227] width 654 height 18
paste textarea "Esperando llegada de [PERSON_NAME] para ir a la oficina a abordar esto."
type textarea "x"
type textarea "Esperando llegada de [PERSON_NAME] para ir a la oficina a abordar esto."
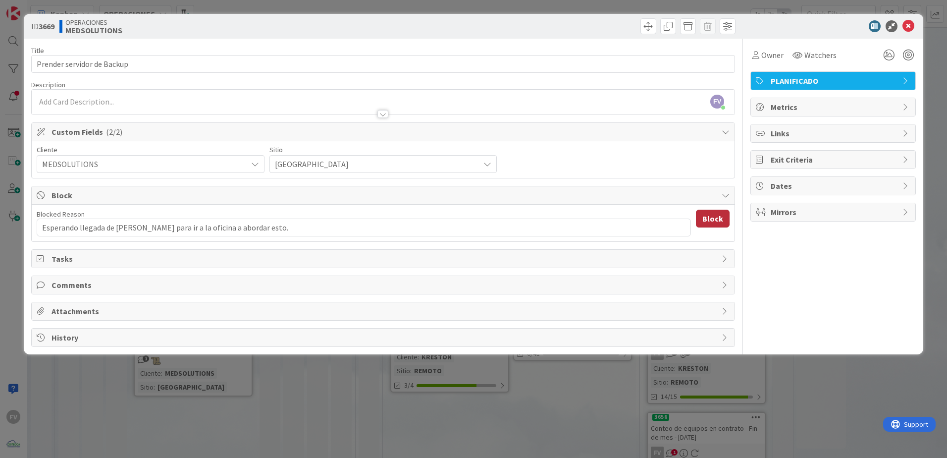
click at [672, 226] on button "Block" at bounding box center [713, 218] width 34 height 18
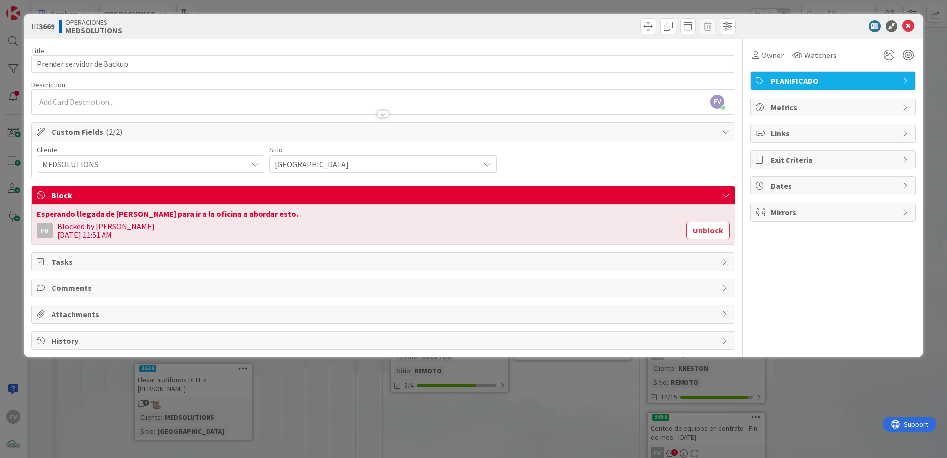
click at [567, 303] on div "ID 3669 OPERACIONES MEDSOLUTIONS Title 26 / 128 Prender servidor de Backup Desc…" at bounding box center [473, 229] width 947 height 458
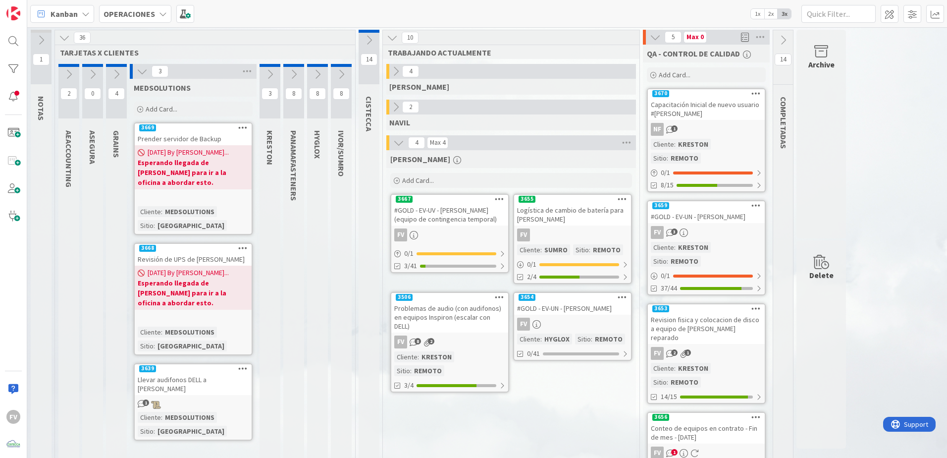
click at [196, 303] on div "1" at bounding box center [193, 403] width 117 height 11
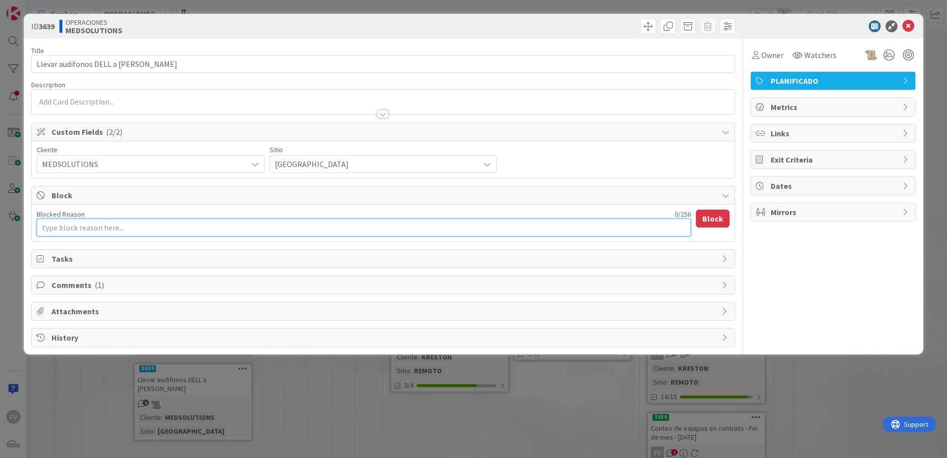
click at [118, 232] on textarea "Blocked Reason" at bounding box center [364, 227] width 654 height 18
paste textarea "Esperando llegada de [PERSON_NAME] para ir a la oficina a abordar esto."
type textarea "x"
type textarea "Esperando llegada de [PERSON_NAME] para ir a la oficina a abordar esto."
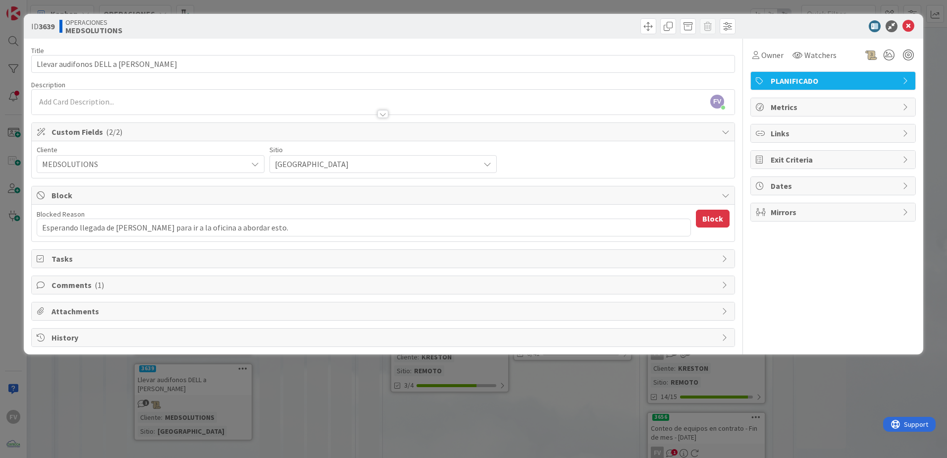
click at [672, 231] on div "Blocked Reason 67 / 256 Esperando llegada de [PERSON_NAME] para ir a la oficina…" at bounding box center [383, 222] width 703 height 37
click at [672, 222] on button "Block" at bounding box center [713, 218] width 34 height 18
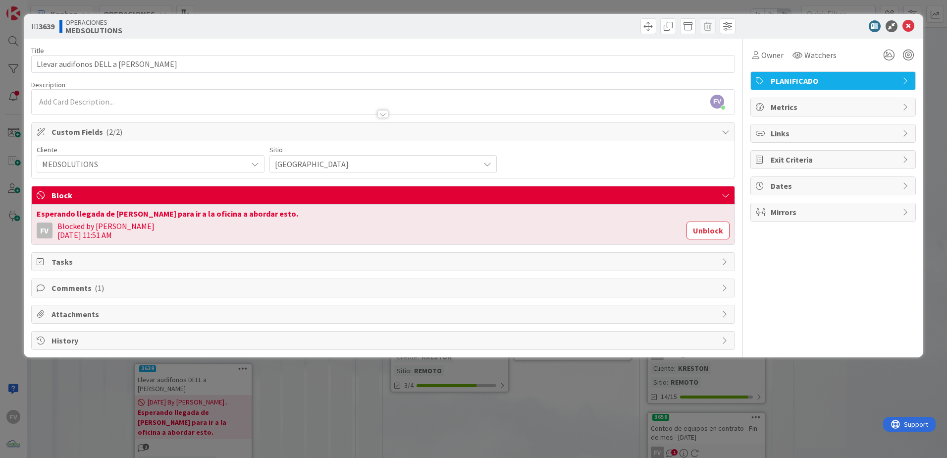
click at [533, 303] on div "ID 3639 OPERACIONES MEDSOLUTIONS Title 37 / 128 Llevar audifonos DELL a [PERSON…" at bounding box center [473, 229] width 947 height 458
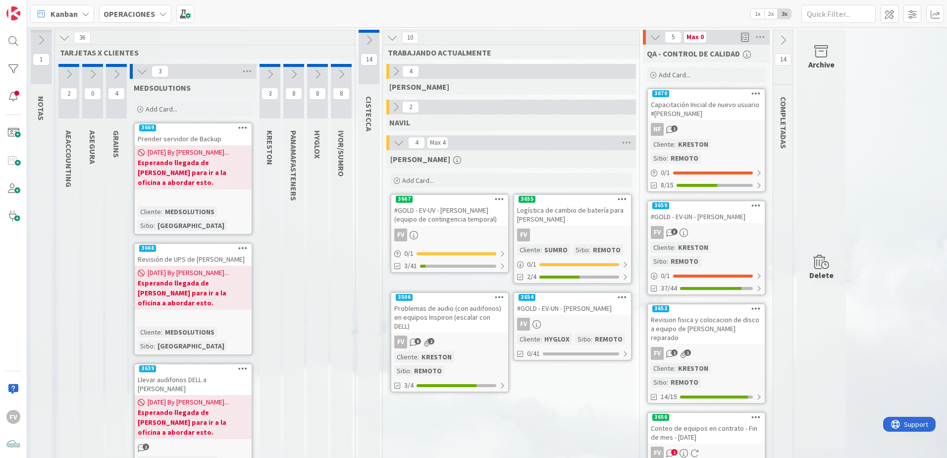
click at [145, 73] on icon at bounding box center [142, 71] width 11 height 11
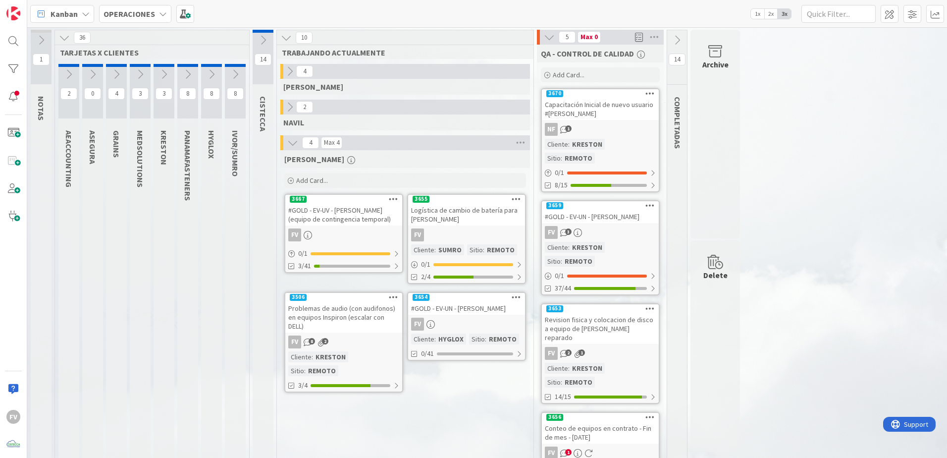
click at [112, 77] on icon at bounding box center [116, 74] width 11 height 11
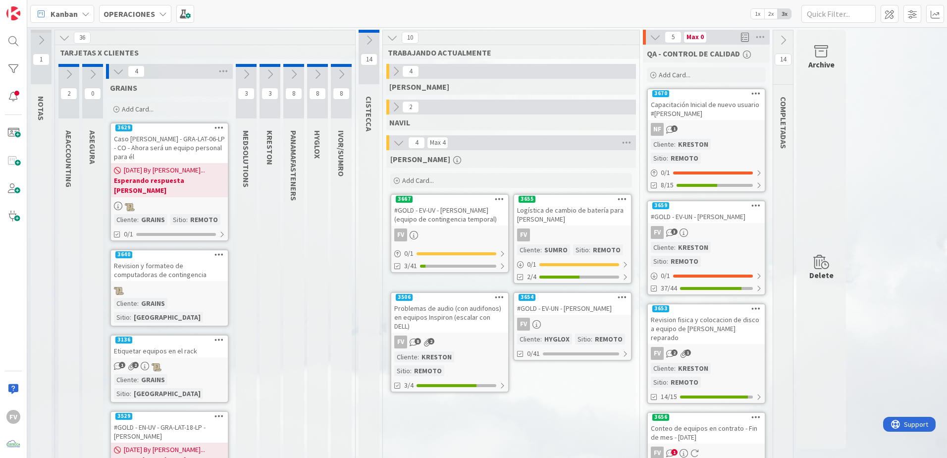
click at [112, 77] on div "4" at bounding box center [169, 71] width 127 height 15
click at [112, 74] on button at bounding box center [118, 71] width 13 height 13
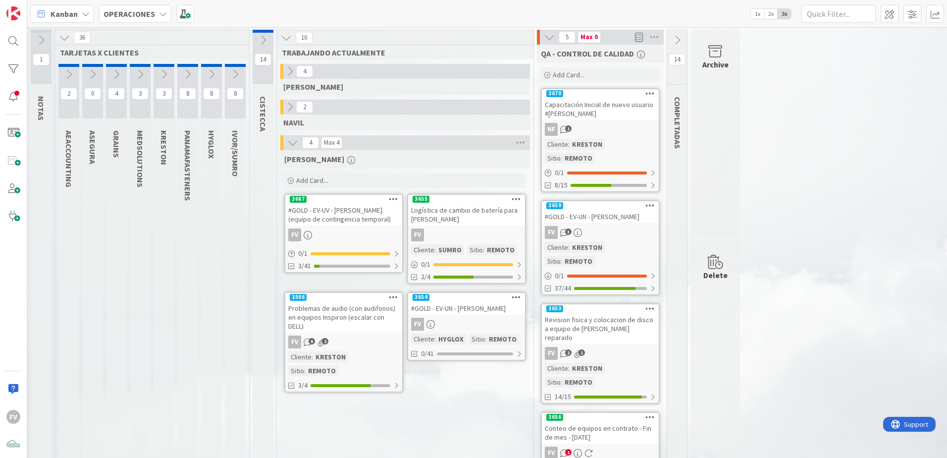
click at [163, 73] on icon at bounding box center [163, 74] width 11 height 11
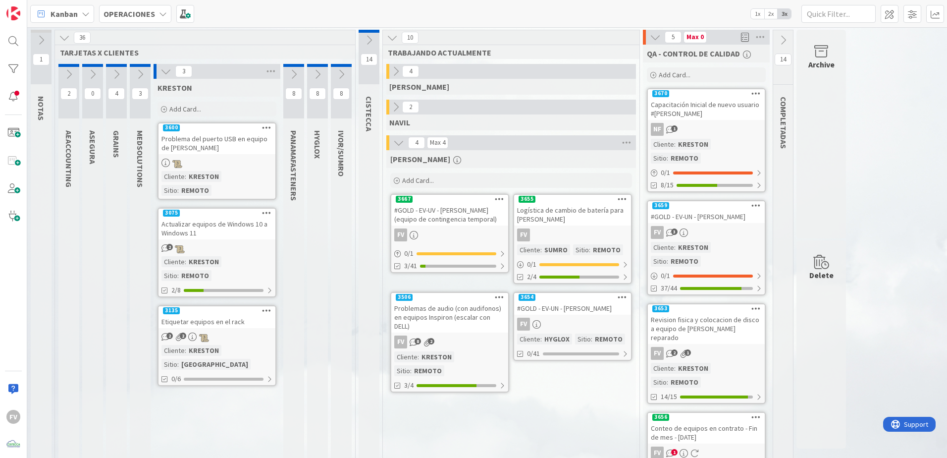
click at [163, 73] on icon at bounding box center [165, 71] width 11 height 11
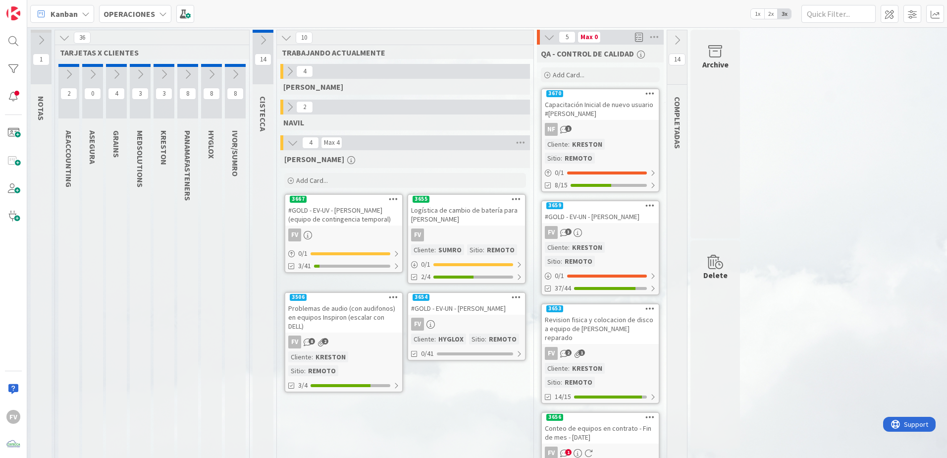
click at [144, 73] on icon at bounding box center [140, 74] width 11 height 11
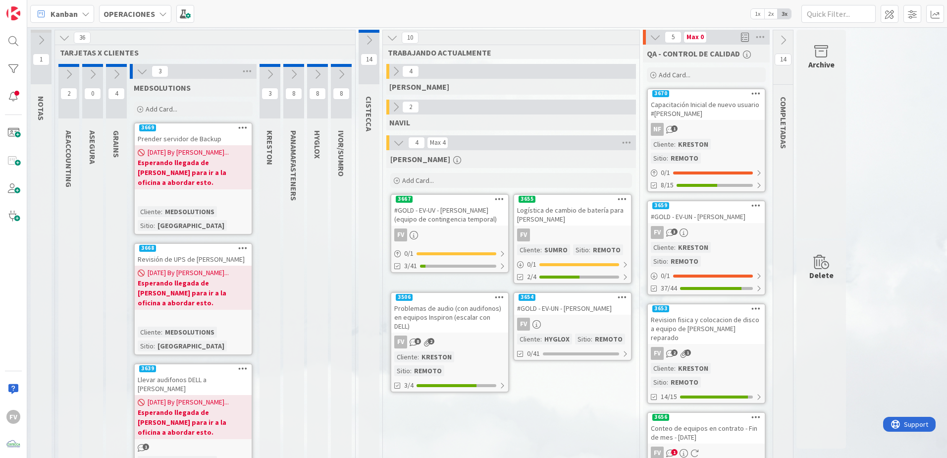
click at [144, 73] on icon at bounding box center [142, 71] width 11 height 11
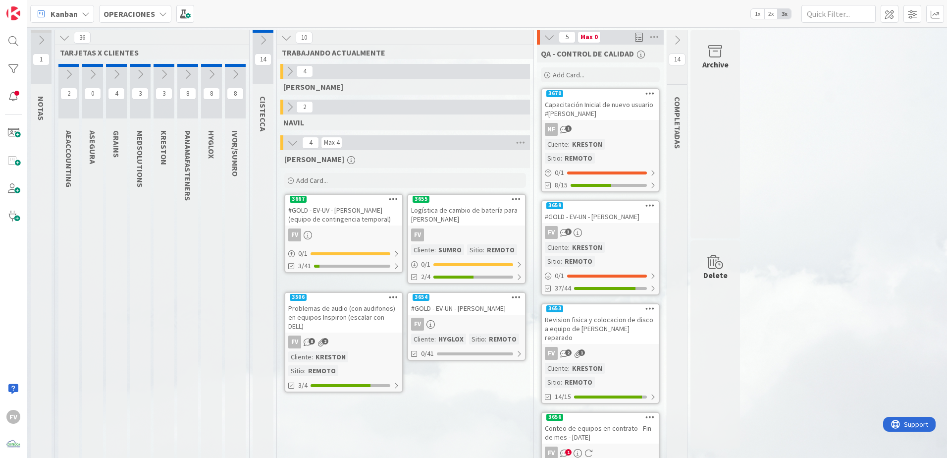
click at [192, 70] on icon at bounding box center [187, 74] width 11 height 11
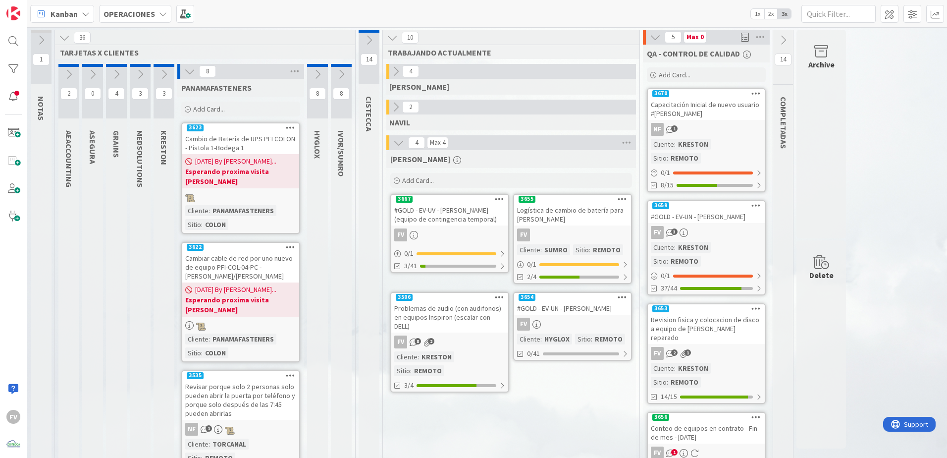
click at [193, 76] on icon at bounding box center [189, 71] width 11 height 11
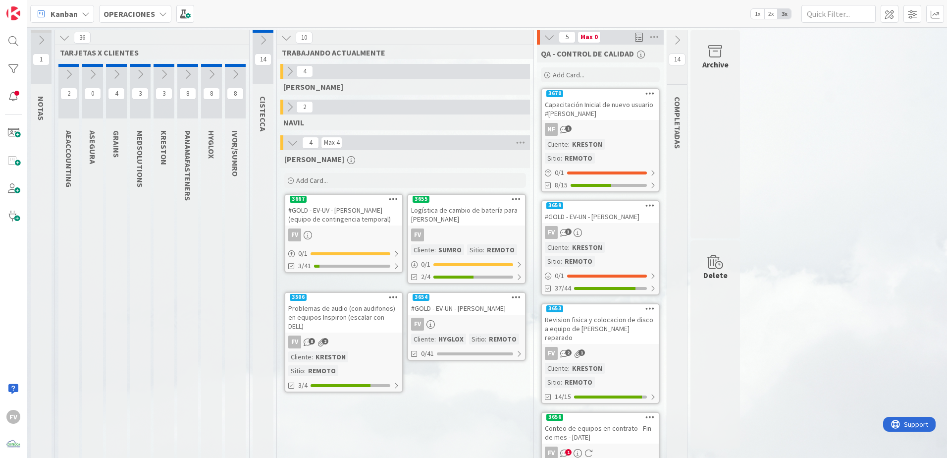
click at [215, 79] on icon at bounding box center [211, 74] width 11 height 11
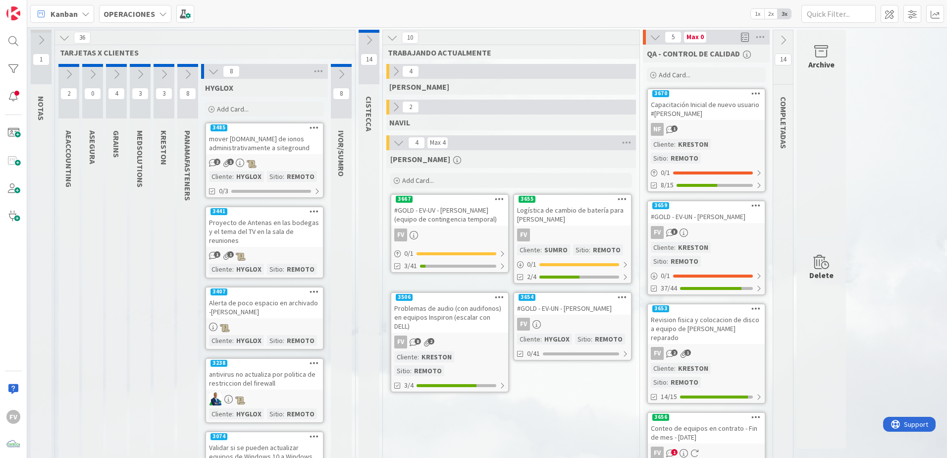
click at [216, 66] on icon at bounding box center [213, 71] width 11 height 11
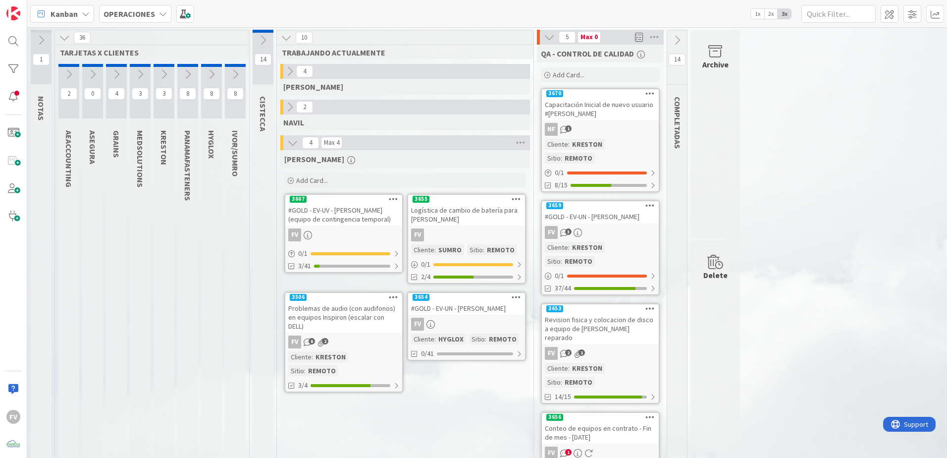
click at [241, 72] on button at bounding box center [235, 74] width 21 height 15
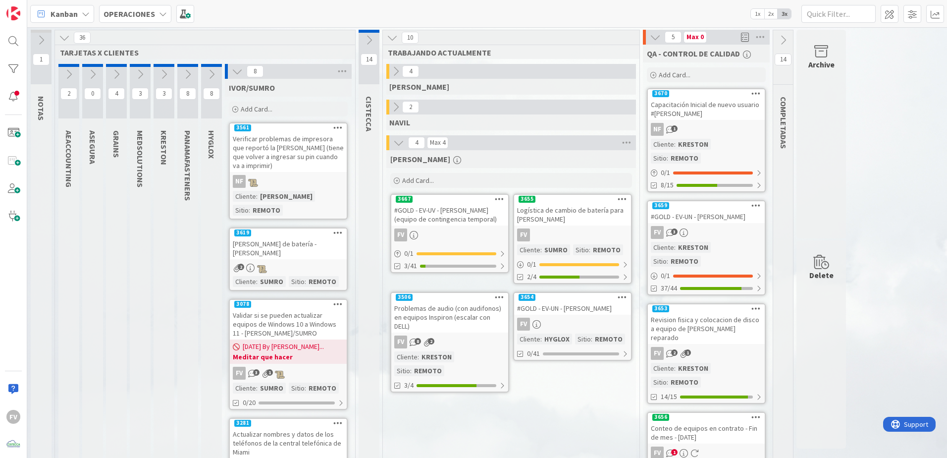
click at [233, 75] on icon at bounding box center [237, 71] width 11 height 11
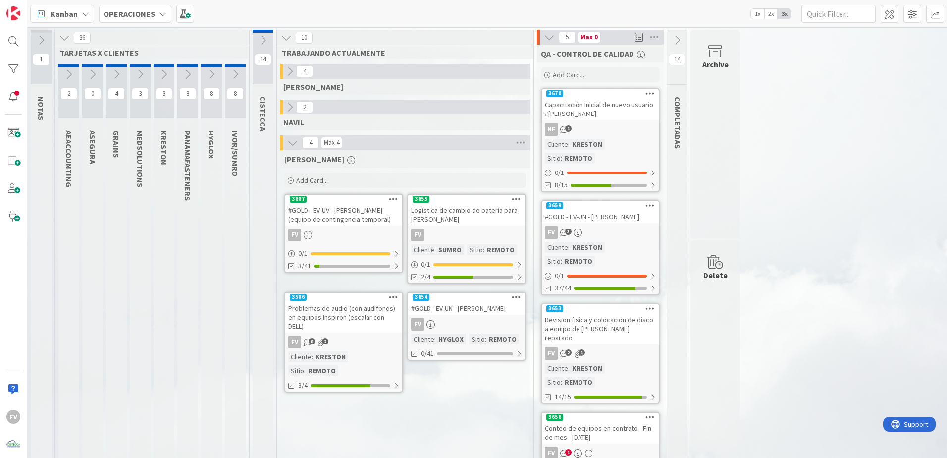
click at [60, 44] on button at bounding box center [64, 37] width 13 height 13
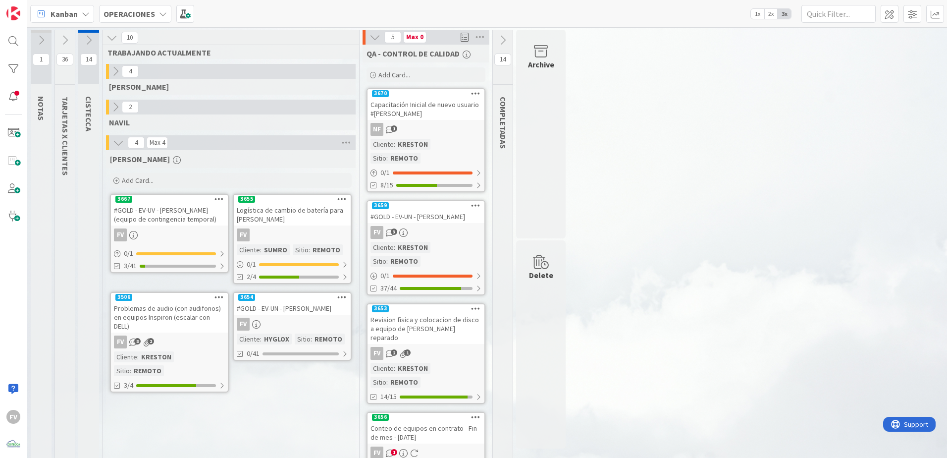
click at [299, 303] on div "[PERSON_NAME] Add Card... 3655 Logística de cambio de batería para [PERSON_NAME…" at bounding box center [231, 377] width 250 height 455
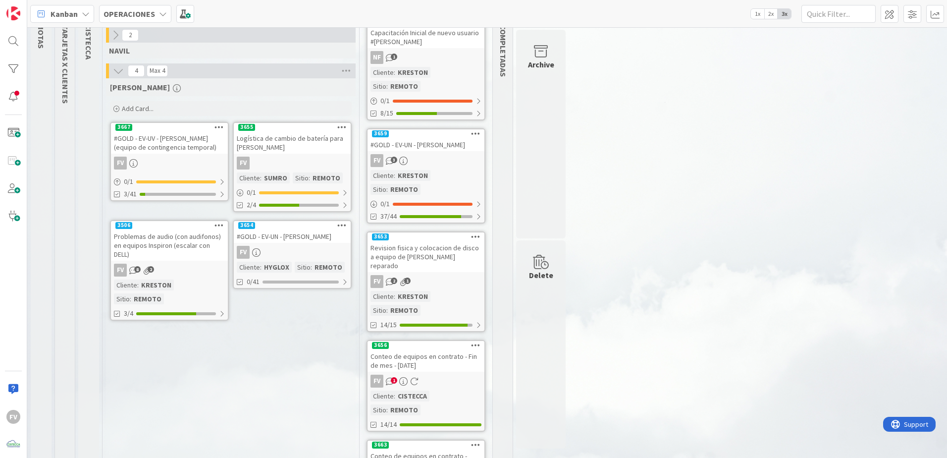
scroll to position [80, 0]
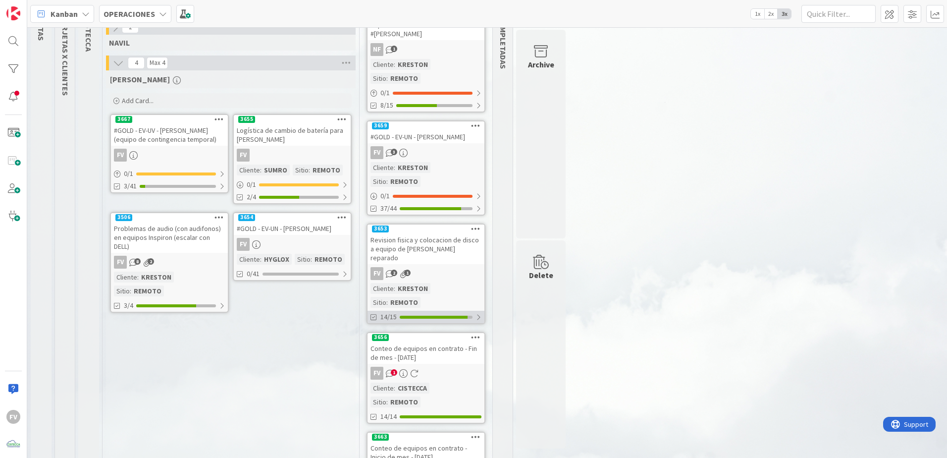
click at [449, 303] on div "14/15" at bounding box center [425, 316] width 117 height 12
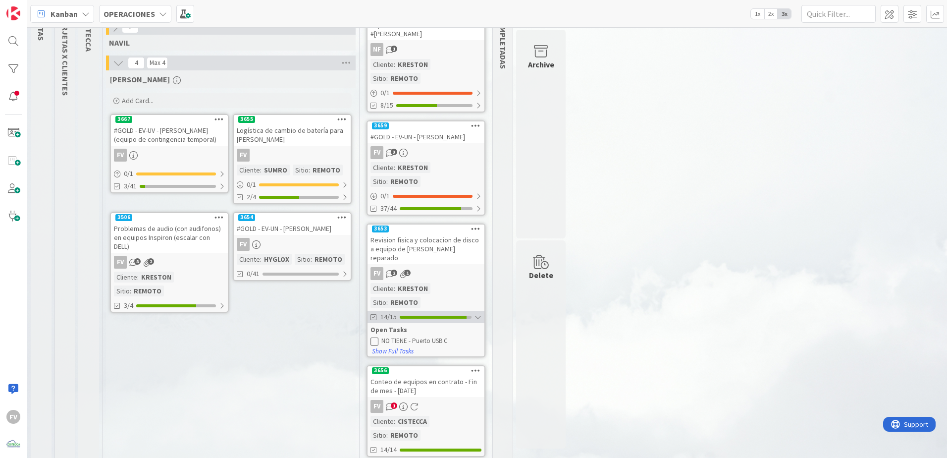
click at [441, 303] on div "14/15" at bounding box center [425, 316] width 117 height 12
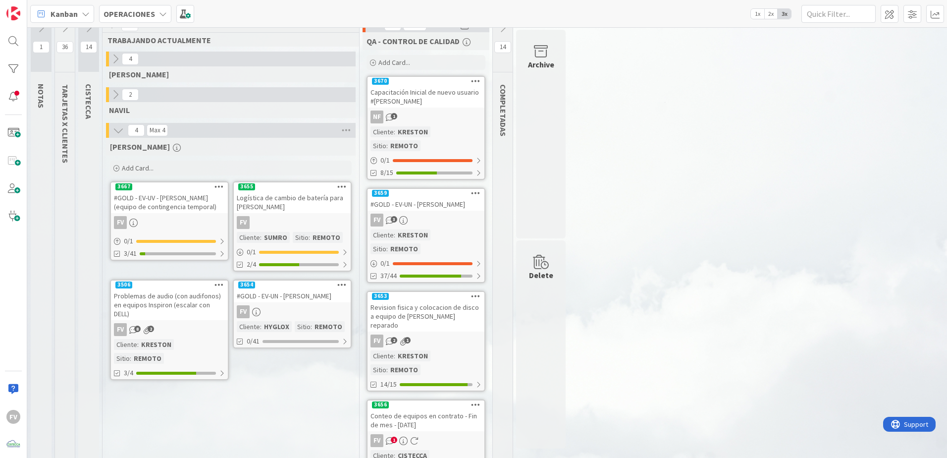
scroll to position [0, 0]
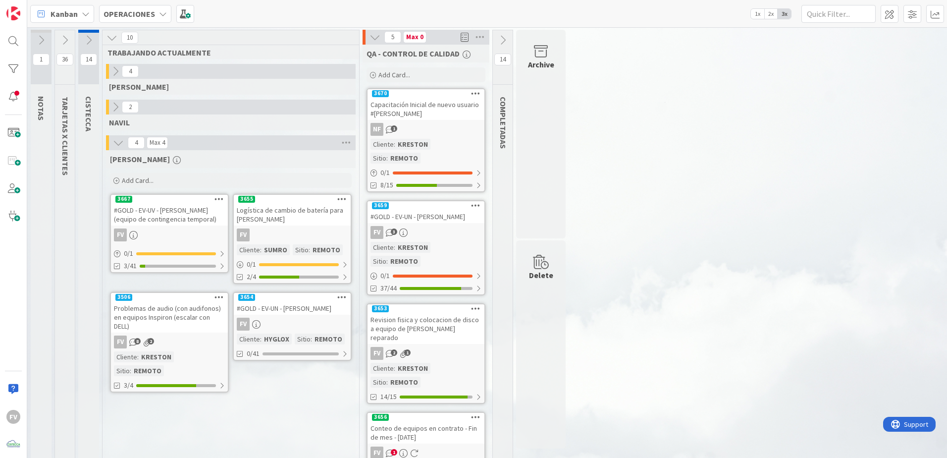
click at [672, 303] on div "1 NOTAS 36 TARJETAS X CLIENTES 14 CISTECCA 10 TRABAJANDO ACTUALMENTE 4 [PERSON_…" at bounding box center [487, 323] width 916 height 586
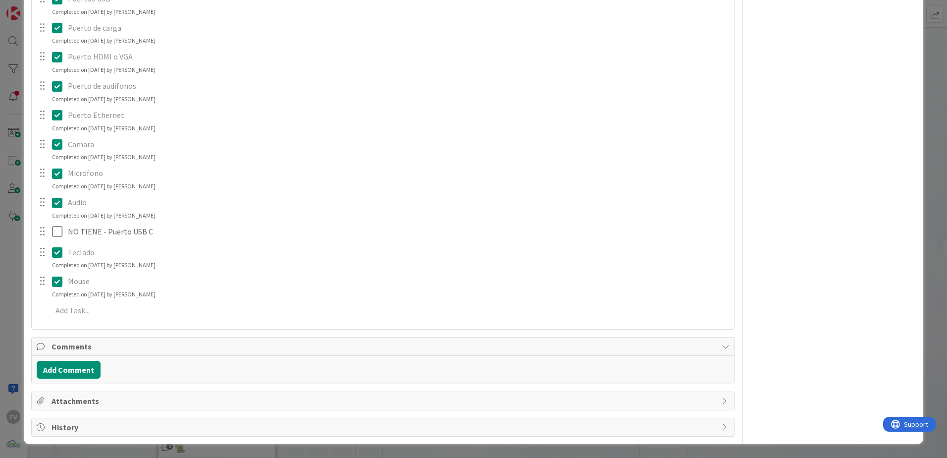
click at [14, 241] on div "ID 3653 OPERACIONES KRESTON Title 73 / 128 Revision fisica y colocacion de disc…" at bounding box center [473, 229] width 947 height 458
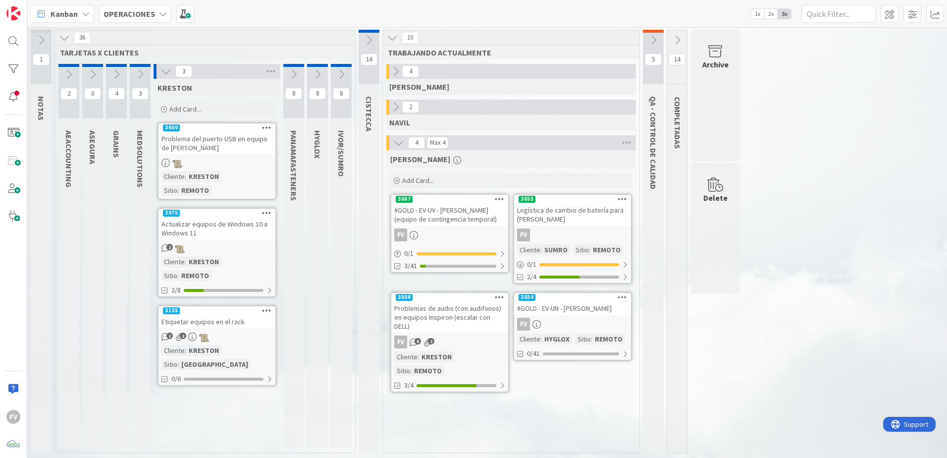
click at [585, 322] on div "FV" at bounding box center [572, 323] width 117 height 13
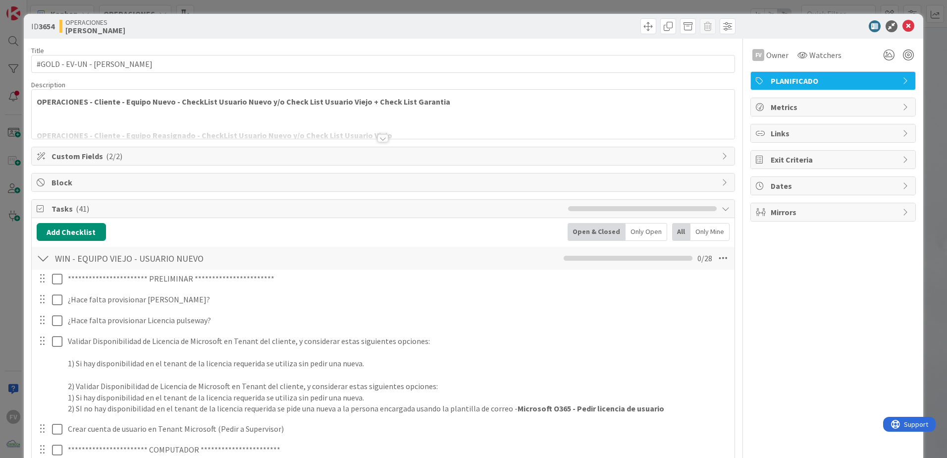
click at [99, 213] on span "Tasks ( 41 )" at bounding box center [306, 209] width 511 height 12
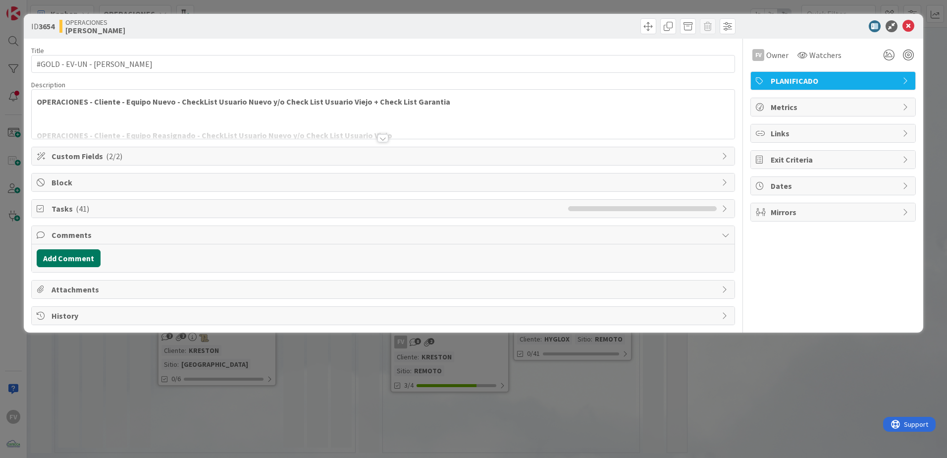
click at [74, 259] on button "Add Comment" at bounding box center [69, 258] width 64 height 18
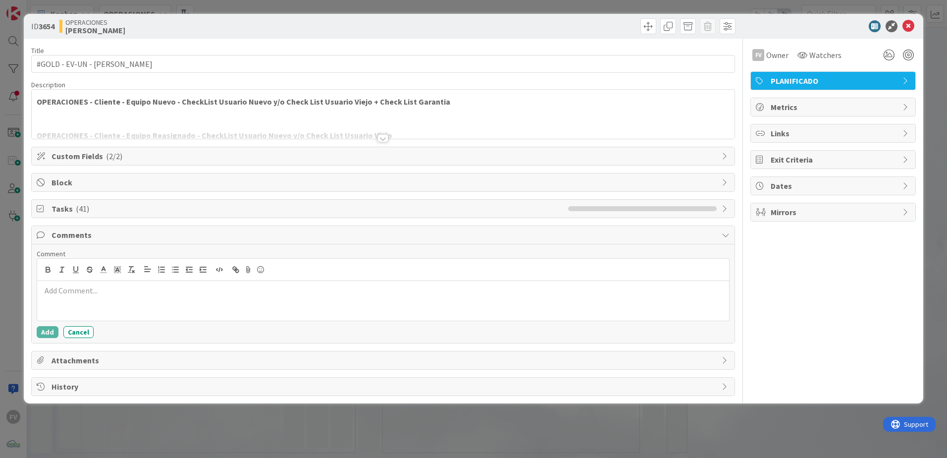
click at [96, 297] on div at bounding box center [383, 301] width 692 height 40
click at [49, 336] on button "Add" at bounding box center [48, 332] width 22 height 12
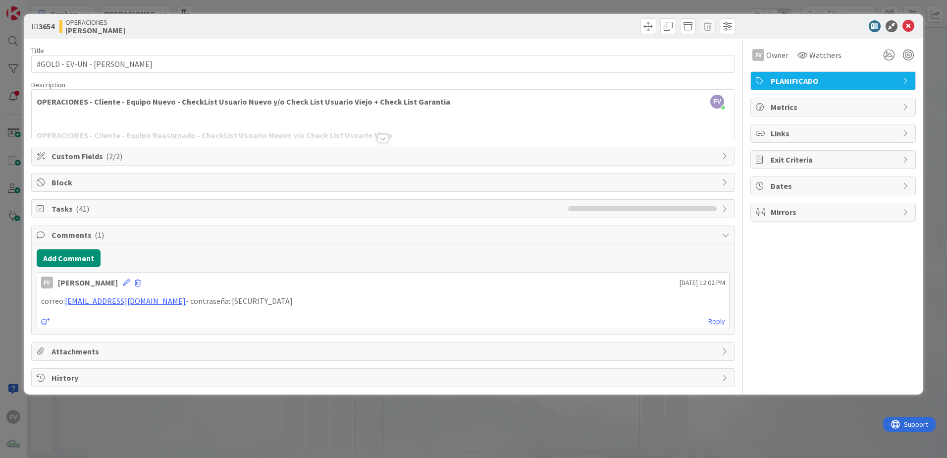
click at [117, 238] on span "Comments ( 1 )" at bounding box center [383, 235] width 665 height 12
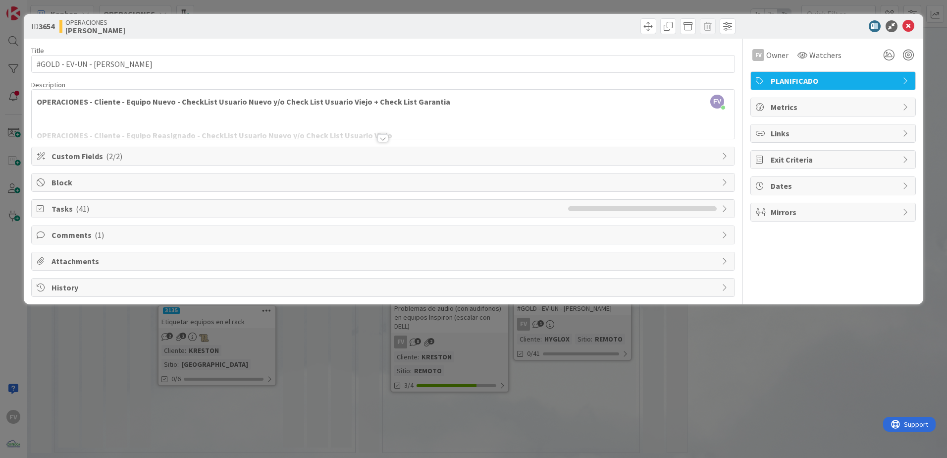
click at [263, 347] on div "ID 3654 OPERACIONES FERNANDO Title 28 / 128 #GOLD - EV-UN - Karla Medina Descri…" at bounding box center [473, 229] width 947 height 458
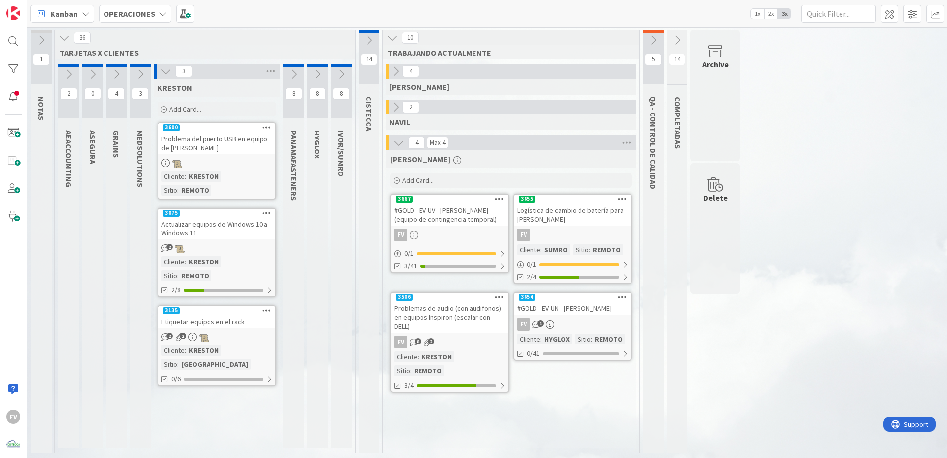
click at [163, 71] on icon at bounding box center [165, 71] width 11 height 11
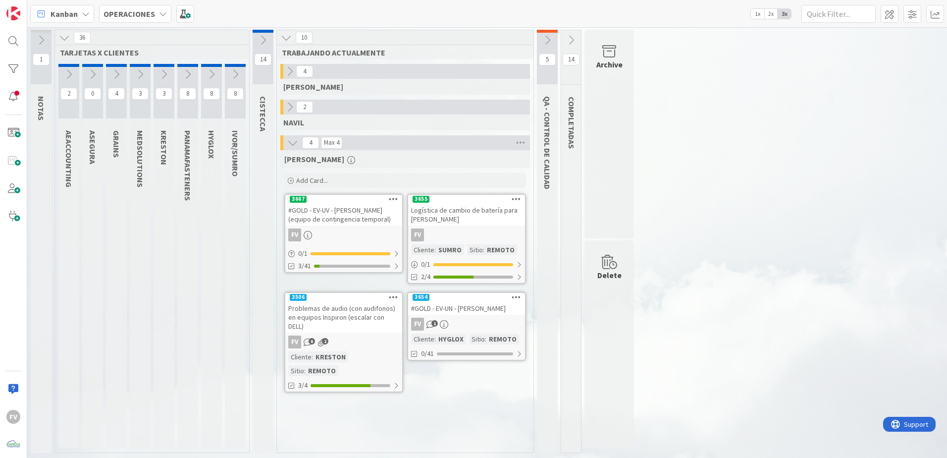
click at [471, 314] on div "#GOLD - EV-UN - [PERSON_NAME]" at bounding box center [466, 308] width 117 height 13
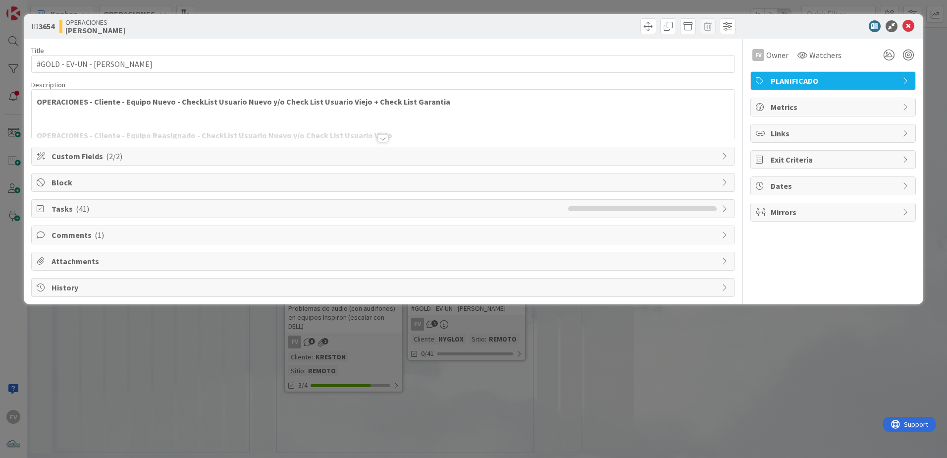
click at [110, 204] on span "Tasks ( 41 )" at bounding box center [306, 209] width 511 height 12
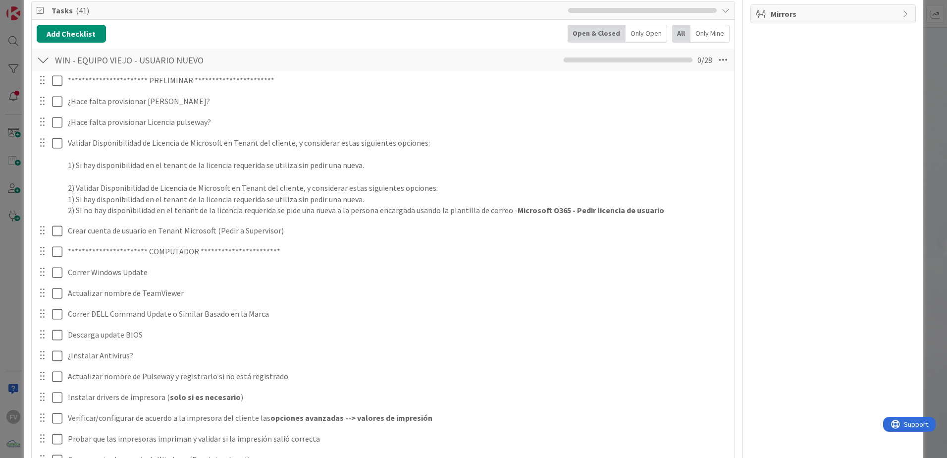
scroll to position [99, 0]
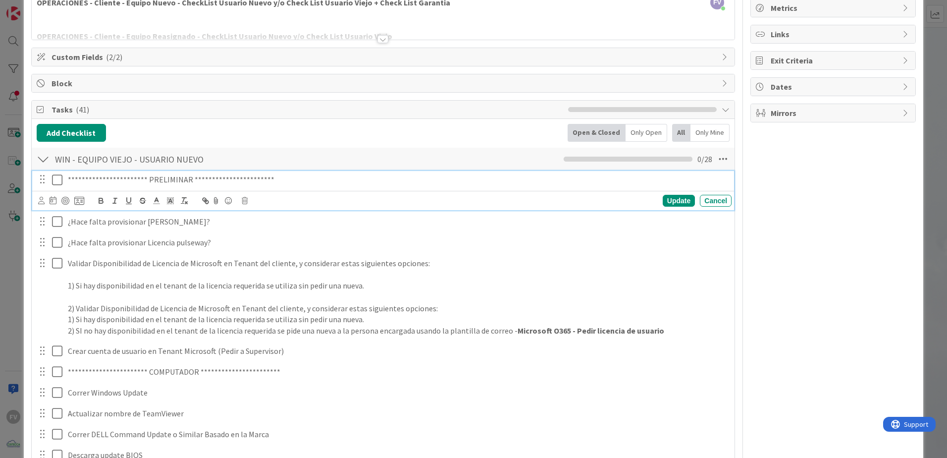
click at [55, 184] on icon at bounding box center [57, 180] width 10 height 12
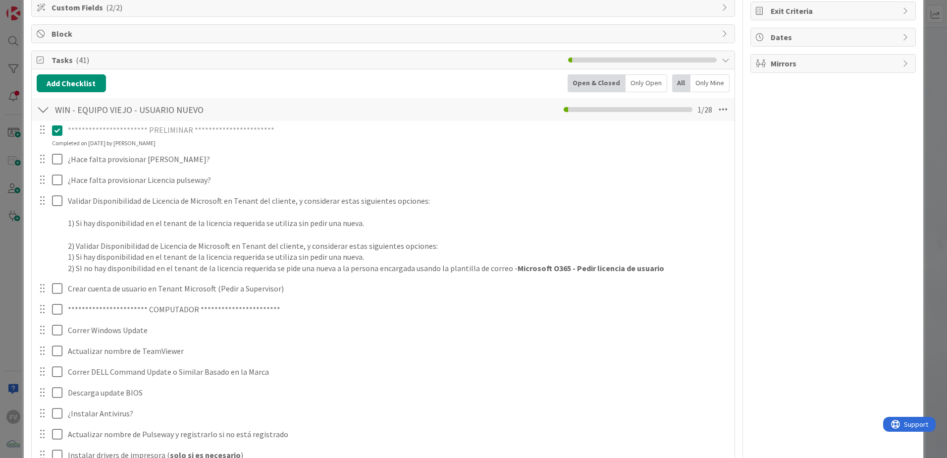
scroll to position [198, 0]
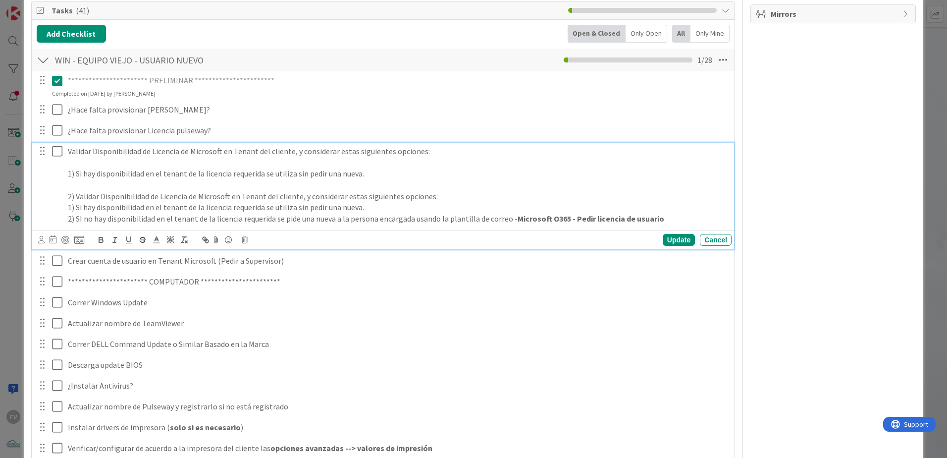
click at [55, 153] on icon at bounding box center [57, 151] width 10 height 12
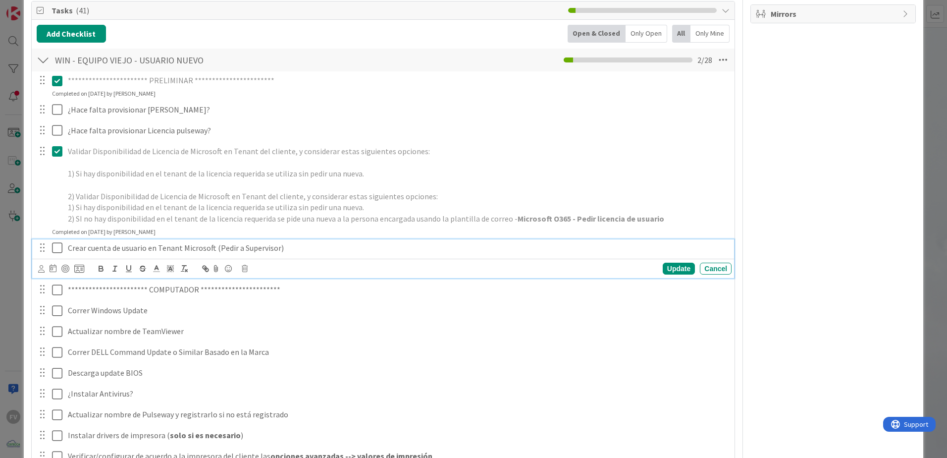
click at [60, 248] on button at bounding box center [58, 248] width 12 height 16
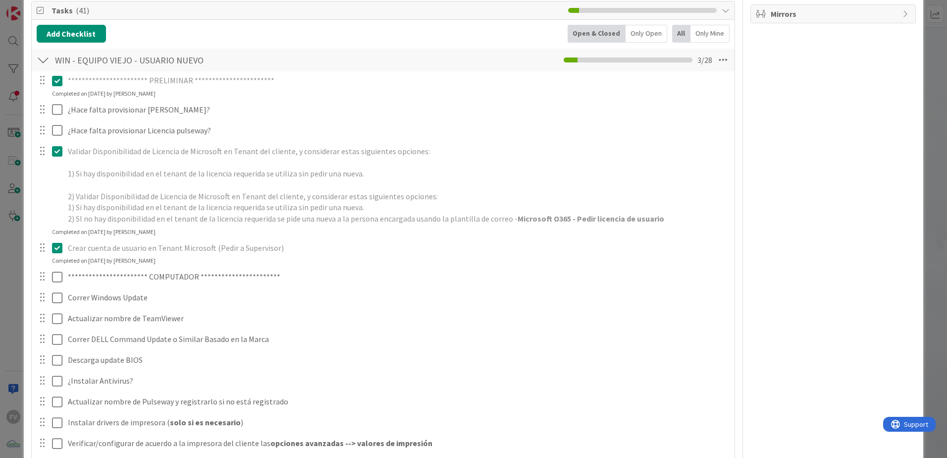
scroll to position [347, 0]
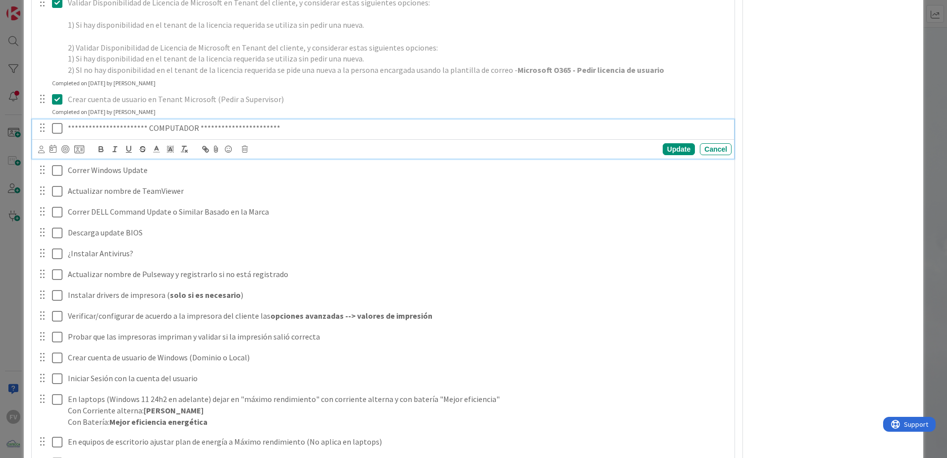
click at [57, 129] on icon at bounding box center [57, 128] width 10 height 12
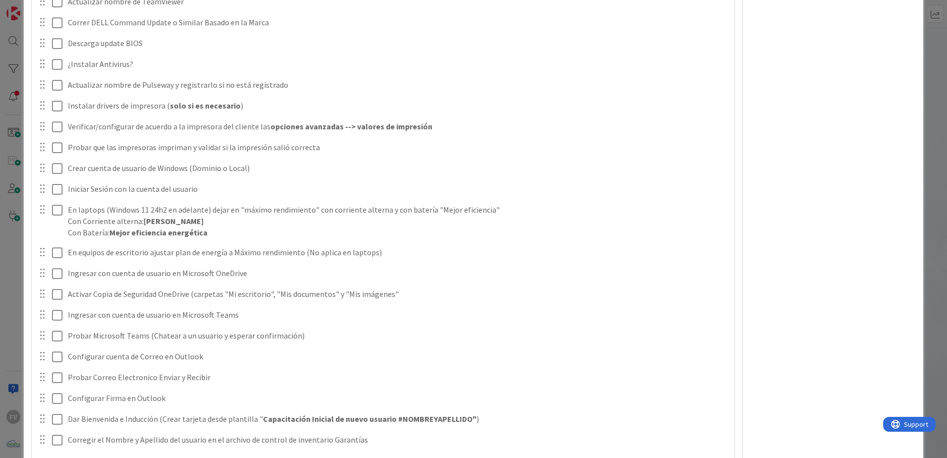
scroll to position [471, 0]
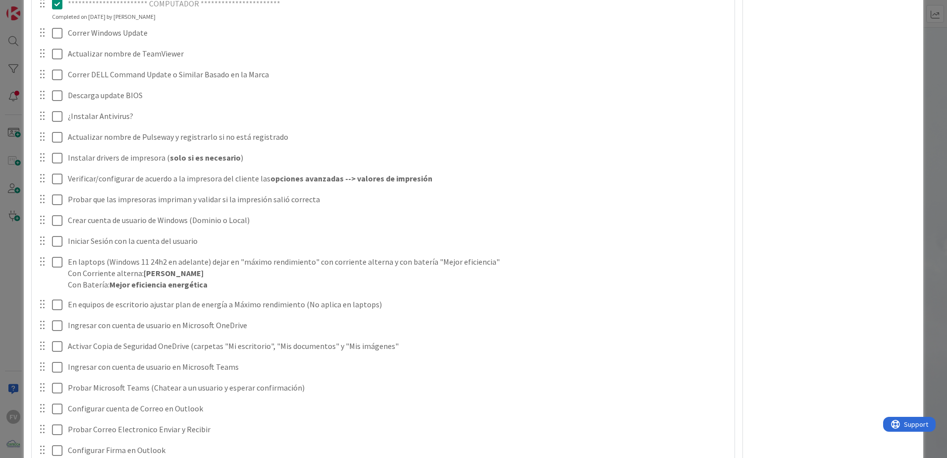
click at [932, 210] on div "**********" at bounding box center [473, 229] width 947 height 458
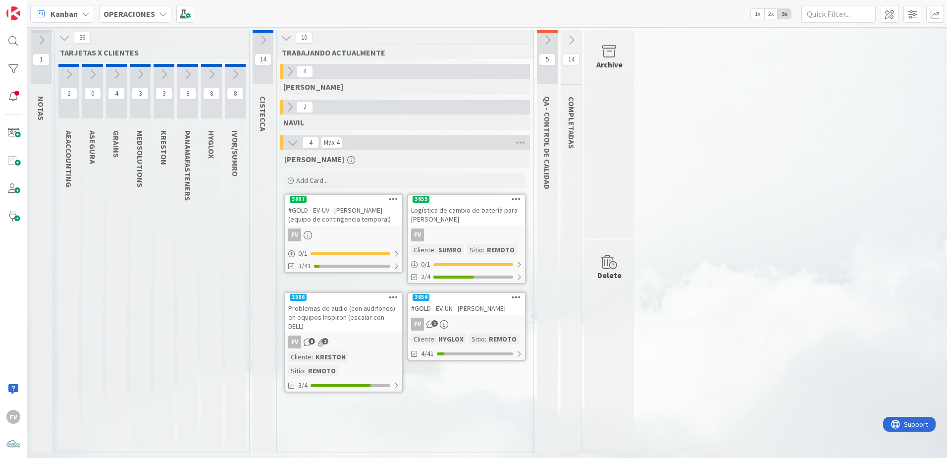
click at [738, 177] on div "1 NOTAS 36 TARJETAS X CLIENTES 2 AEACCOUNTING 0 ASEGURA 4 GRAINS 3 MEDSOLUTIONS…" at bounding box center [487, 244] width 916 height 428
